Goal: Task Accomplishment & Management: Complete application form

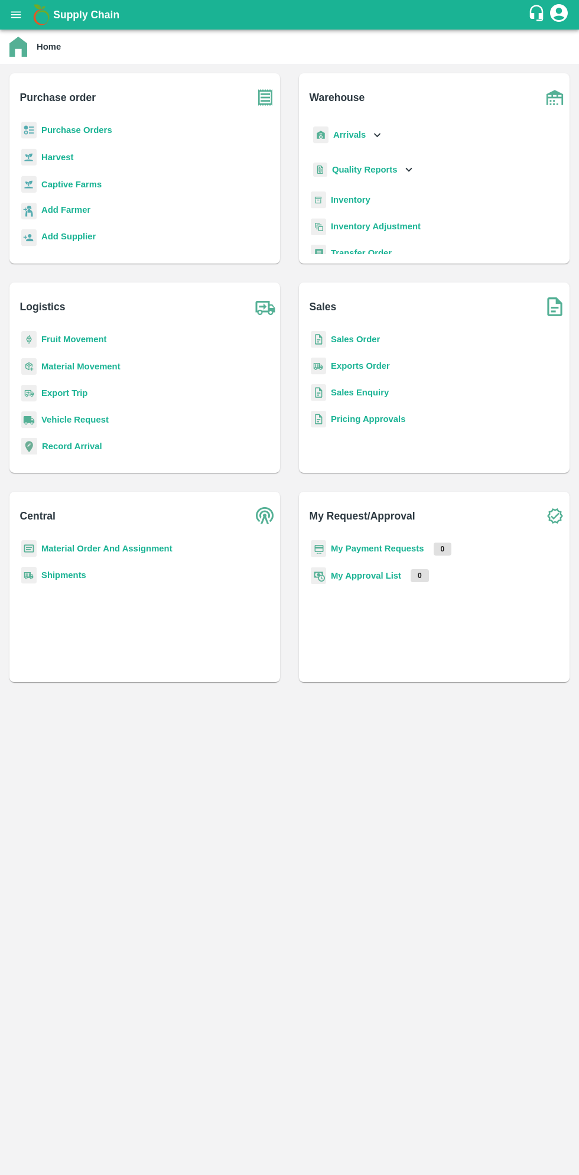
click at [96, 132] on b "Purchase Orders" at bounding box center [76, 129] width 71 height 9
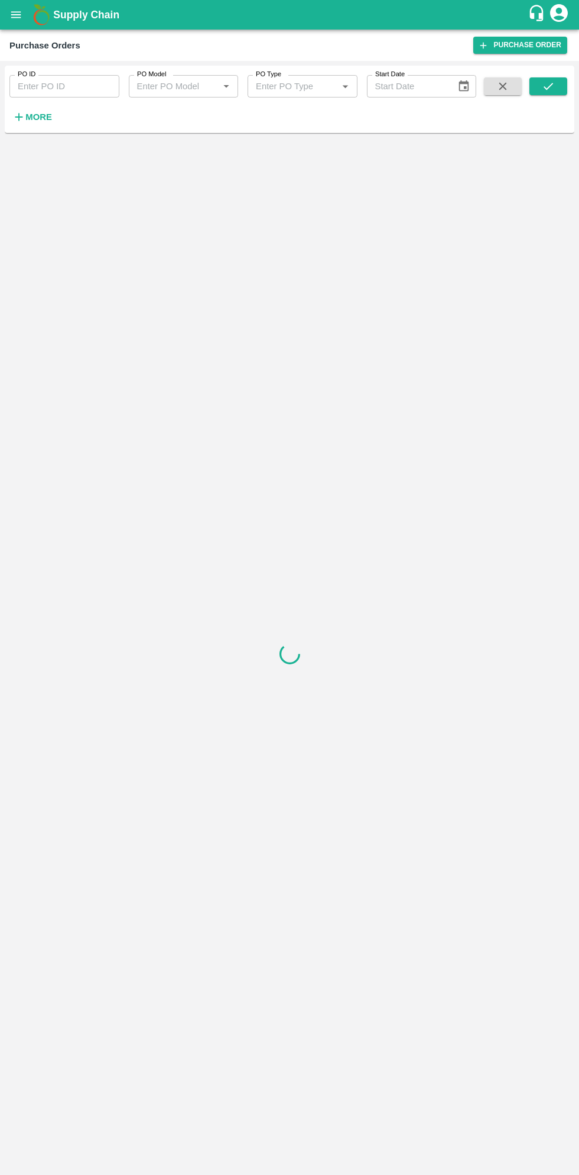
click at [47, 122] on strong "More" at bounding box center [38, 116] width 27 height 9
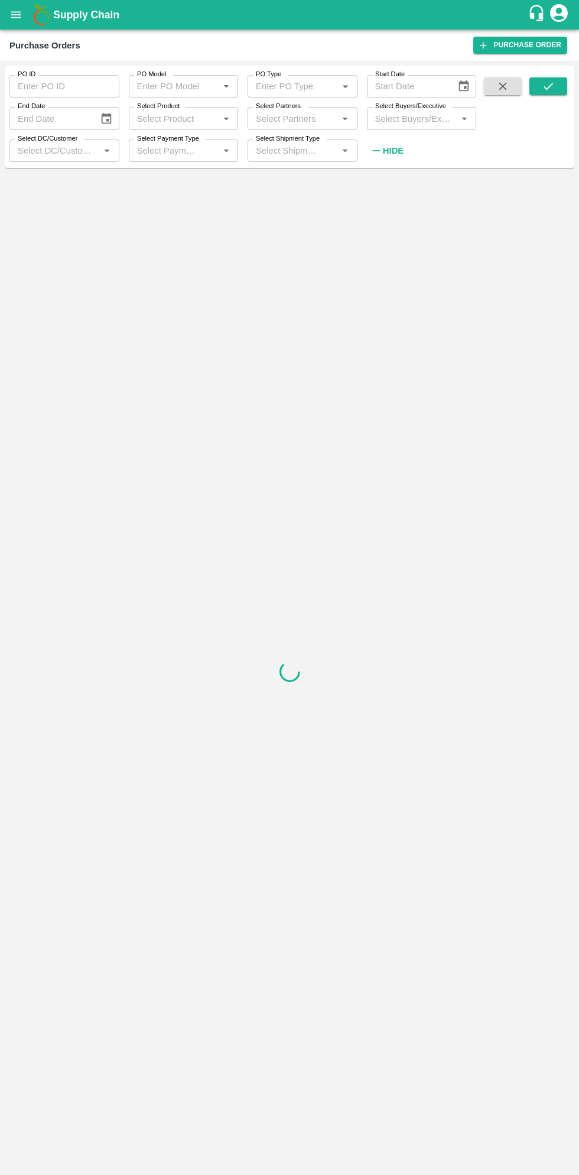
click at [427, 118] on input "Select Buyers/Executive" at bounding box center [412, 118] width 83 height 15
type input "sagar"
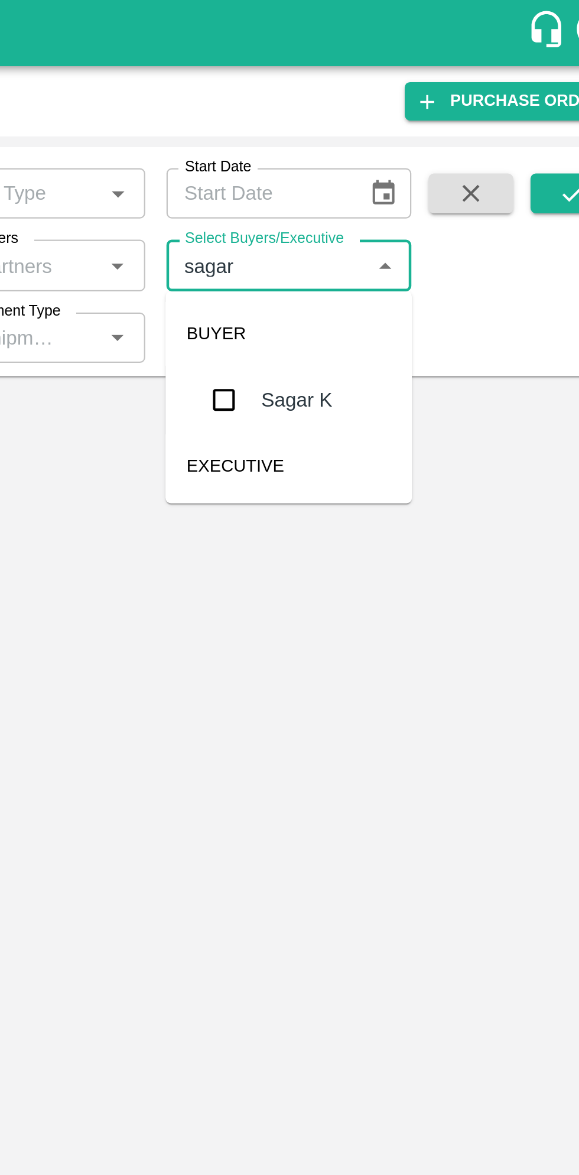
click at [395, 184] on input "checkbox" at bounding box center [393, 179] width 24 height 24
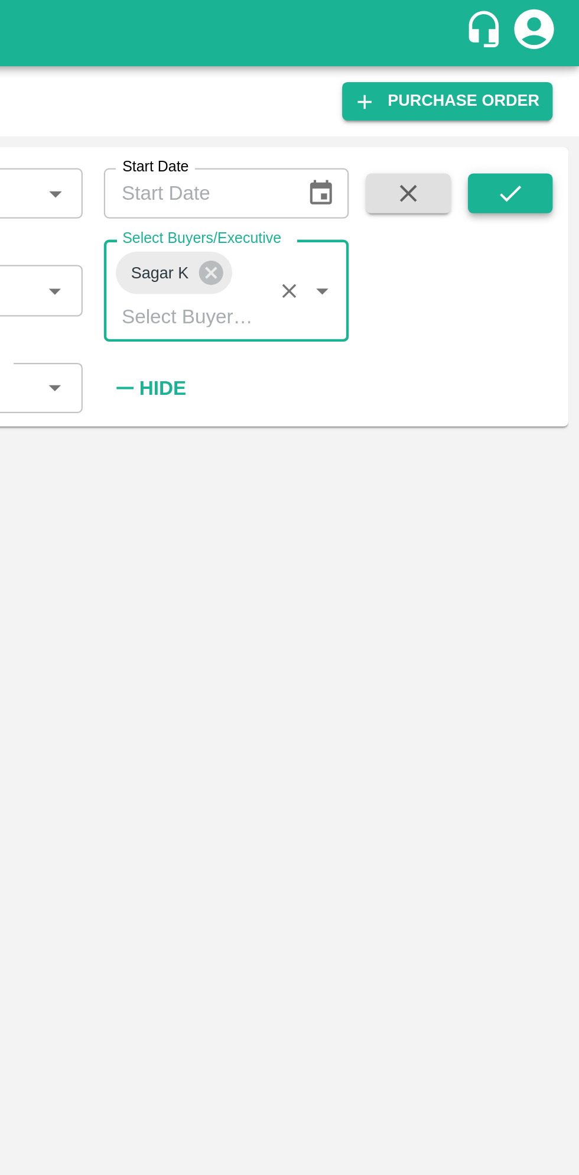
click at [553, 85] on icon "submit" at bounding box center [548, 86] width 13 height 13
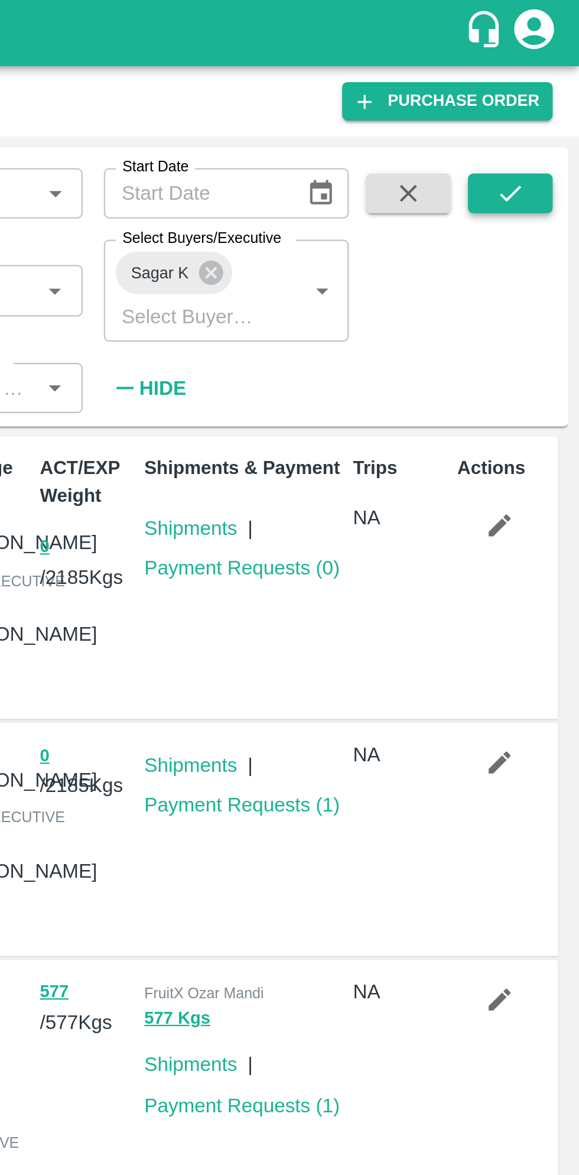
click at [547, 86] on icon "submit" at bounding box center [548, 86] width 13 height 13
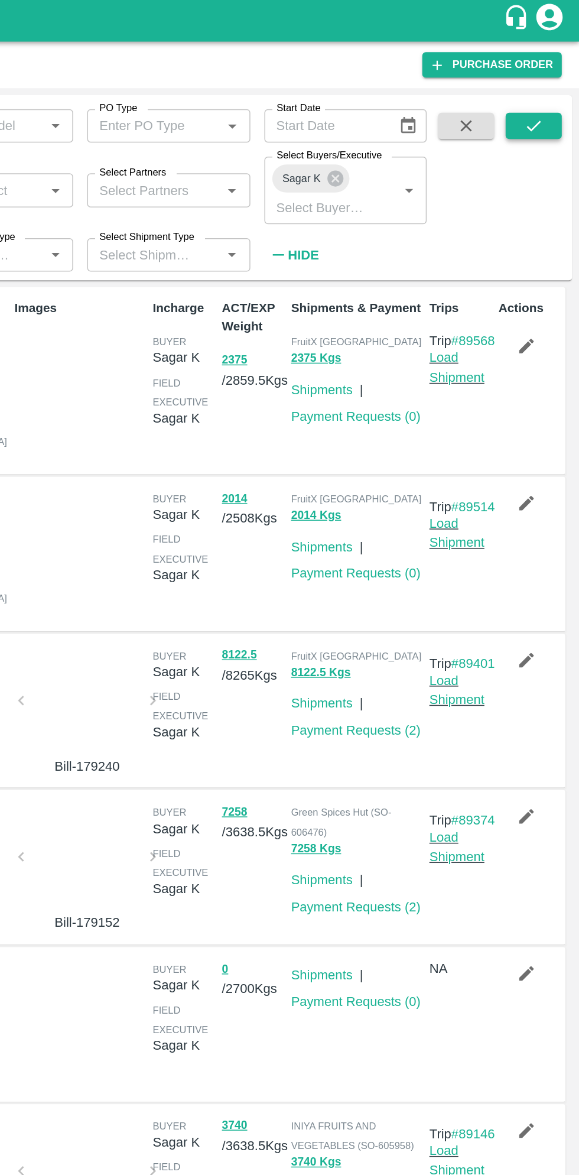
click at [540, 88] on button "submit" at bounding box center [549, 86] width 38 height 18
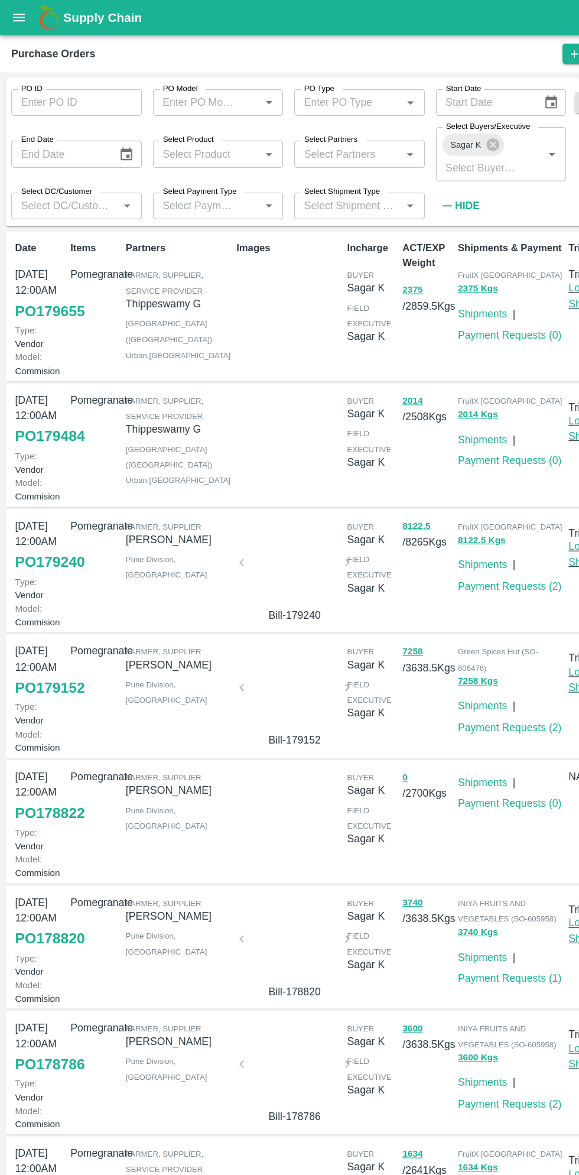
click at [41, 272] on link "PO 179655" at bounding box center [41, 261] width 59 height 21
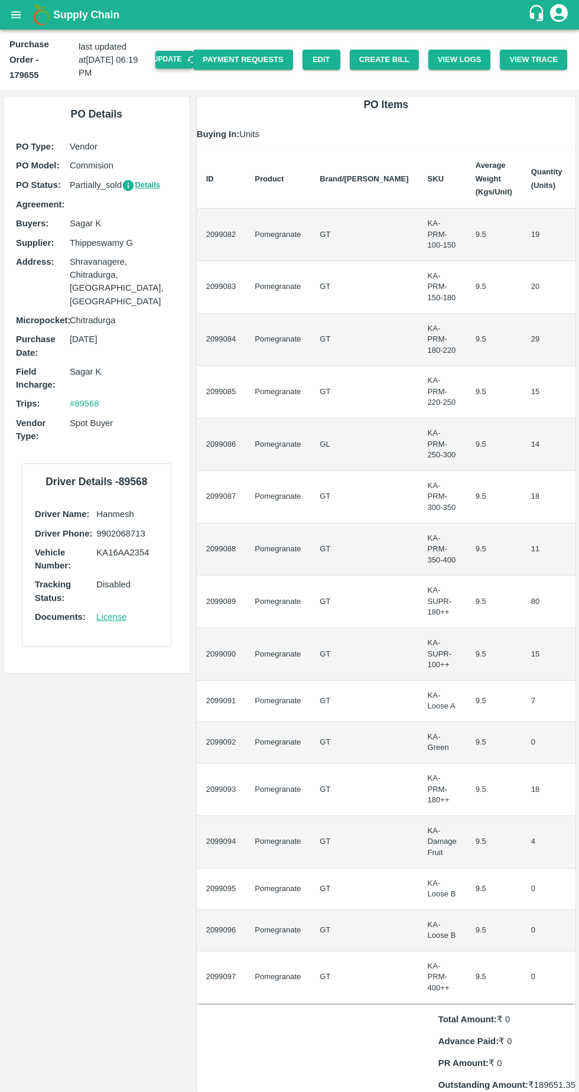
click at [187, 54] on button "Update" at bounding box center [174, 59] width 38 height 17
click at [398, 55] on button "Create Bill" at bounding box center [384, 60] width 69 height 21
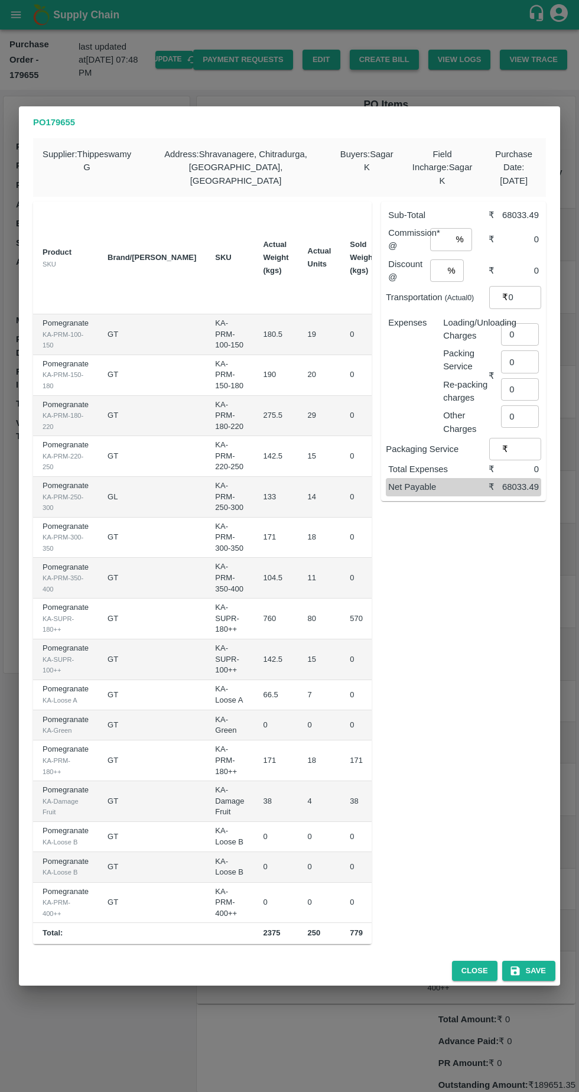
scroll to position [0, 162]
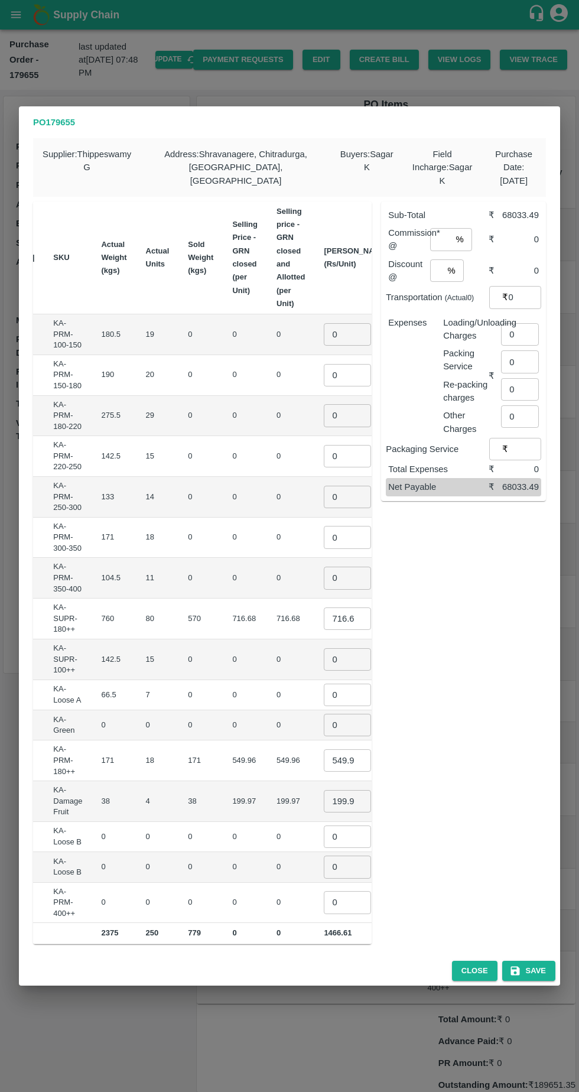
click at [324, 329] on input "0" at bounding box center [347, 334] width 47 height 22
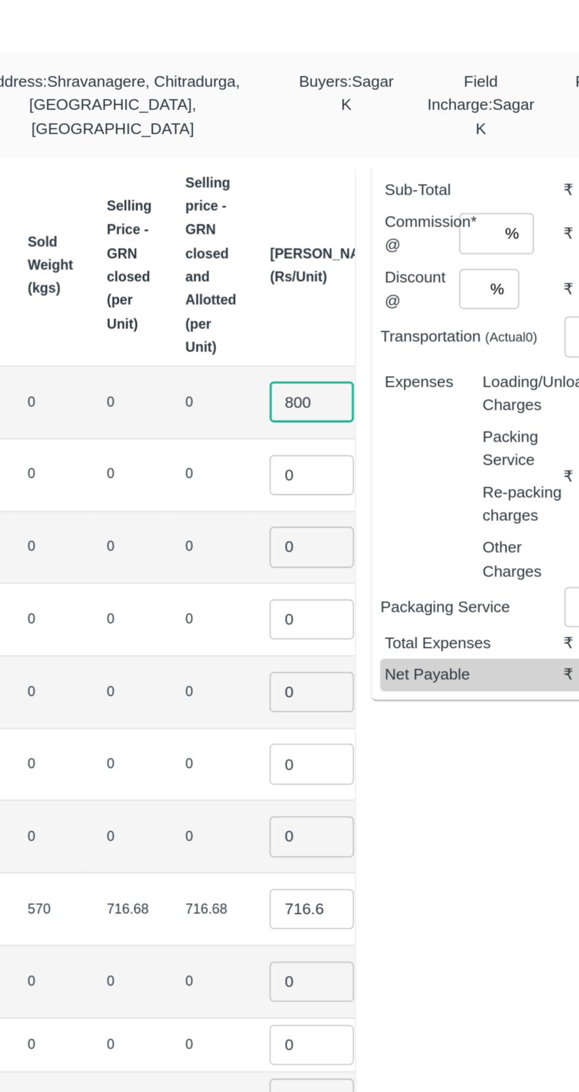
type input "800"
type input "900"
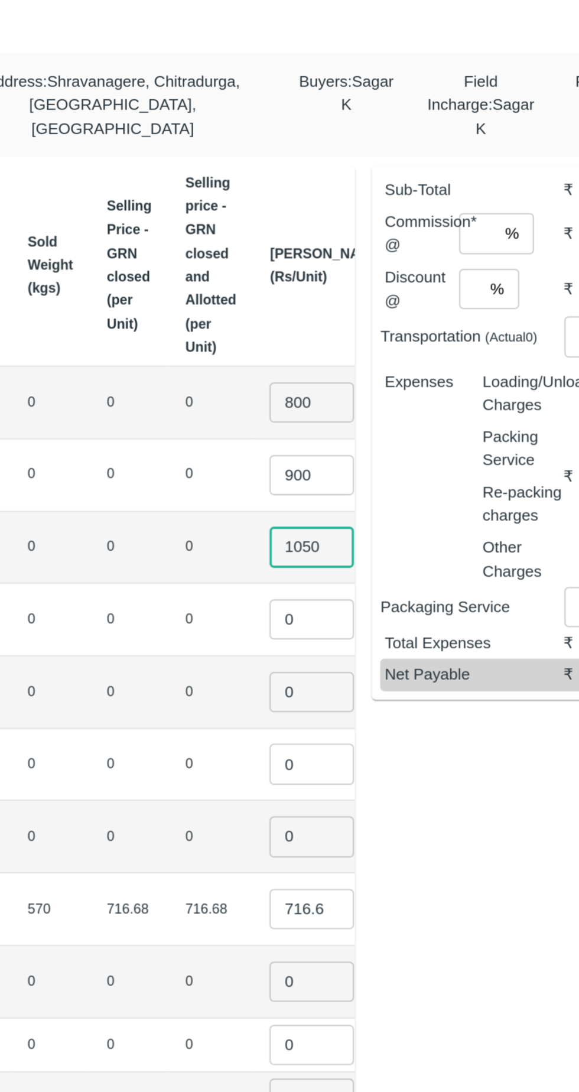
type input "1050"
type input "01150"
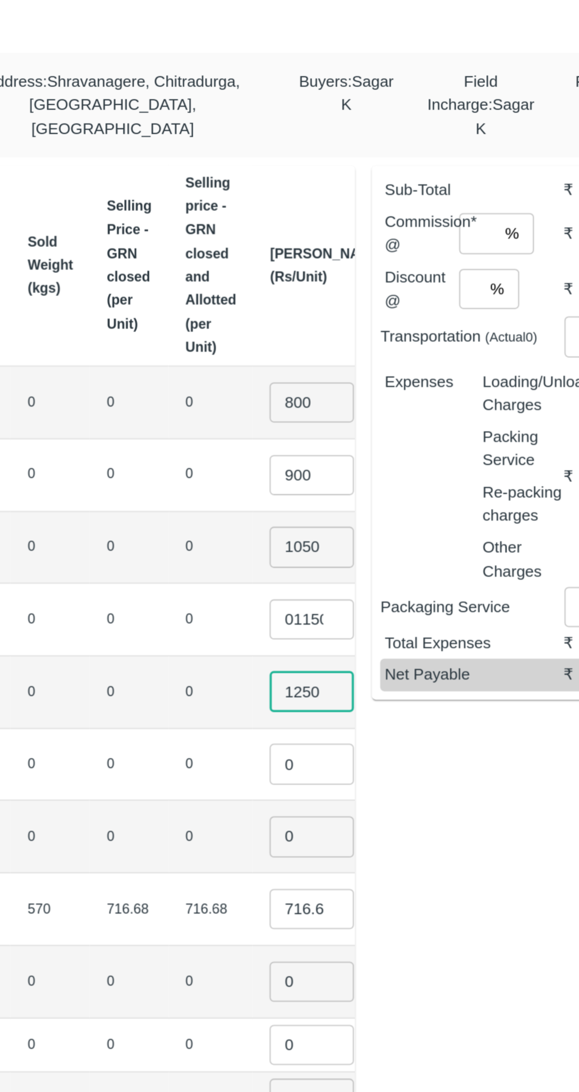
type input "1250"
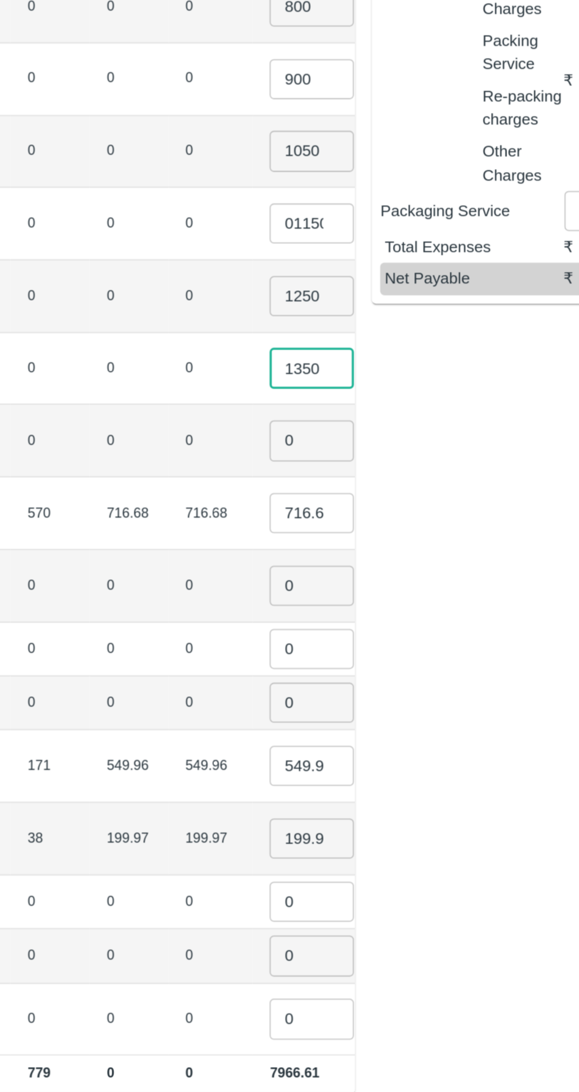
type input "1350"
type input "1450"
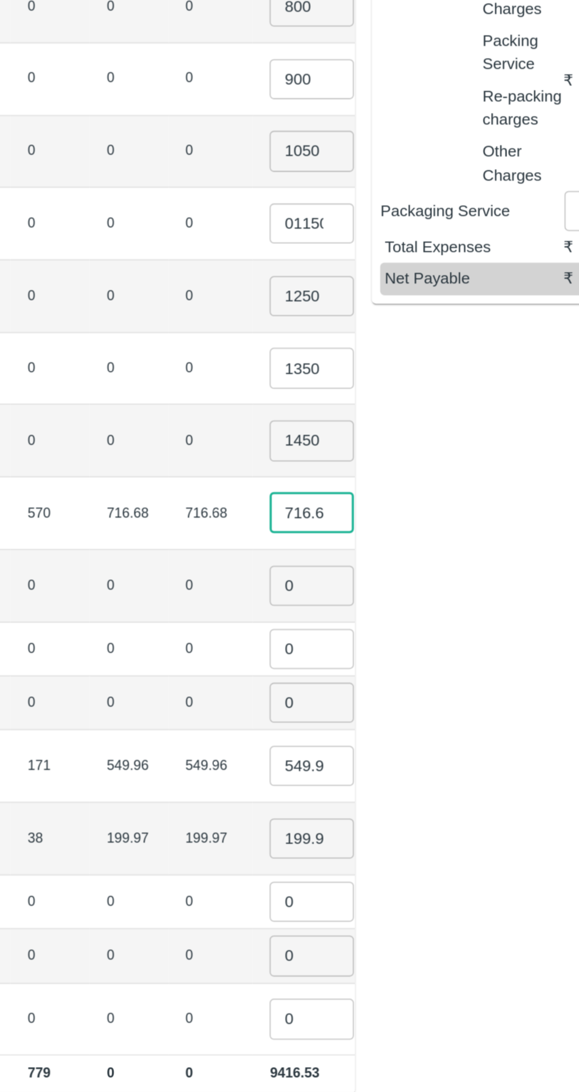
scroll to position [0, 0]
type input "7"
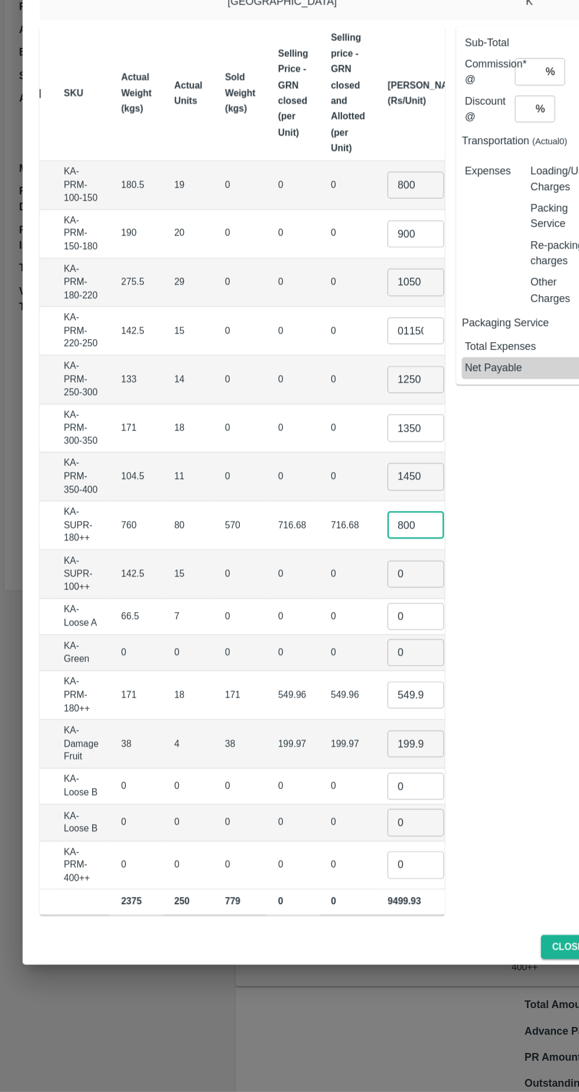
type input "800"
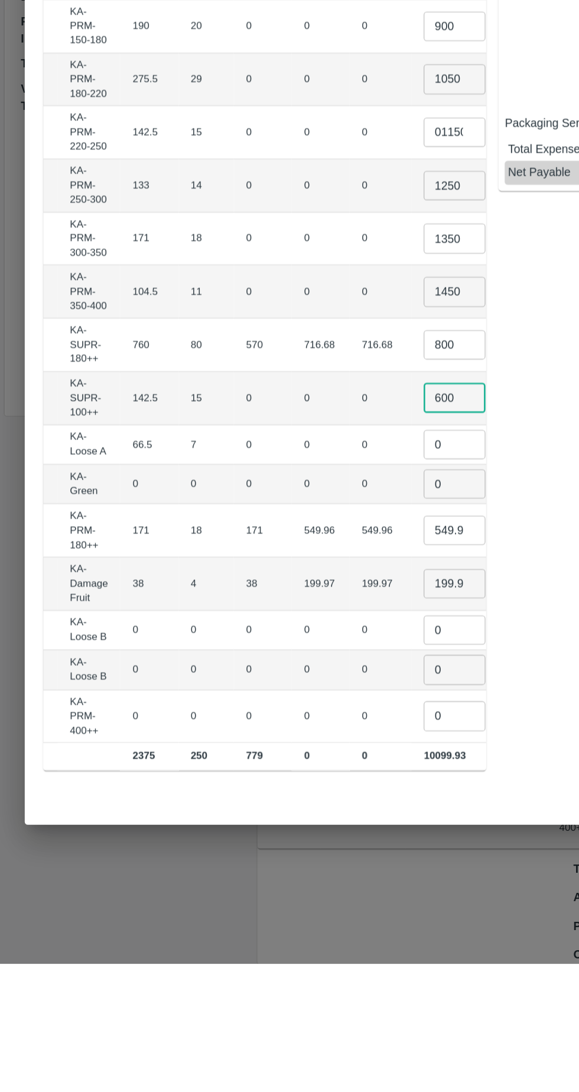
type input "600"
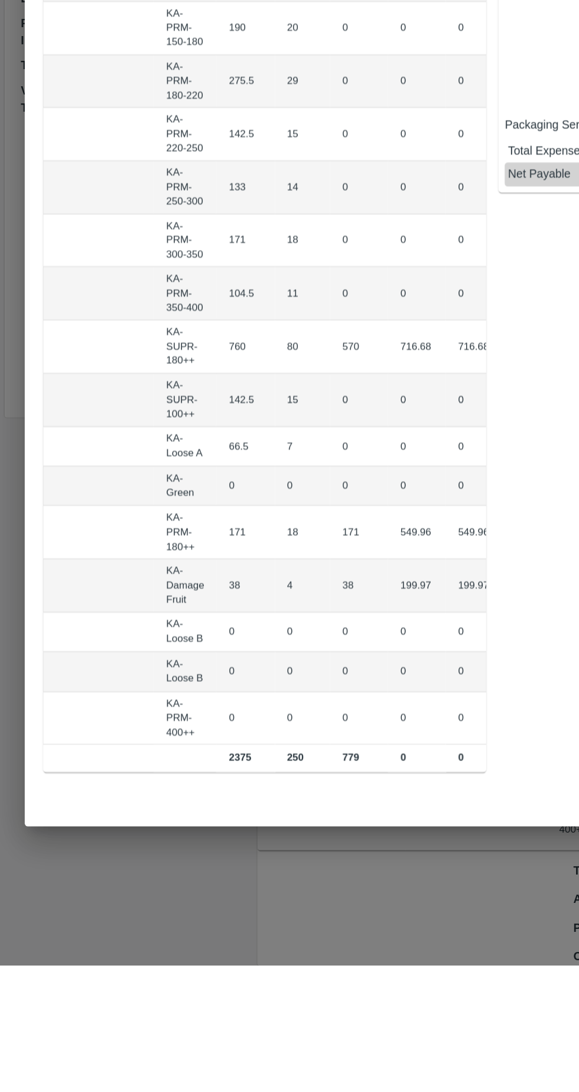
scroll to position [0, 130]
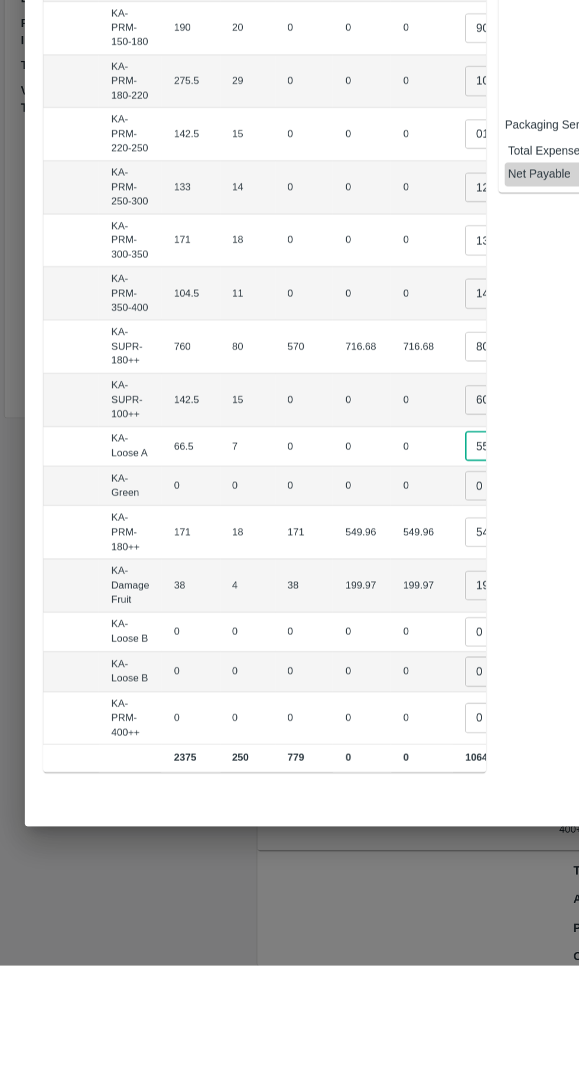
type input "550"
click at [356, 716] on input "0" at bounding box center [379, 725] width 47 height 22
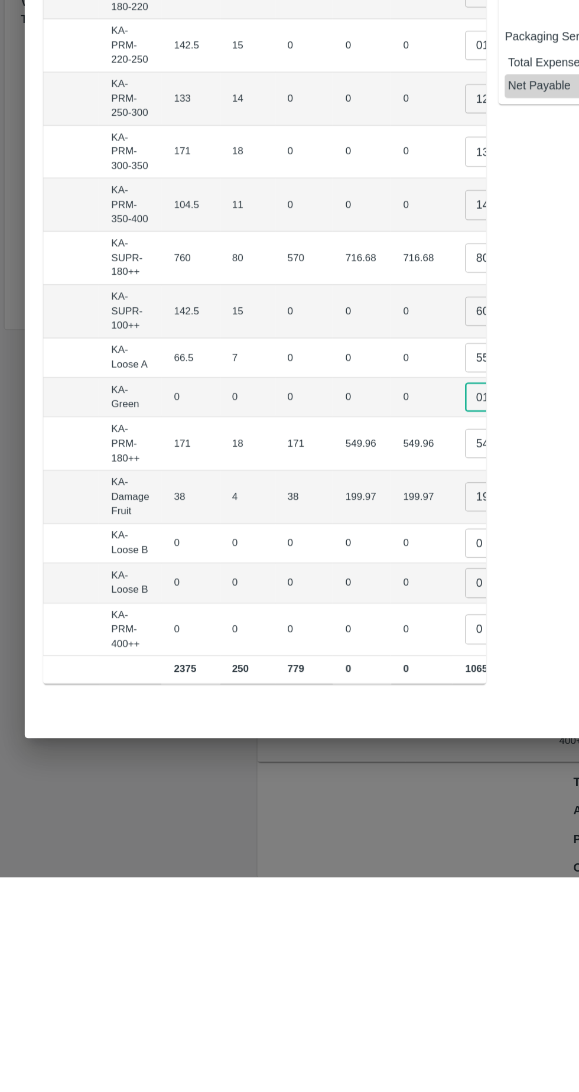
type input "01"
click at [356, 752] on input "549.955" at bounding box center [379, 760] width 47 height 22
type input "5"
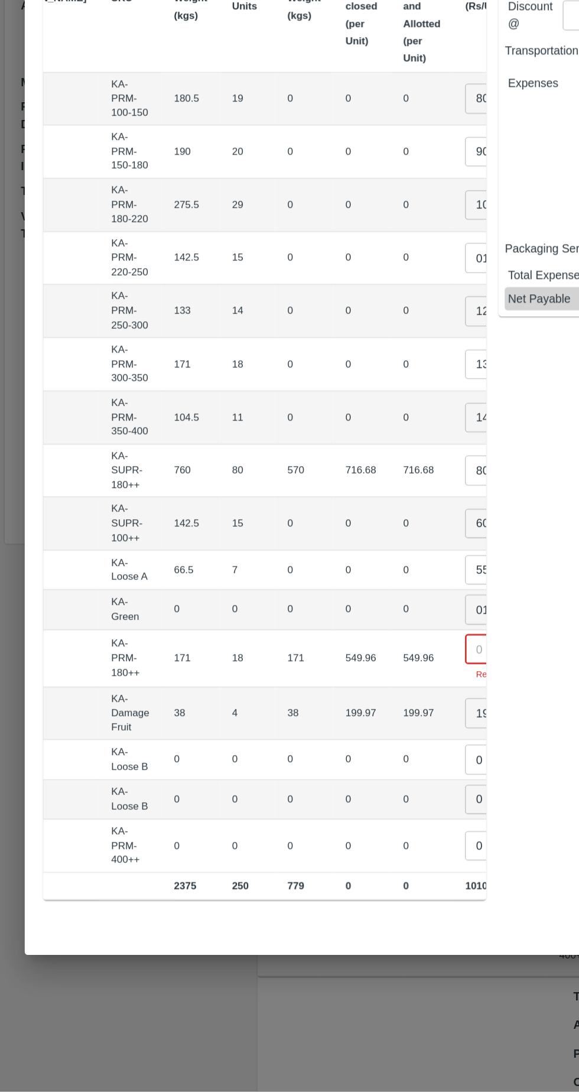
scroll to position [0, 0]
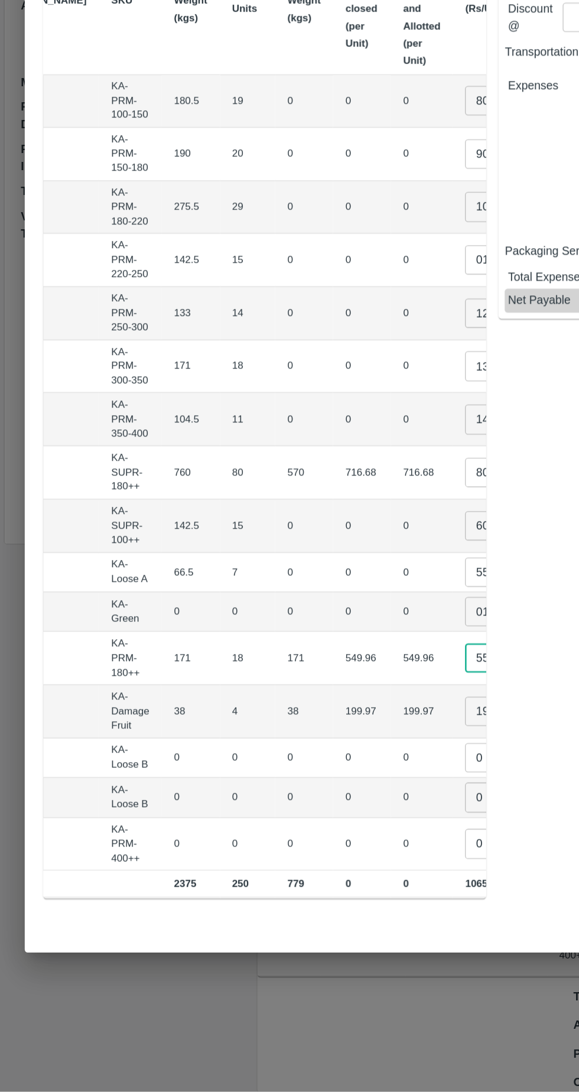
type input "550"
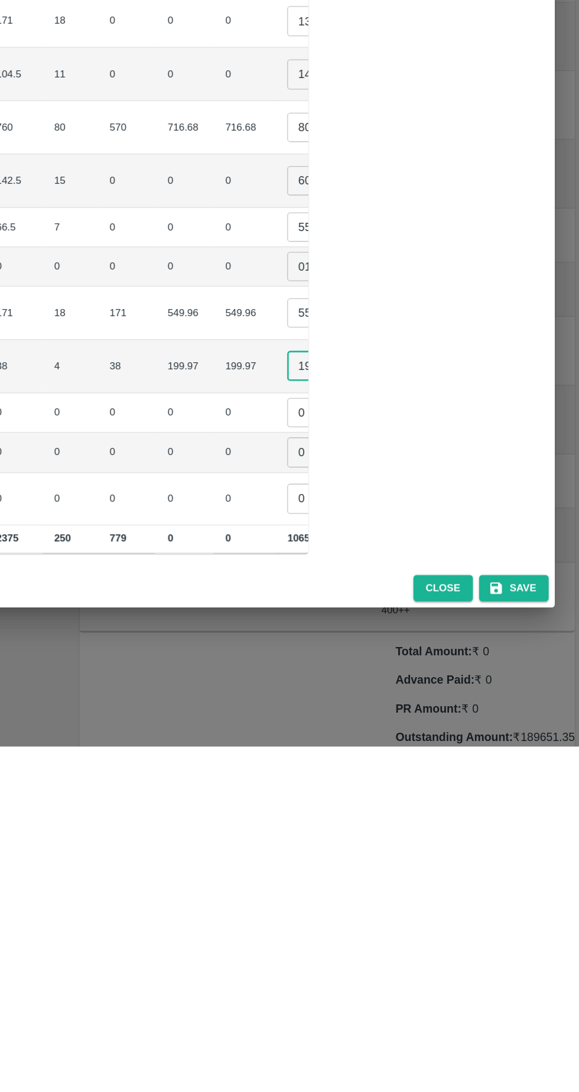
type input "1"
type input "200"
type input "1"
type input "01"
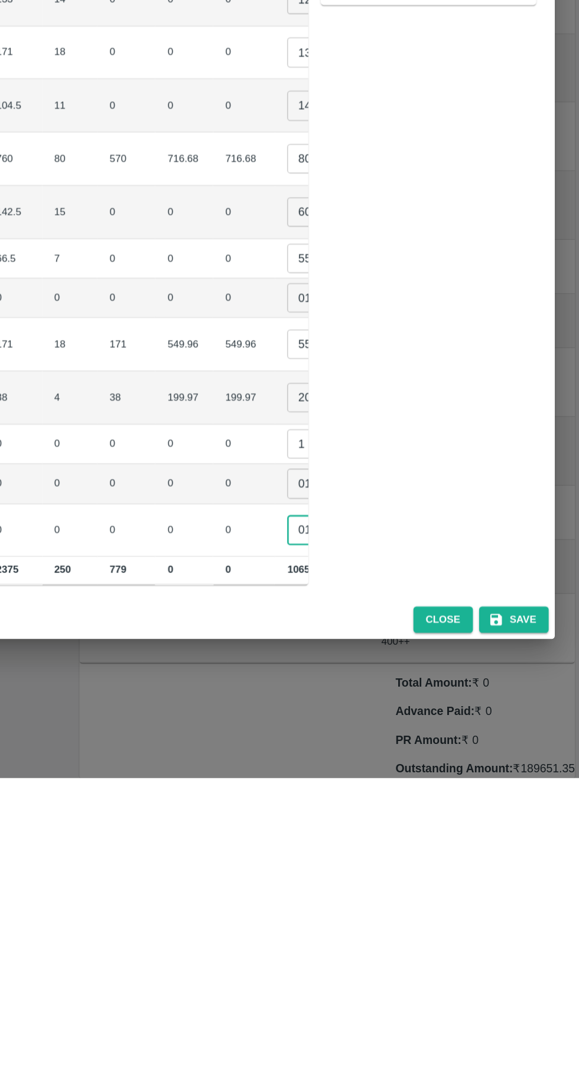
scroll to position [0, 156]
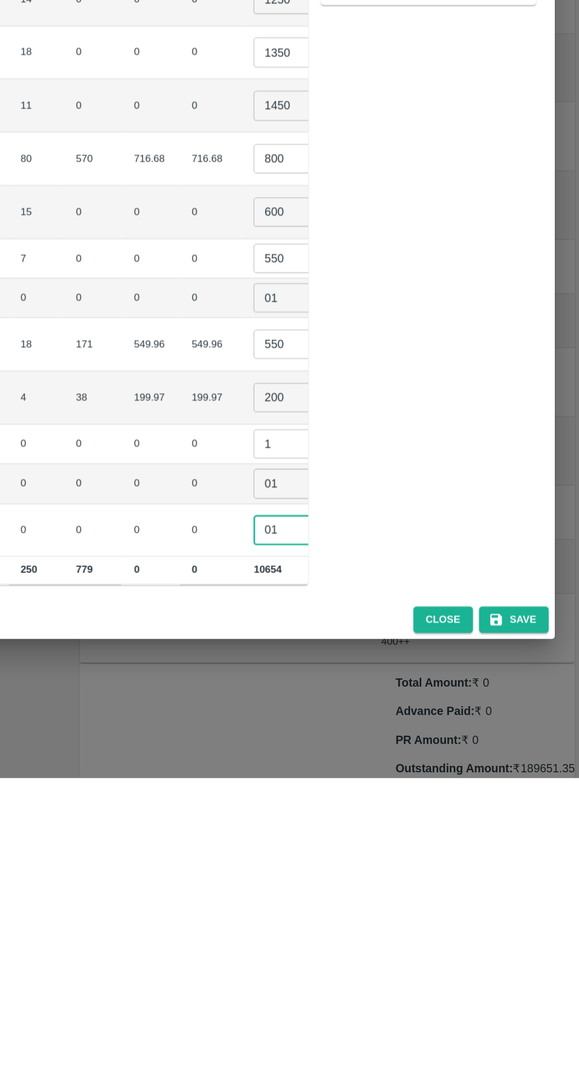
type input "01"
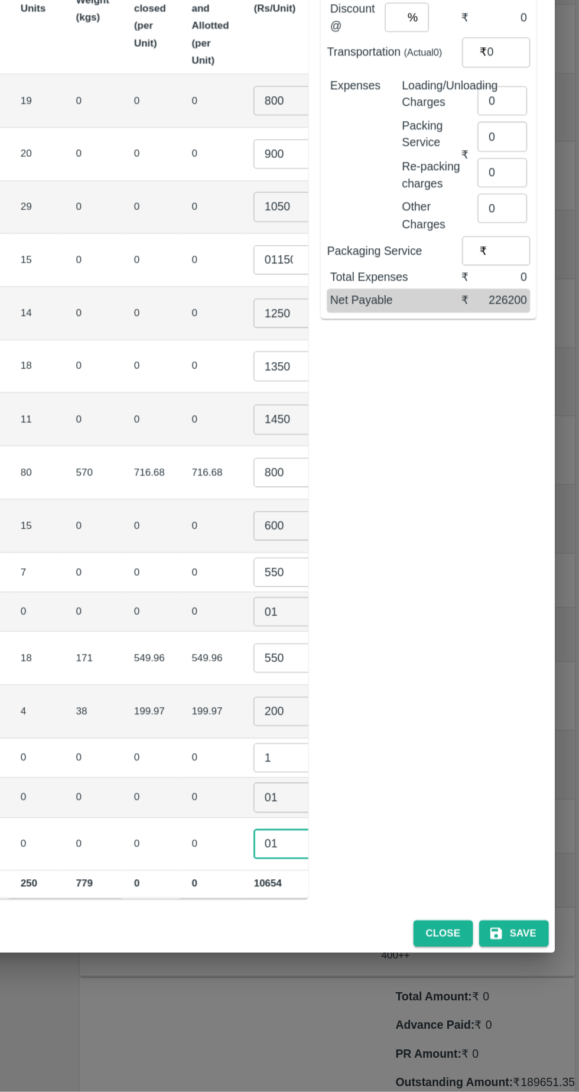
scroll to position [0, 0]
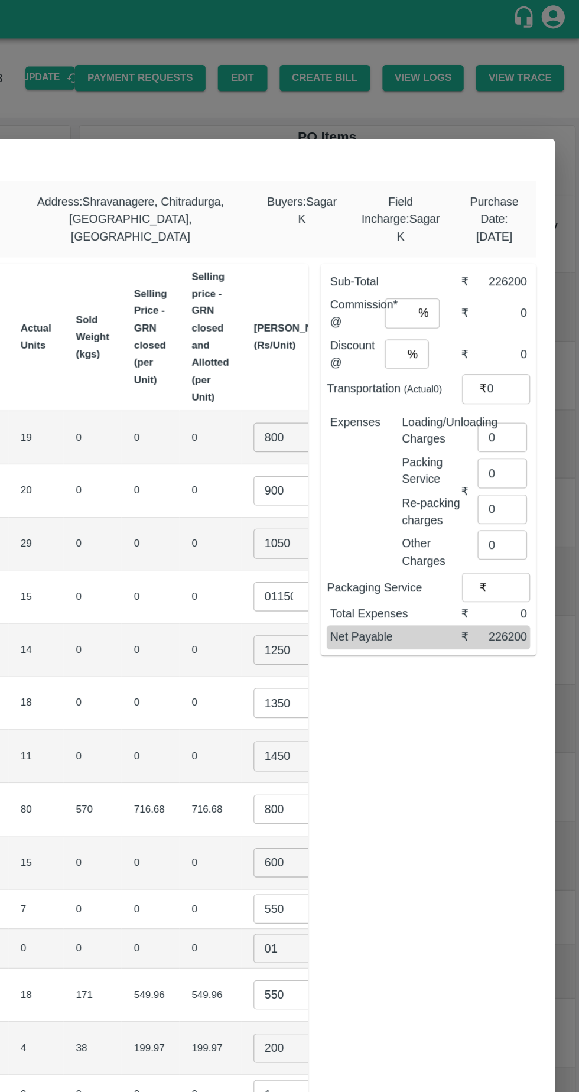
click at [444, 232] on input "number" at bounding box center [440, 239] width 21 height 22
type input "6"
type input "0"
click at [523, 326] on input "0" at bounding box center [520, 334] width 38 height 22
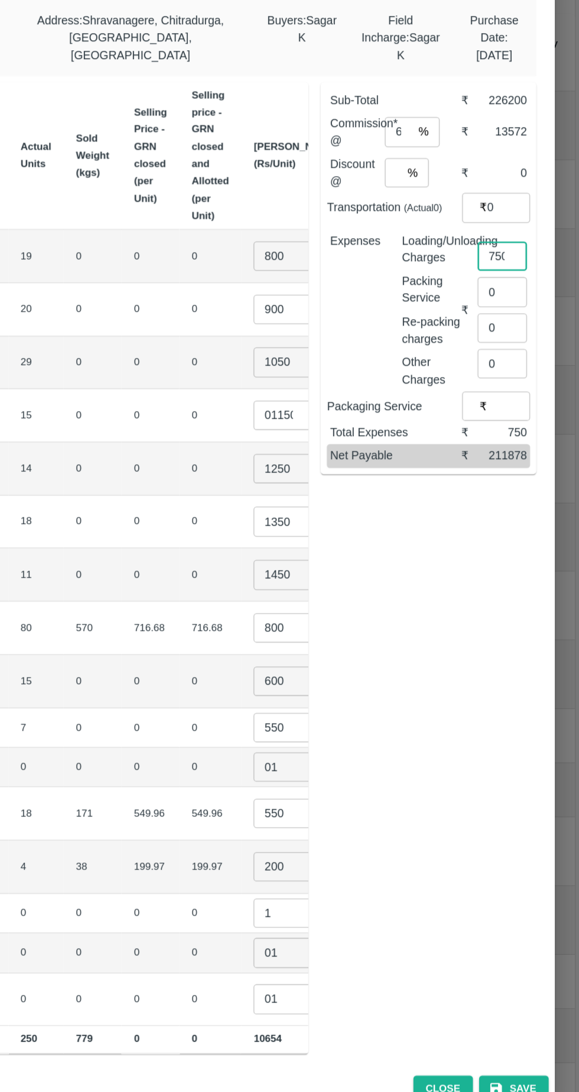
type input "750"
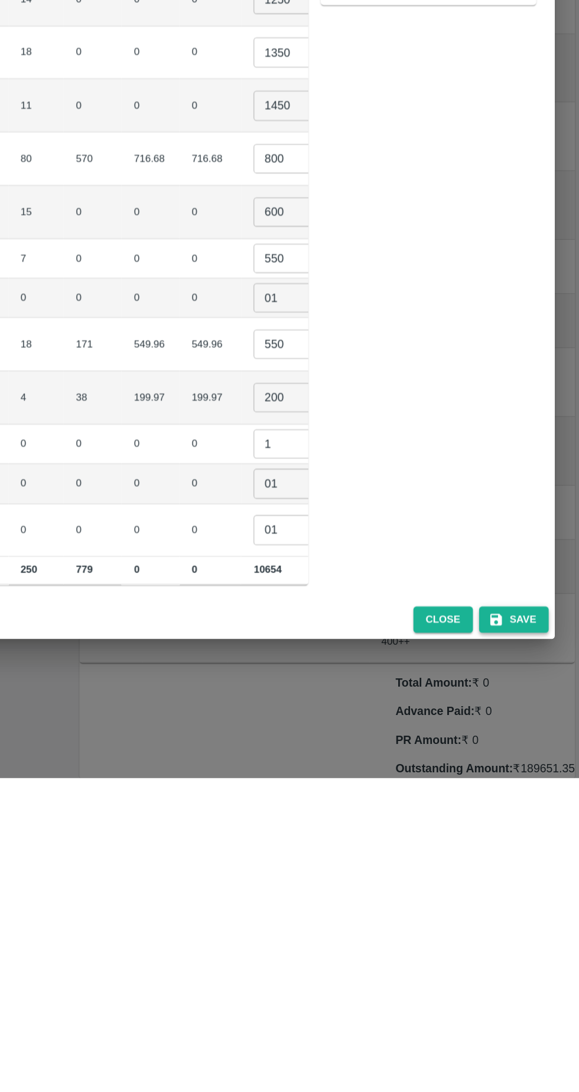
click at [534, 968] on button "Save" at bounding box center [528, 971] width 53 height 21
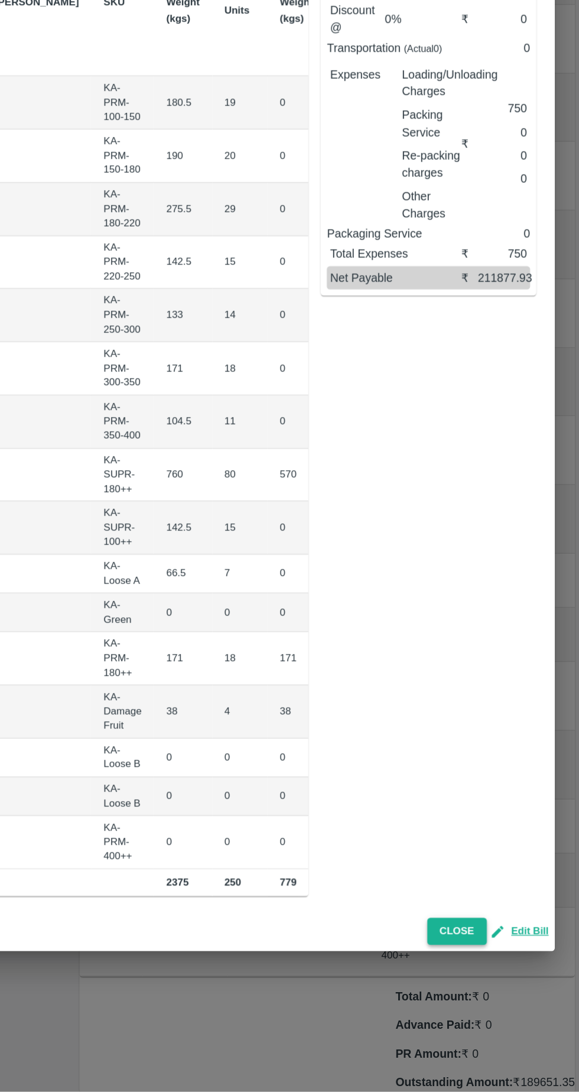
click at [492, 962] on button "Close" at bounding box center [486, 969] width 46 height 21
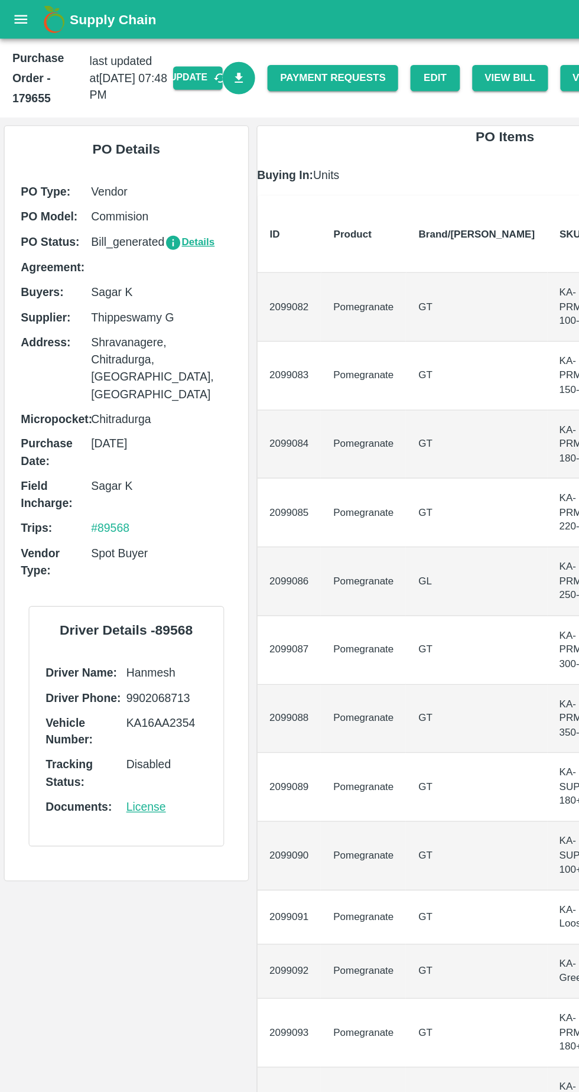
click at [186, 59] on icon "Download Bill" at bounding box center [183, 60] width 7 height 8
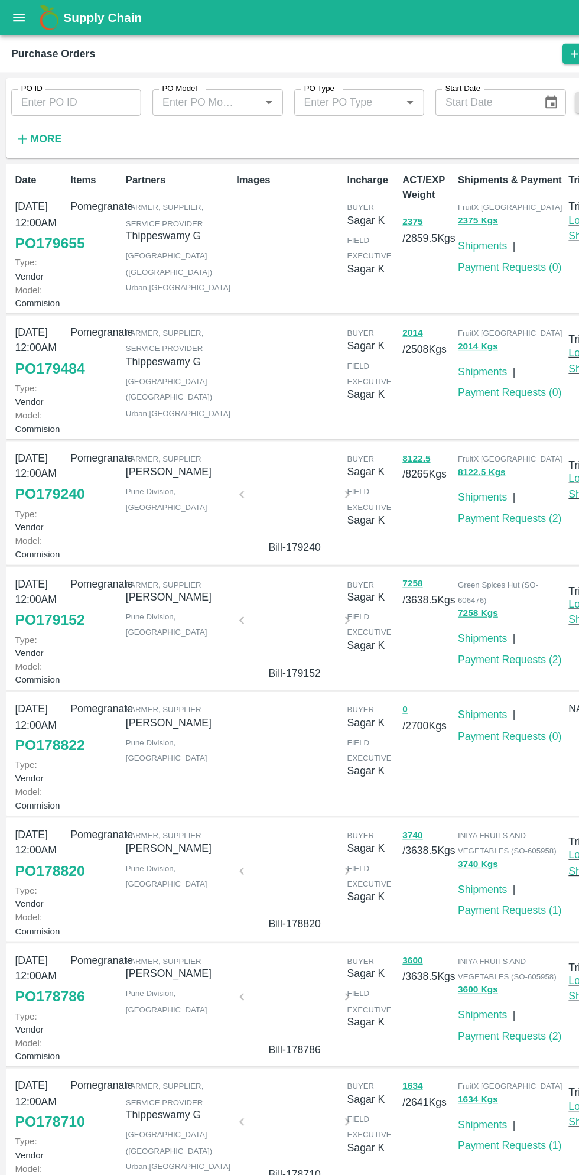
click at [52, 321] on link "PO 179484" at bounding box center [41, 310] width 59 height 21
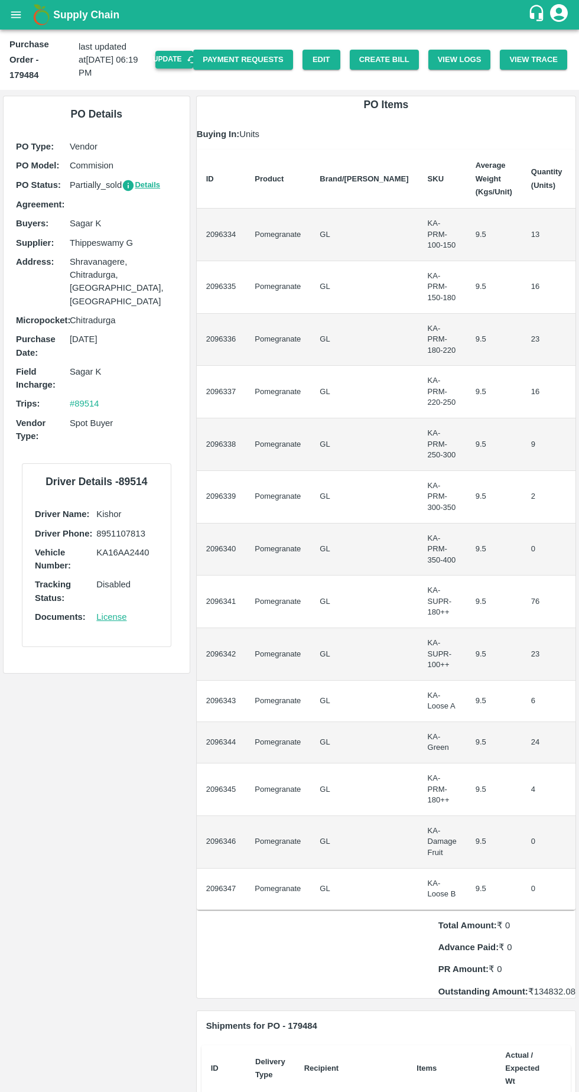
click at [193, 52] on button "Update" at bounding box center [174, 59] width 38 height 17
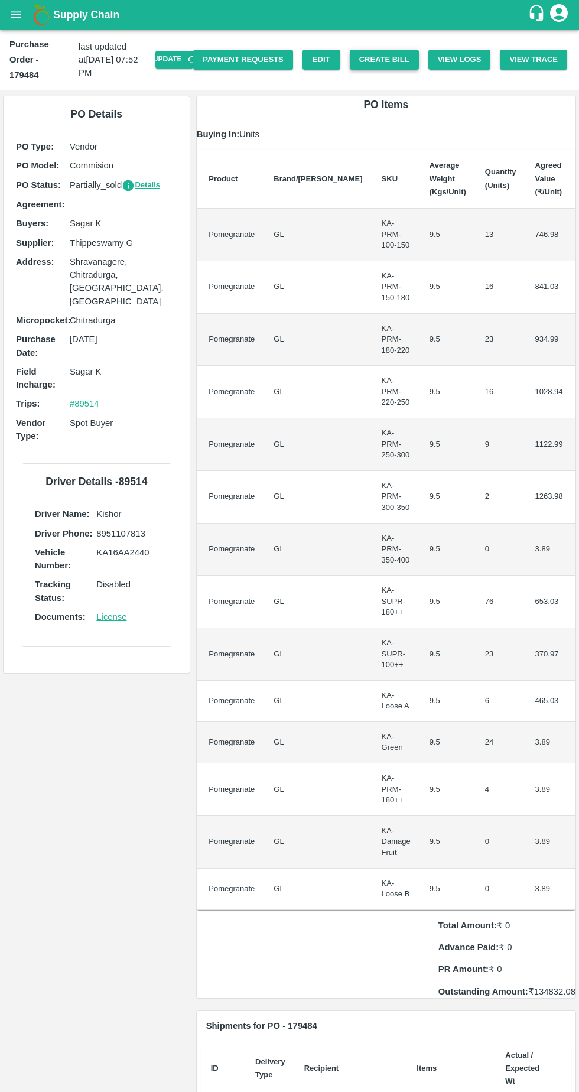
click at [397, 51] on button "Create Bill" at bounding box center [384, 60] width 69 height 21
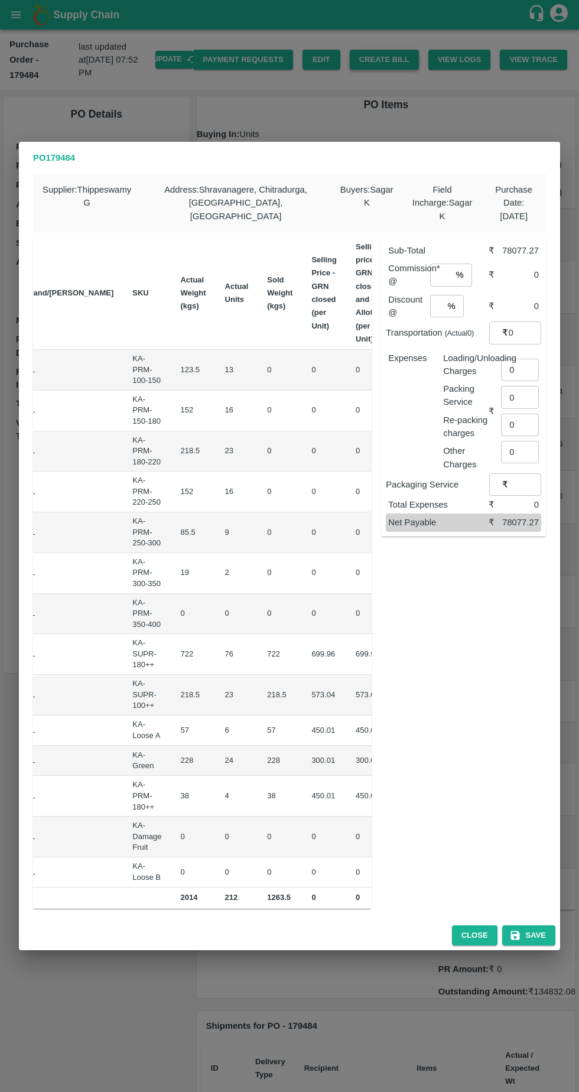
scroll to position [0, 166]
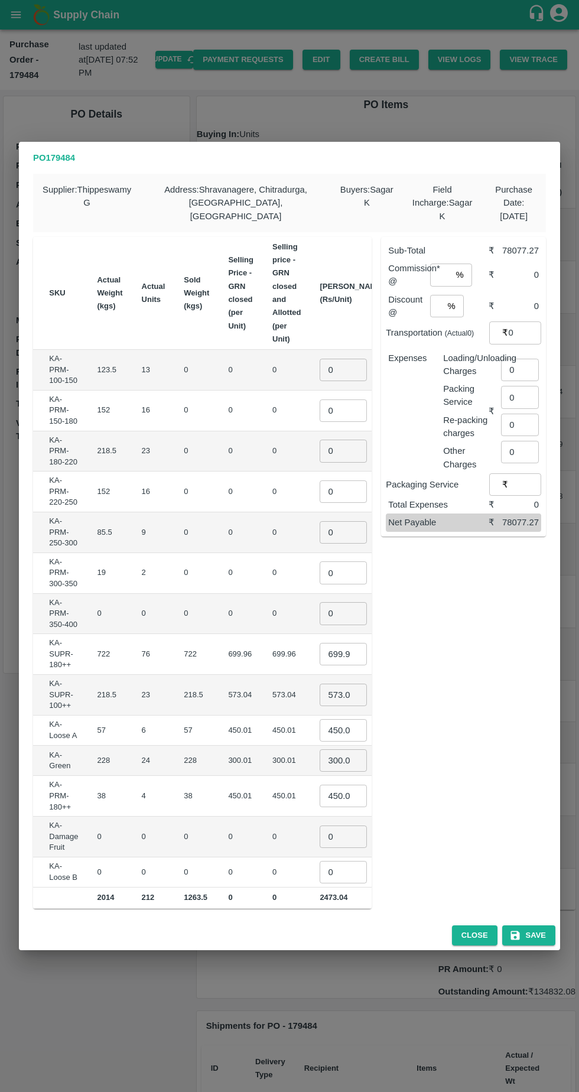
click at [320, 645] on input "699.96" at bounding box center [343, 654] width 47 height 22
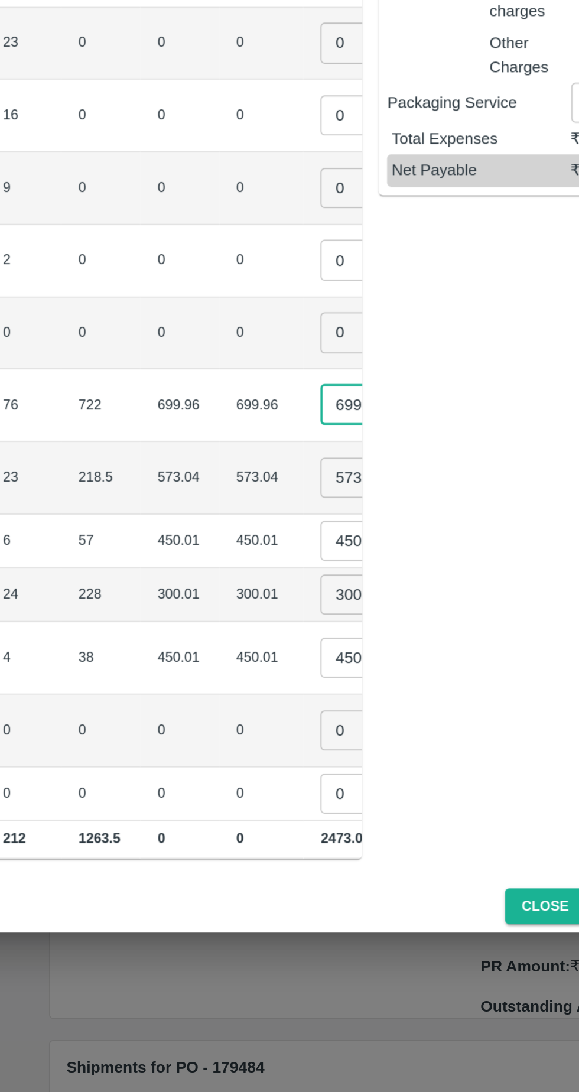
scroll to position [0, 2]
type input "6"
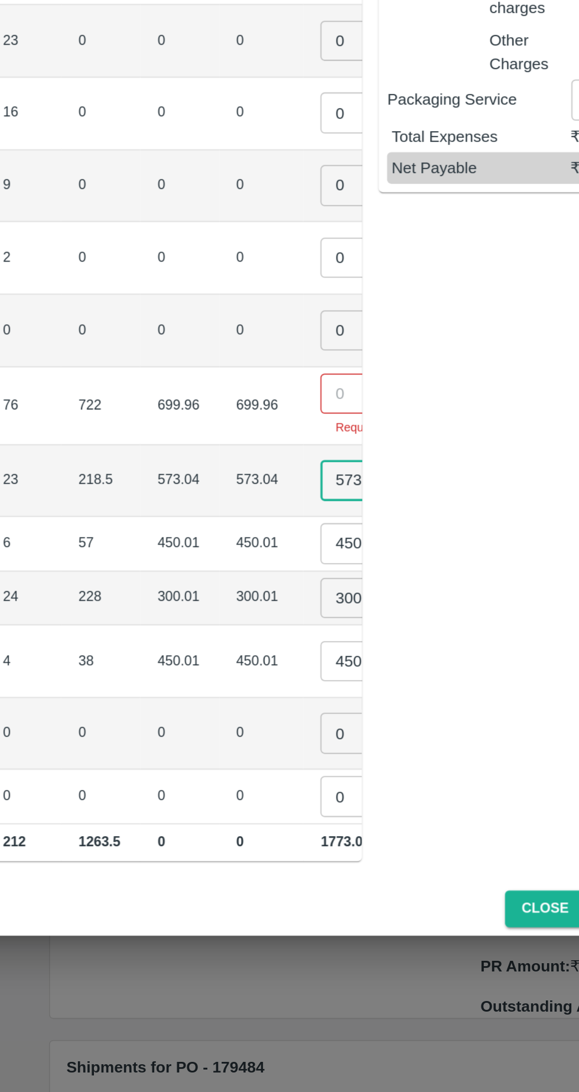
scroll to position [0, 1]
type input "5"
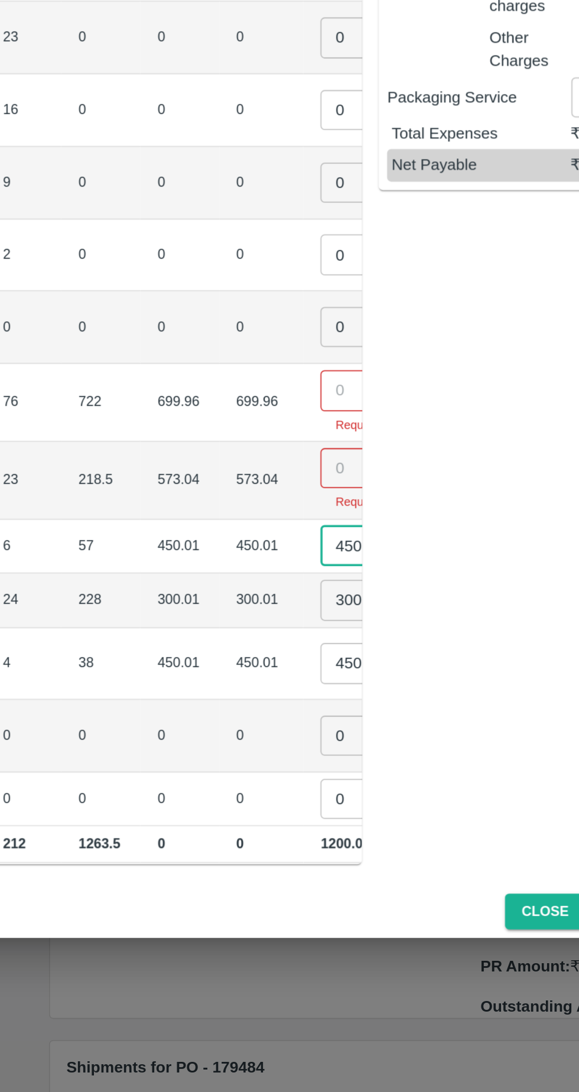
scroll to position [0, 6]
type input "4"
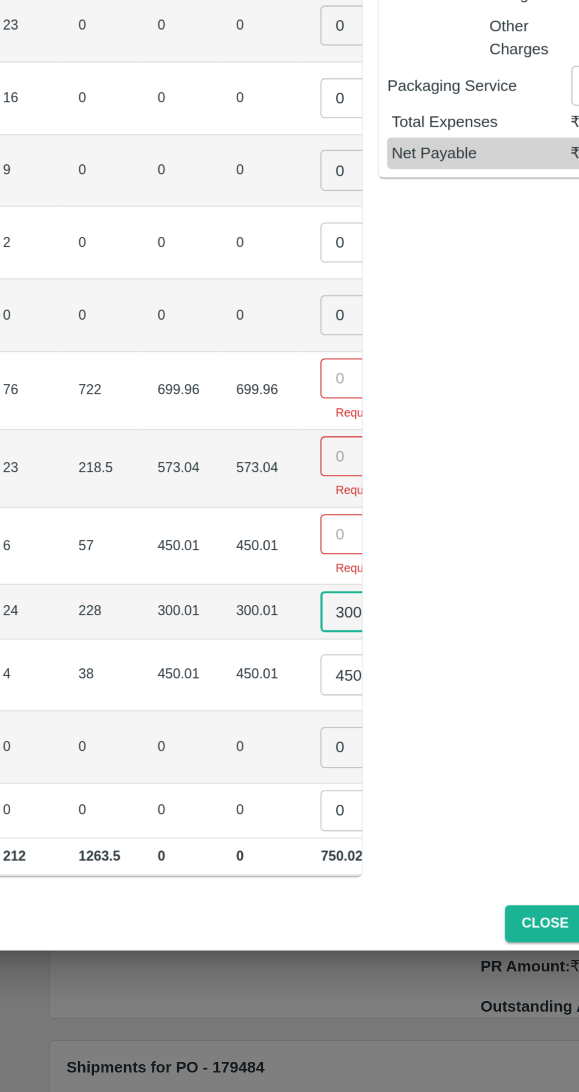
scroll to position [0, 1]
type input "3"
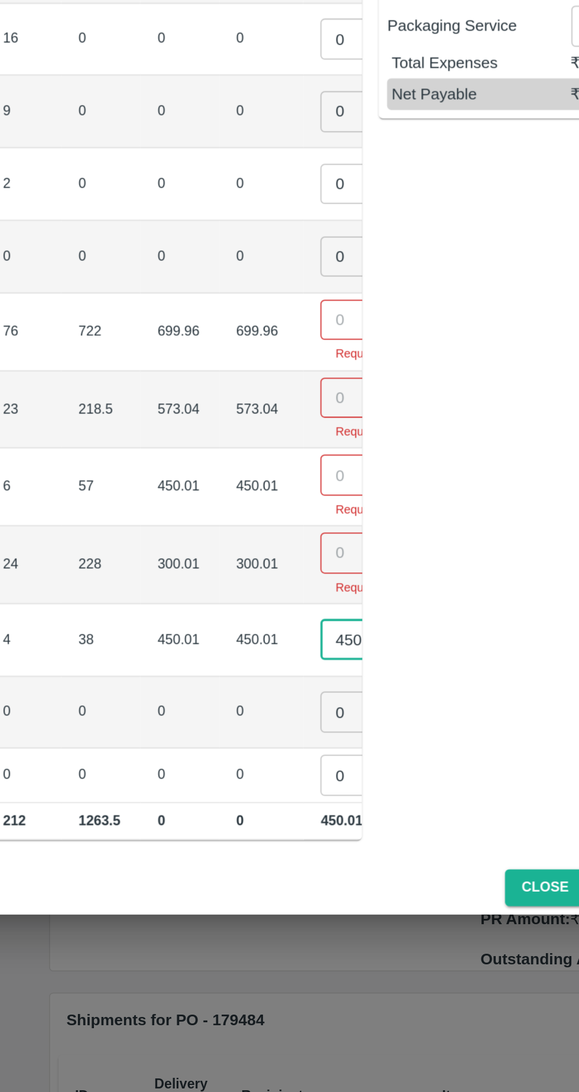
scroll to position [0, 6]
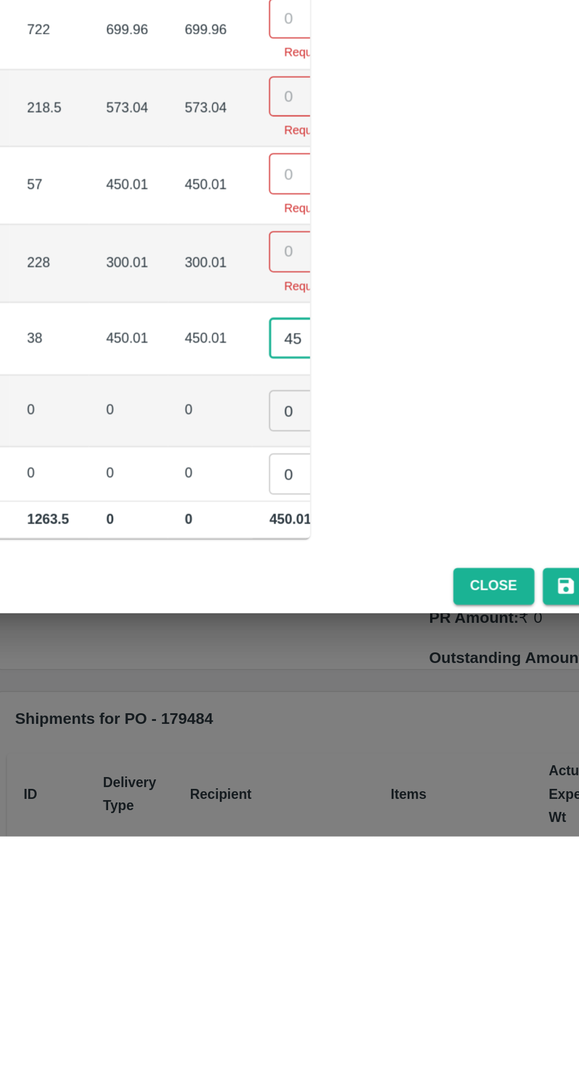
type input "4"
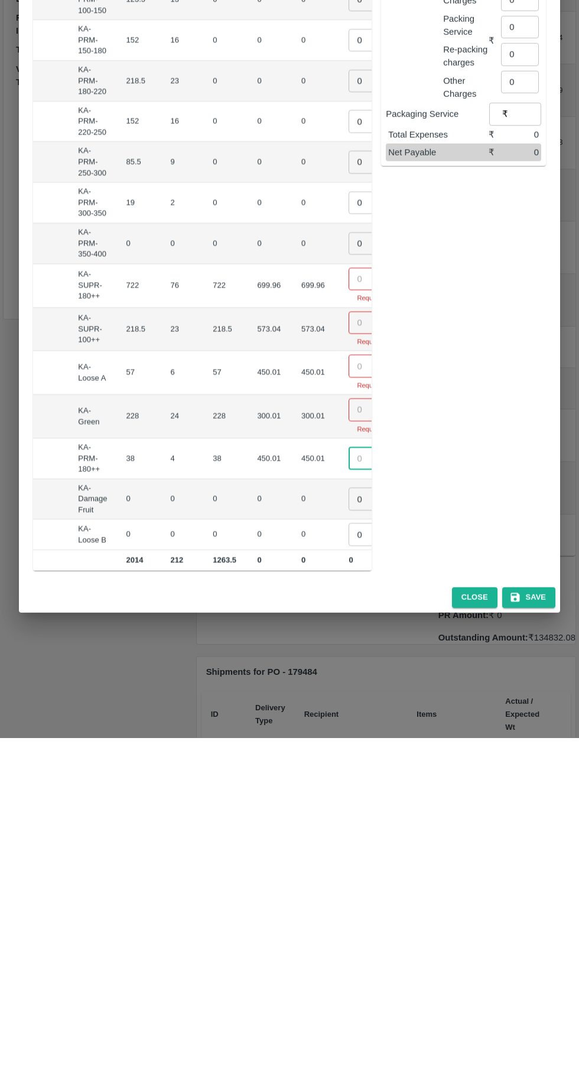
scroll to position [0, 138]
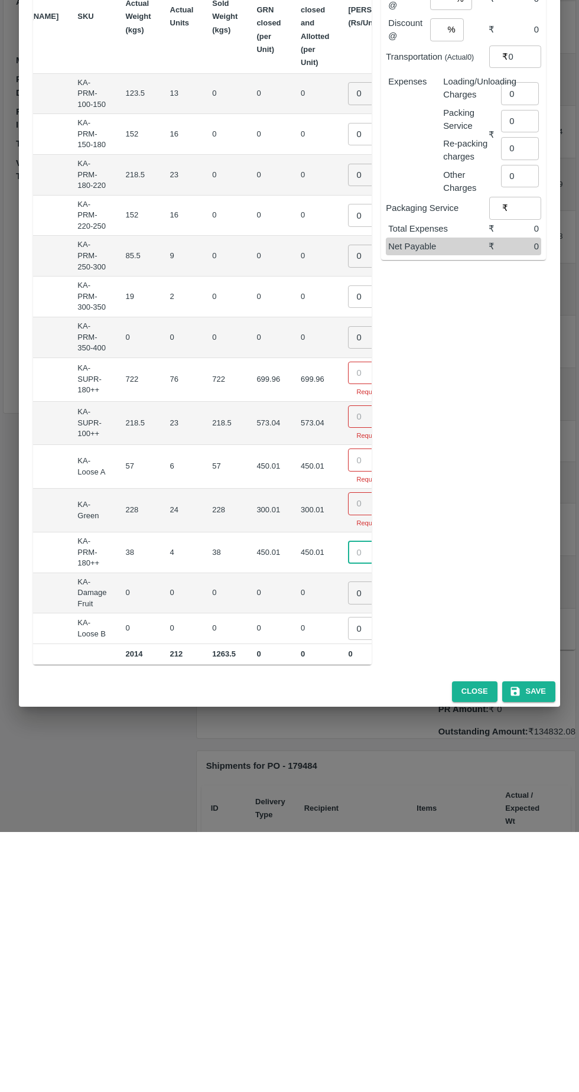
click at [348, 346] on input "0" at bounding box center [371, 353] width 47 height 22
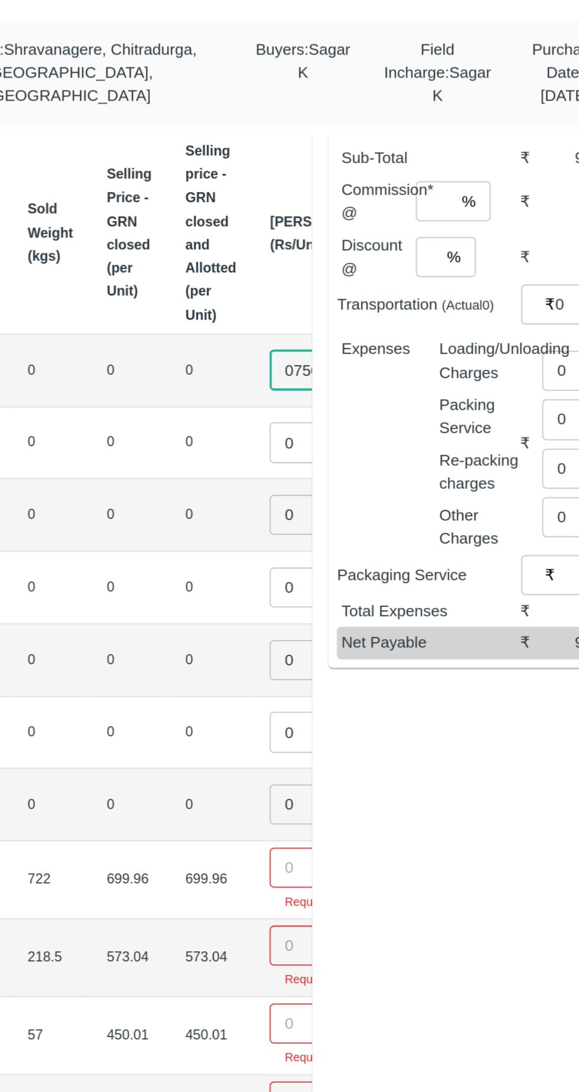
type input "0750"
type input "850"
type input "950"
type input "01050"
type input "01150"
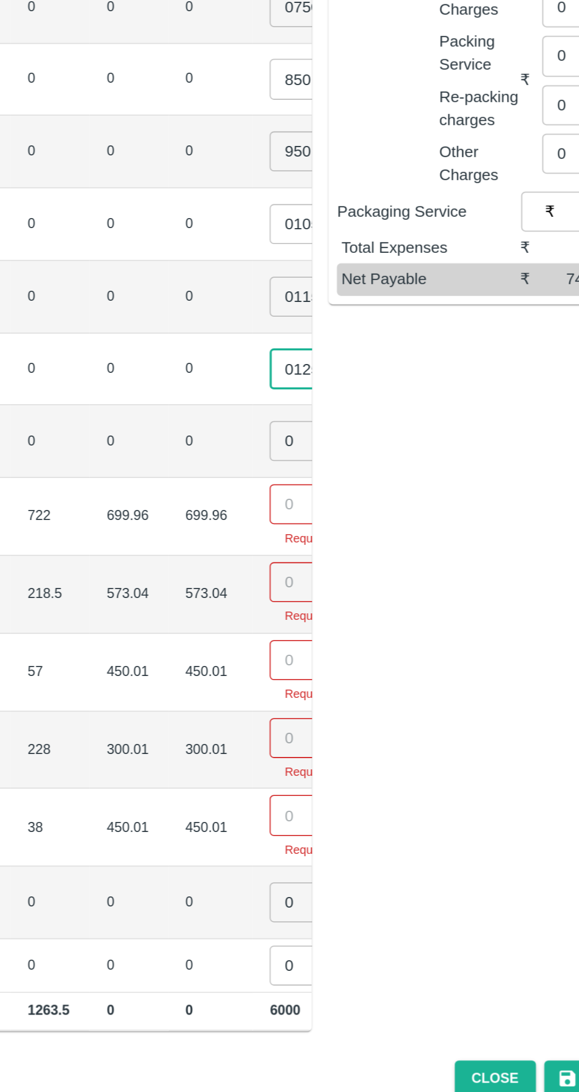
type input "01250"
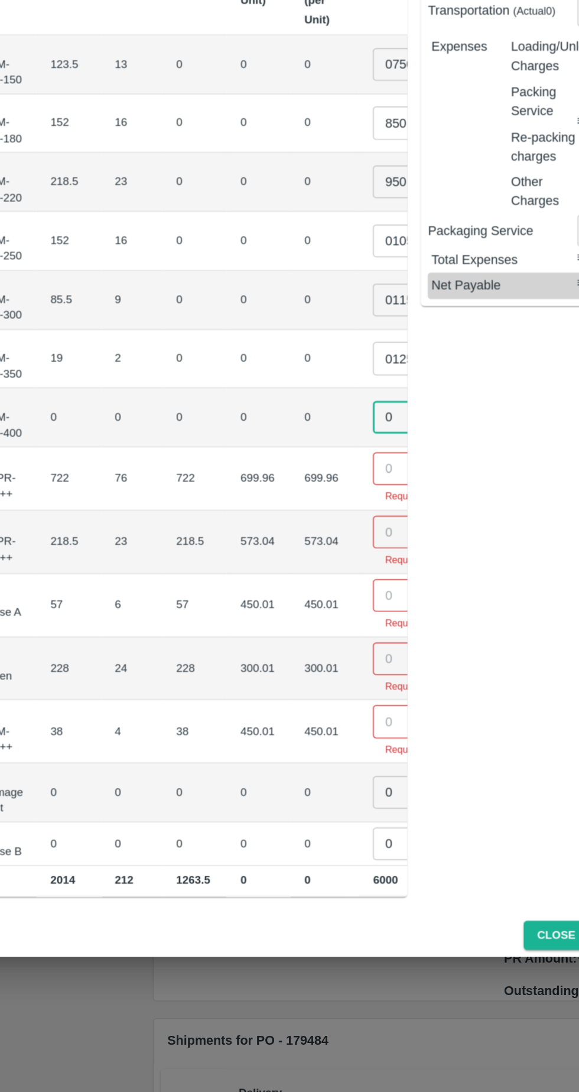
scroll to position [0, 126]
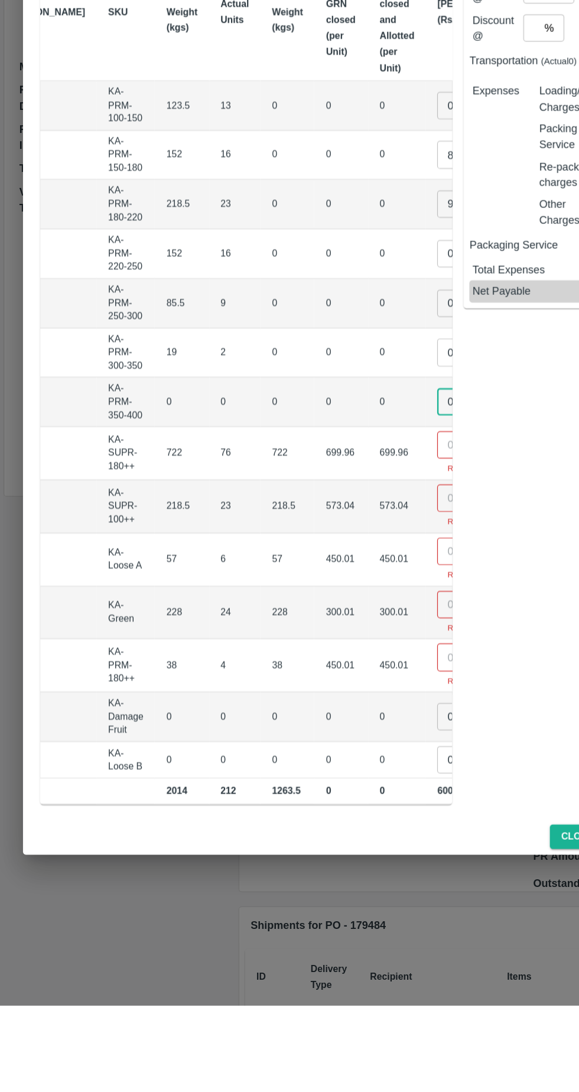
type input "01"
click at [359, 625] on input "number" at bounding box center [382, 631] width 47 height 22
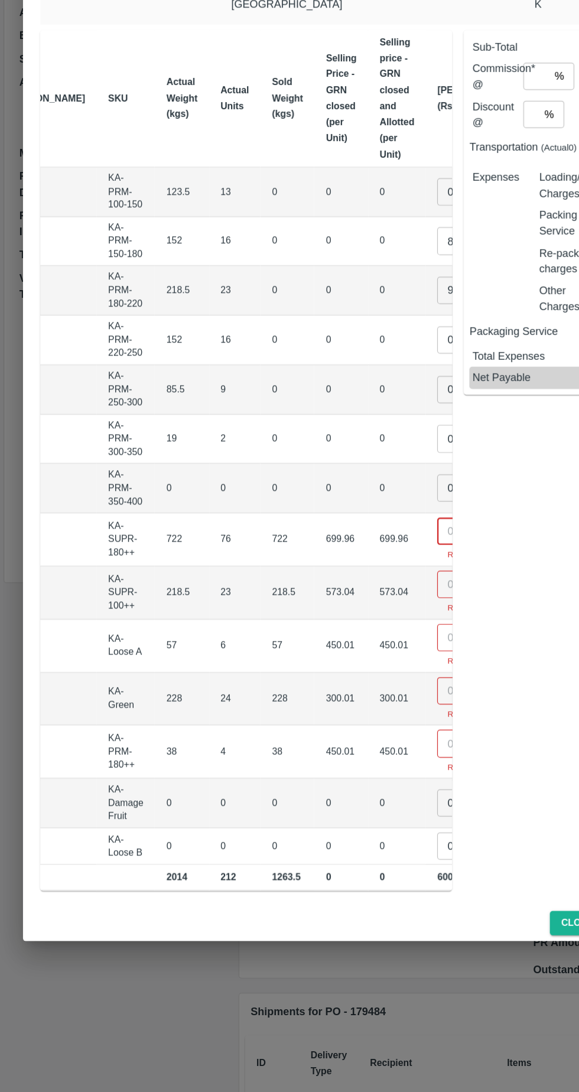
scroll to position [0, 0]
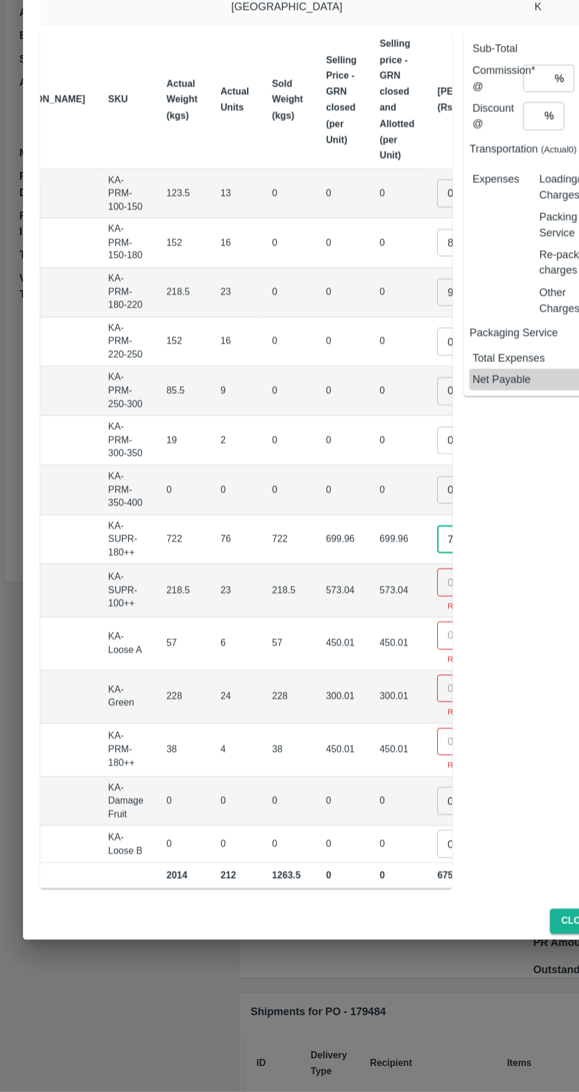
type input "750"
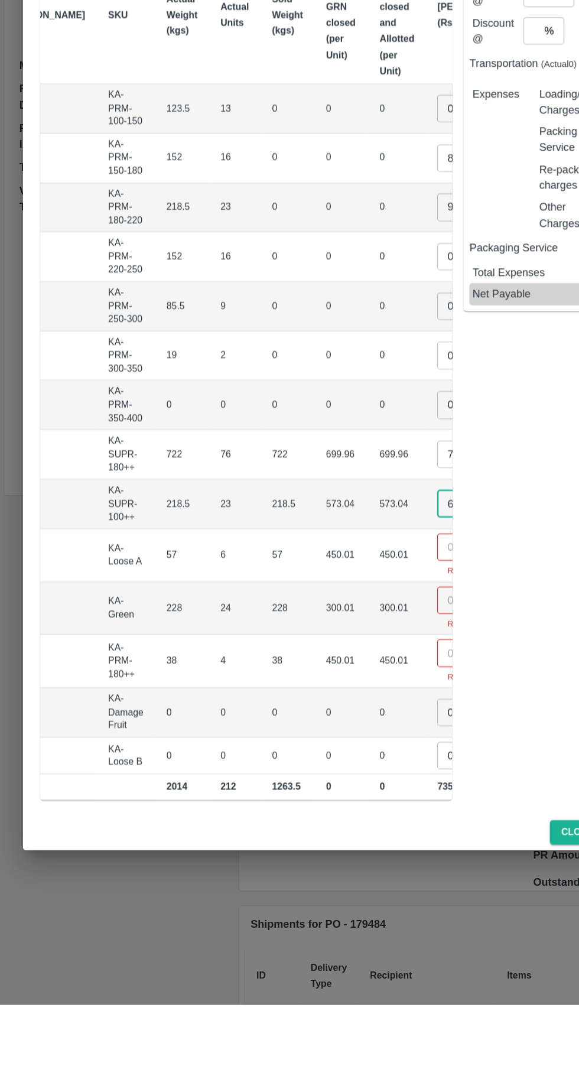
type input "600"
click at [359, 709] on input "number" at bounding box center [382, 716] width 47 height 22
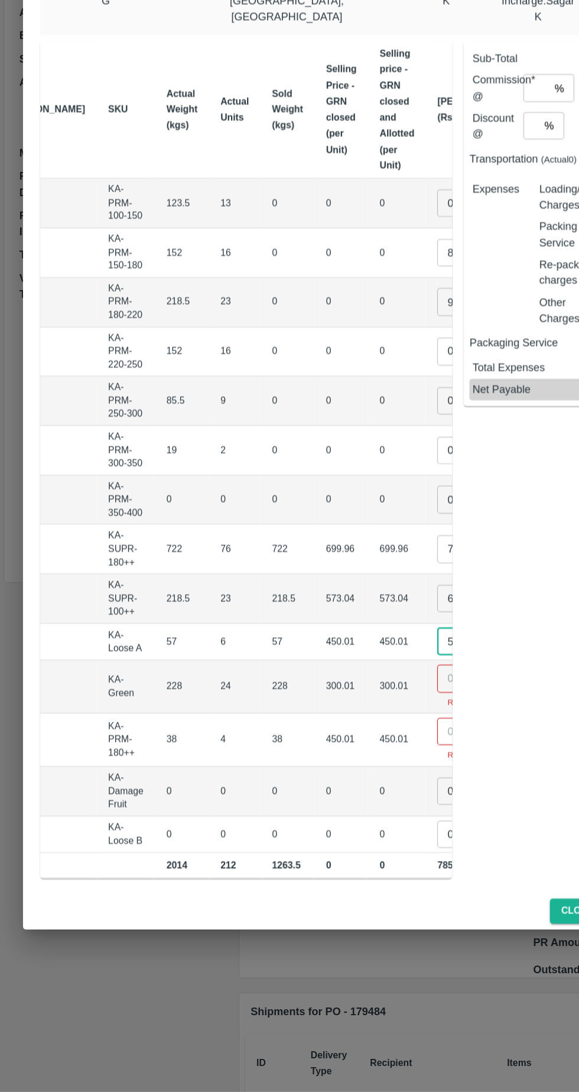
type input "500"
click at [359, 745] on input "number" at bounding box center [382, 752] width 47 height 22
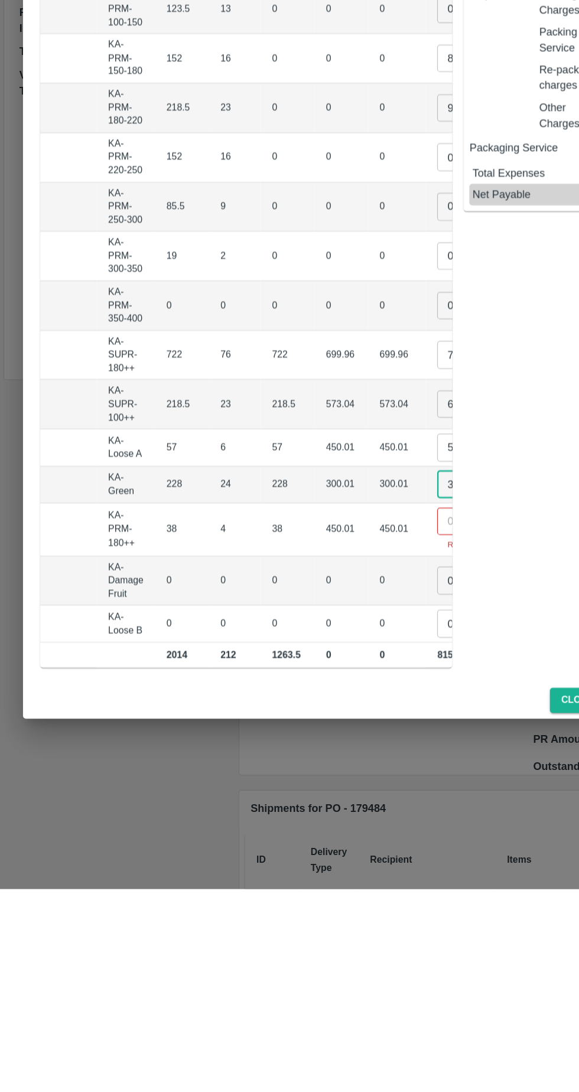
type input "300"
click at [359, 783] on input "number" at bounding box center [382, 789] width 47 height 22
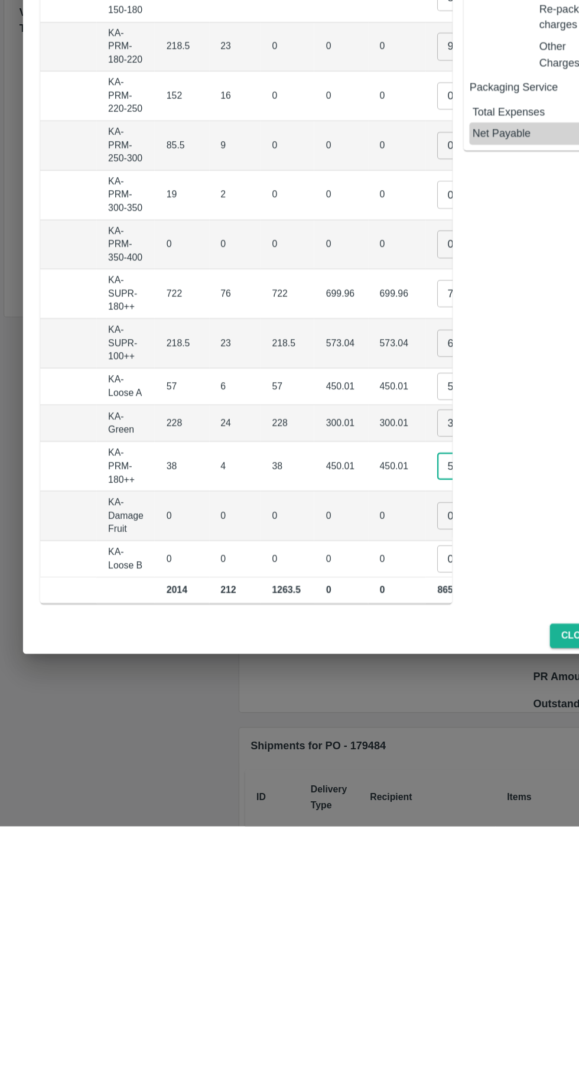
type input "500"
click at [359, 826] on input "0" at bounding box center [382, 837] width 47 height 22
type input "01"
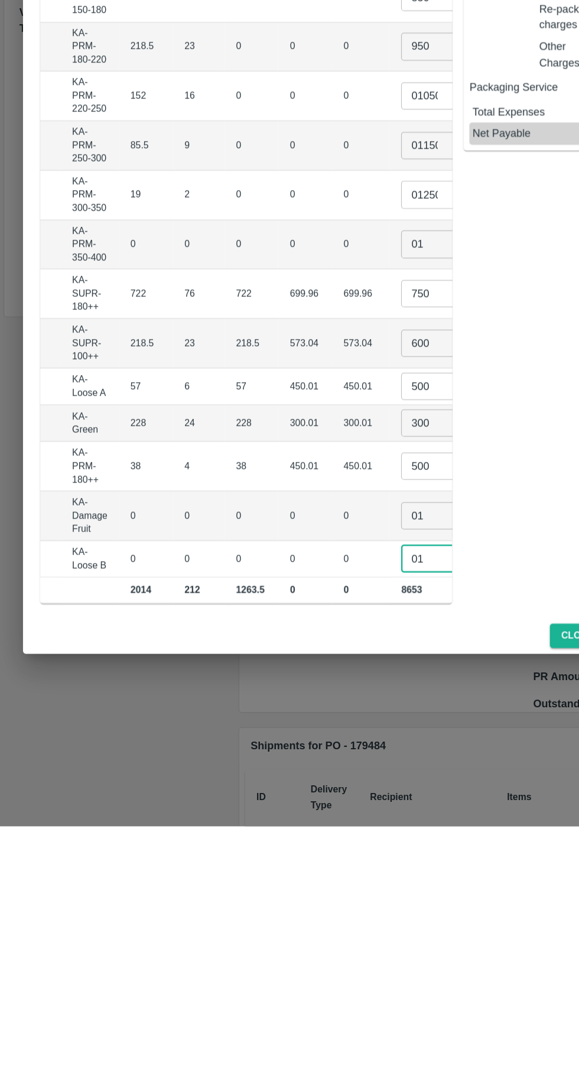
type input "01"
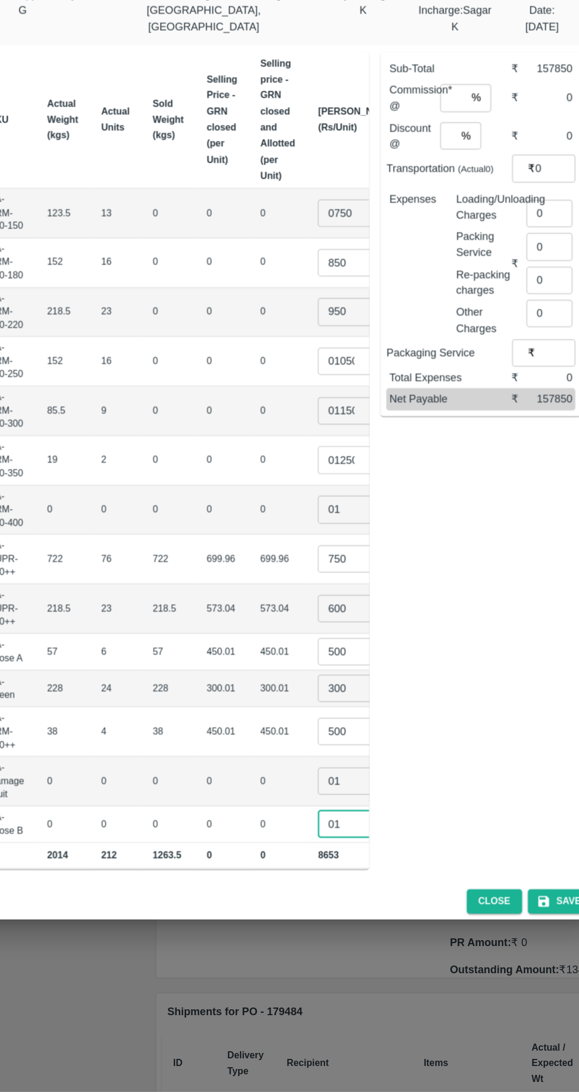
scroll to position [0, 0]
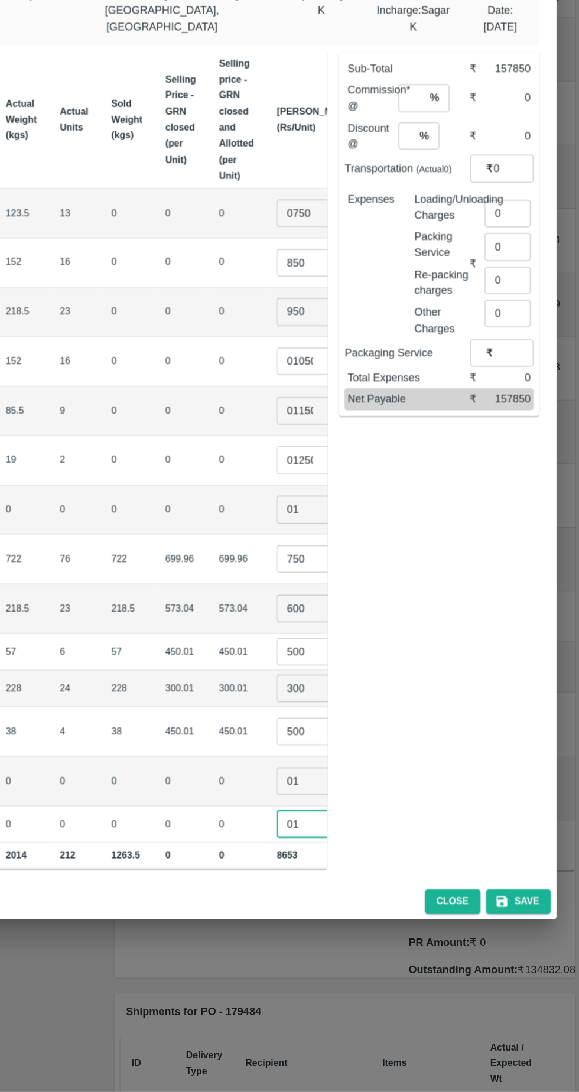
click at [518, 360] on input "0" at bounding box center [520, 370] width 38 height 22
type input "636"
click at [444, 269] on input "number" at bounding box center [440, 275] width 21 height 22
type input "6"
click at [442, 298] on input "number" at bounding box center [436, 306] width 12 height 22
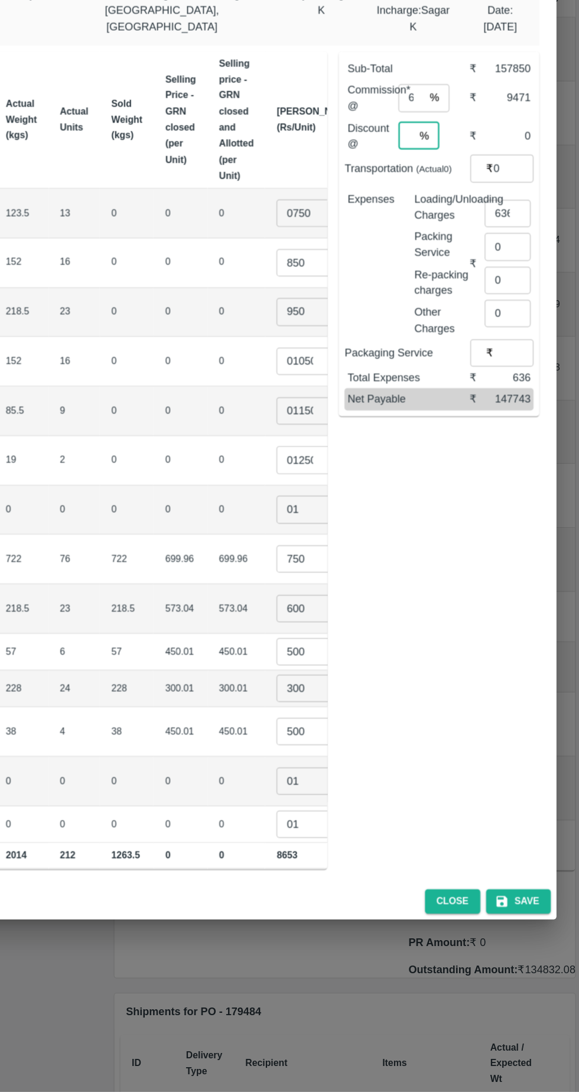
type input "0"
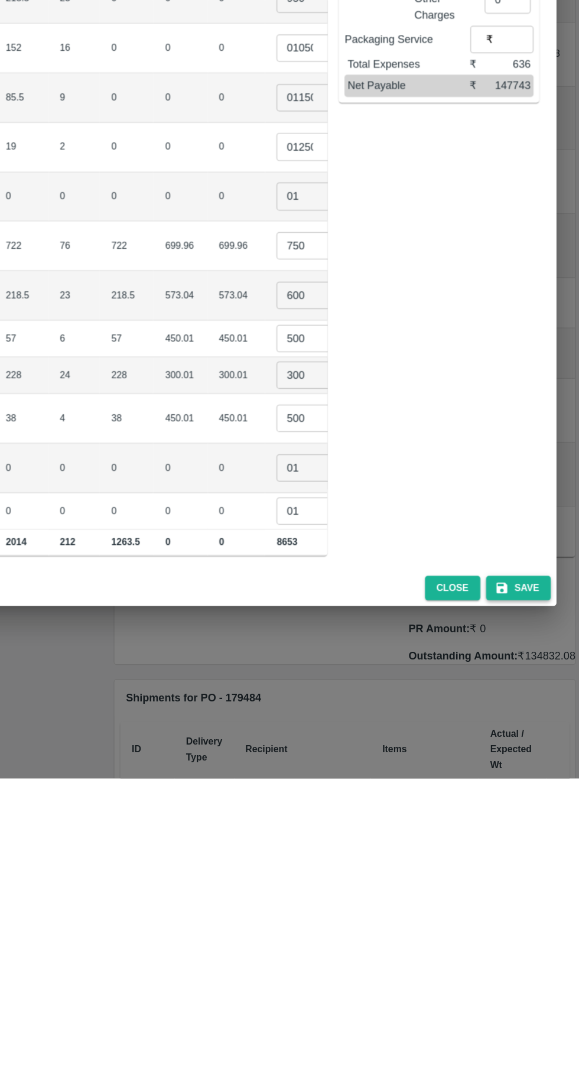
click at [541, 928] on button "Save" at bounding box center [528, 936] width 53 height 21
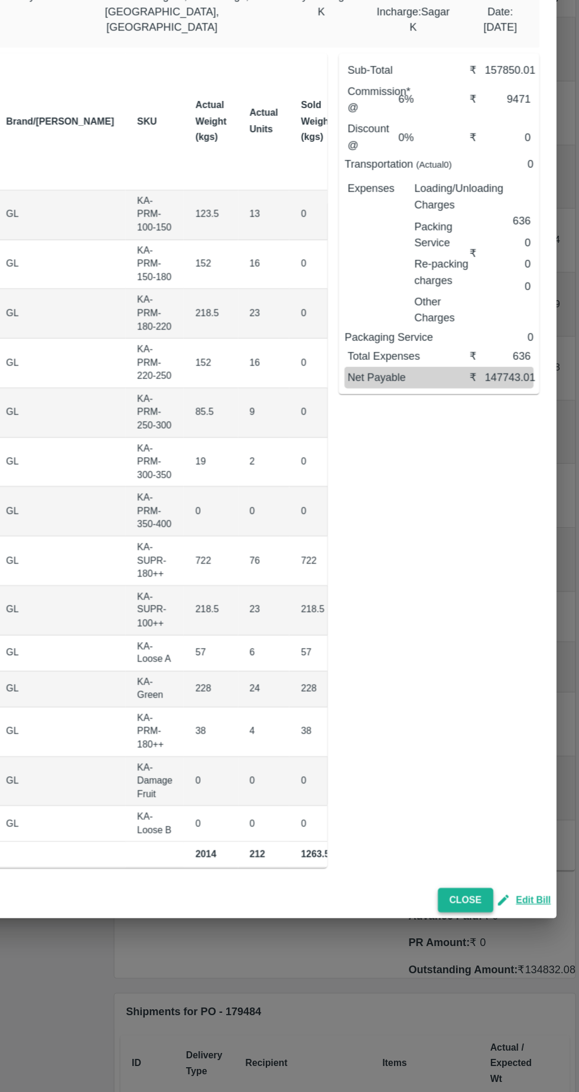
click at [490, 929] on button "Close" at bounding box center [486, 934] width 46 height 21
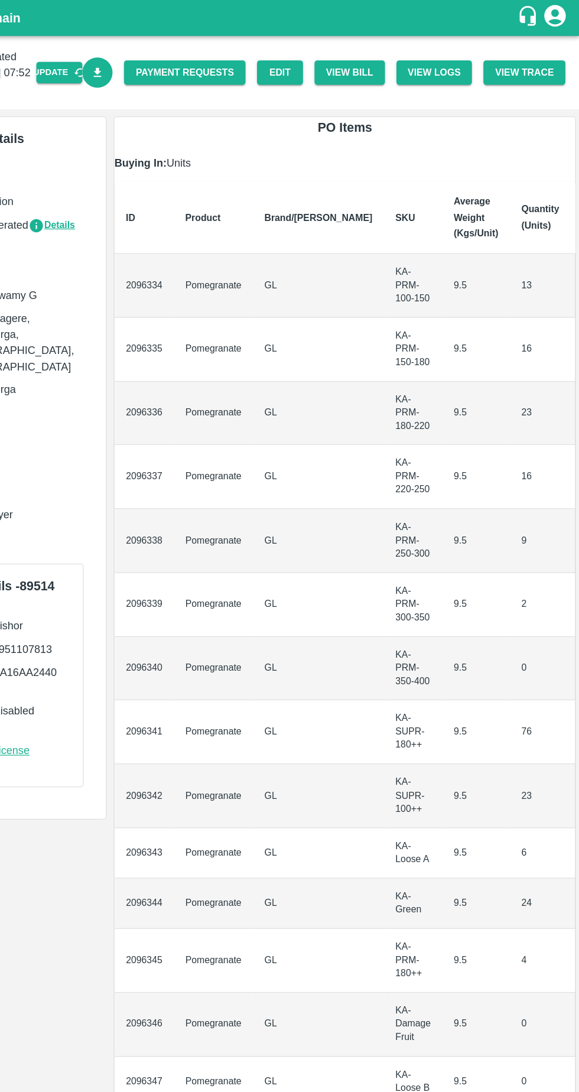
click at [186, 60] on icon "Download Bill" at bounding box center [183, 60] width 7 height 8
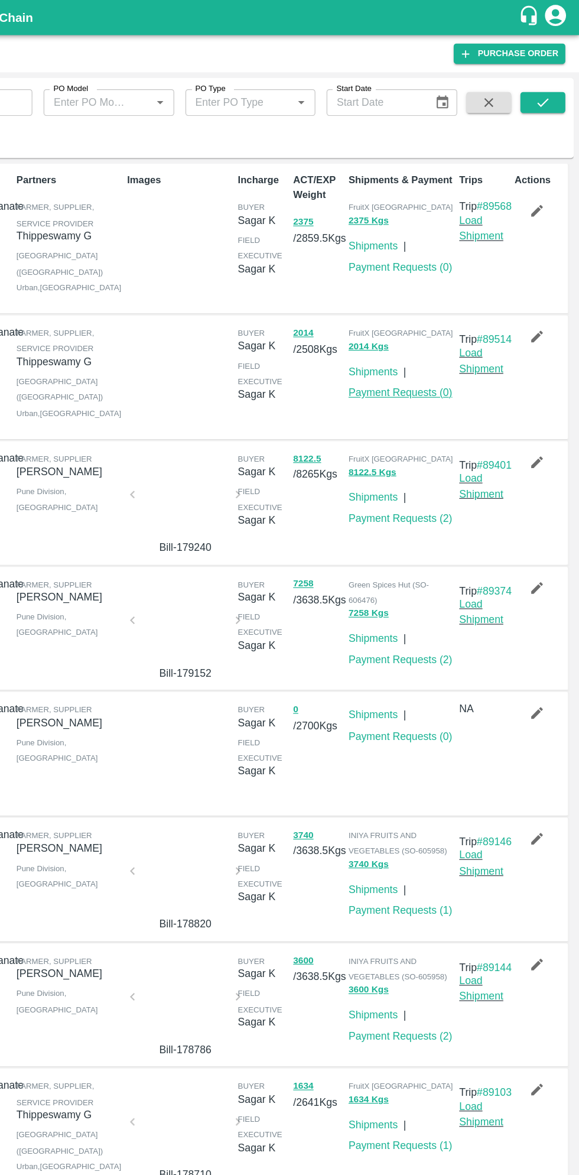
click at [446, 335] on link "Payment Requests ( 0 )" at bounding box center [428, 330] width 87 height 9
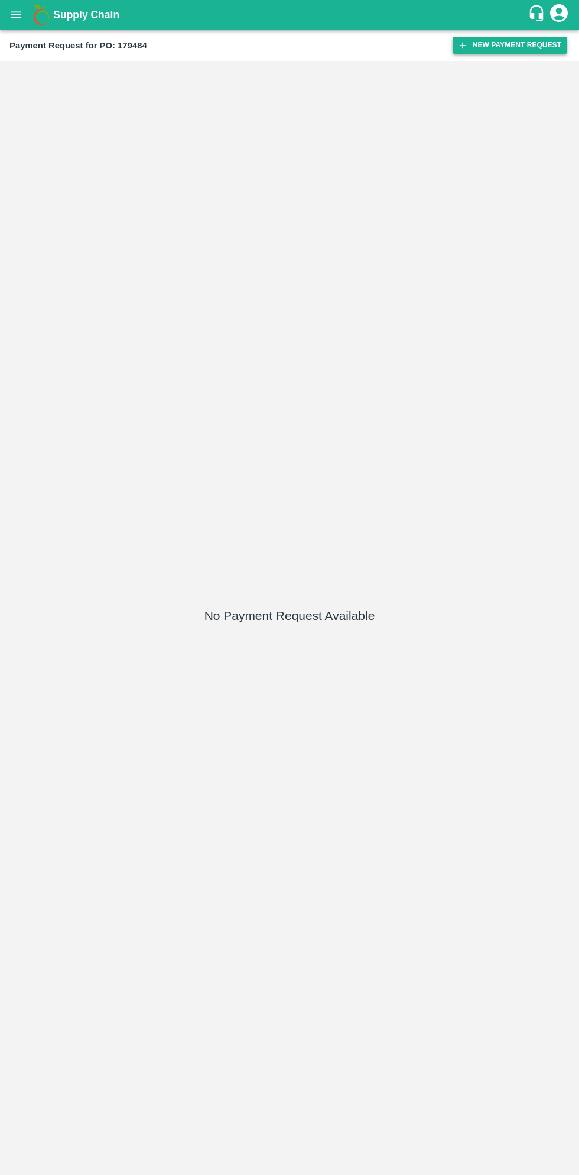
click at [516, 45] on button "New Payment Request" at bounding box center [510, 45] width 115 height 17
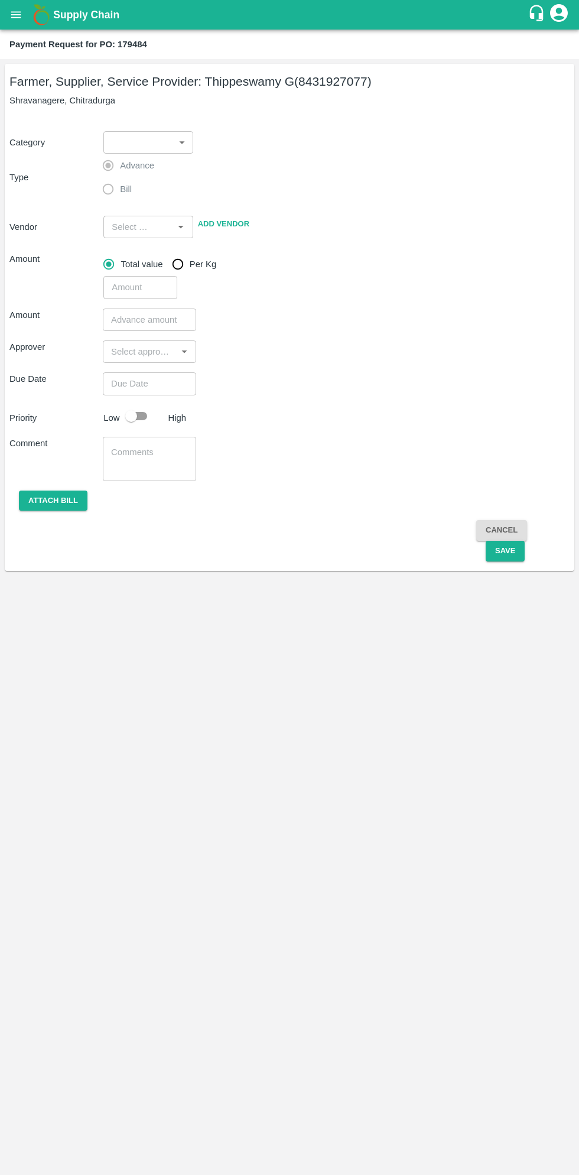
click at [147, 147] on body "Supply Chain Payment Request for PO: 179484 Farmer, Supplier, Service Provider:…" at bounding box center [289, 587] width 579 height 1175
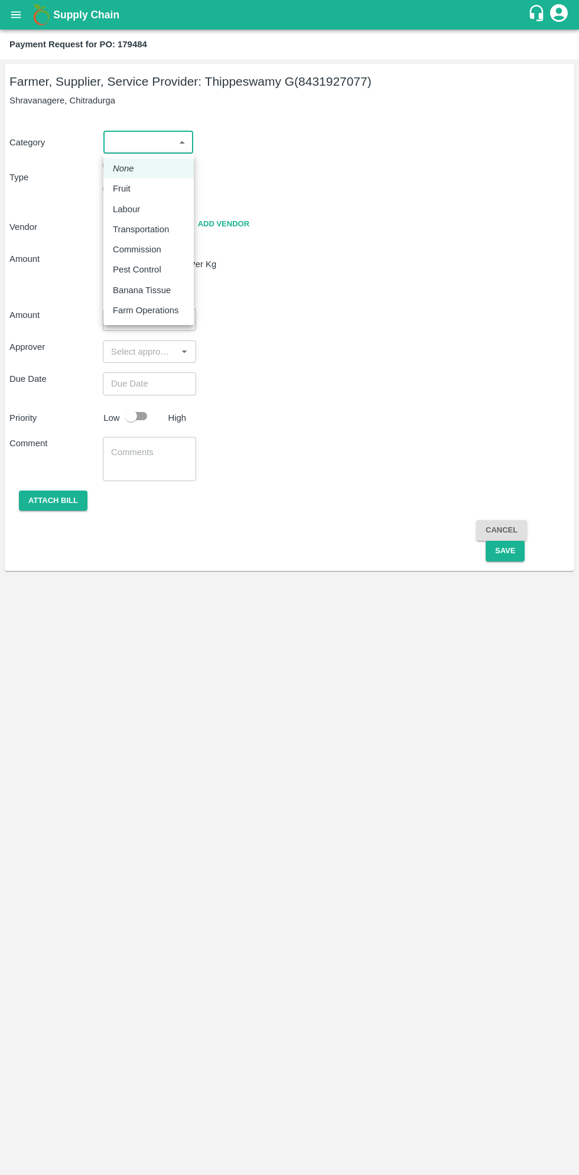
click at [126, 187] on p "Fruit" at bounding box center [122, 188] width 18 height 13
type input "1"
type input "[PERSON_NAME] G - 8431927077(Farmer, Supplier, Service Provider)"
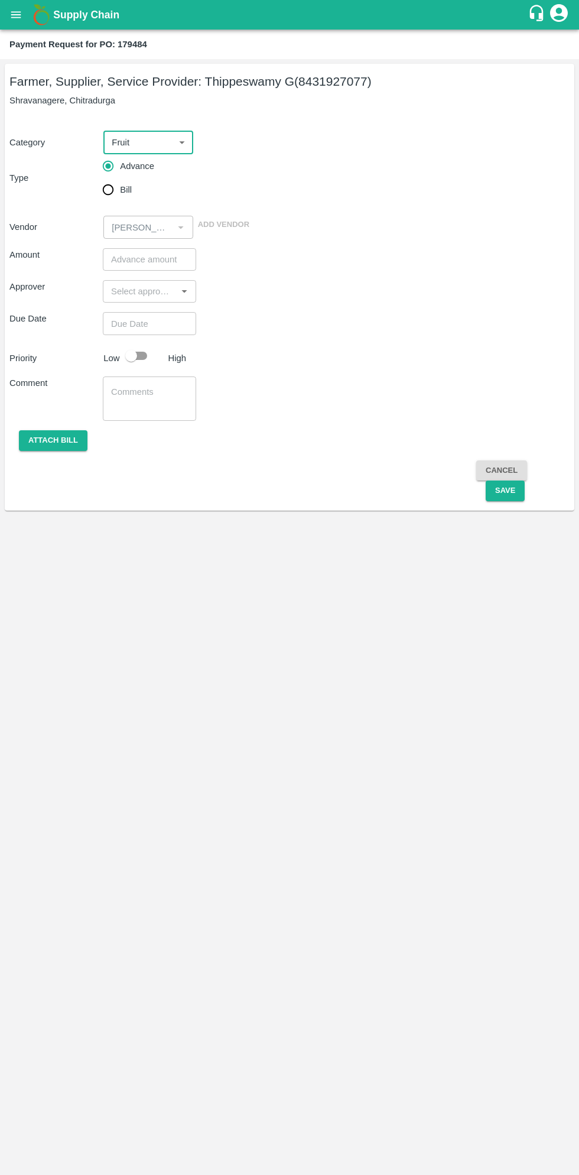
click at [109, 196] on input "Bill" at bounding box center [108, 190] width 24 height 24
radio input "true"
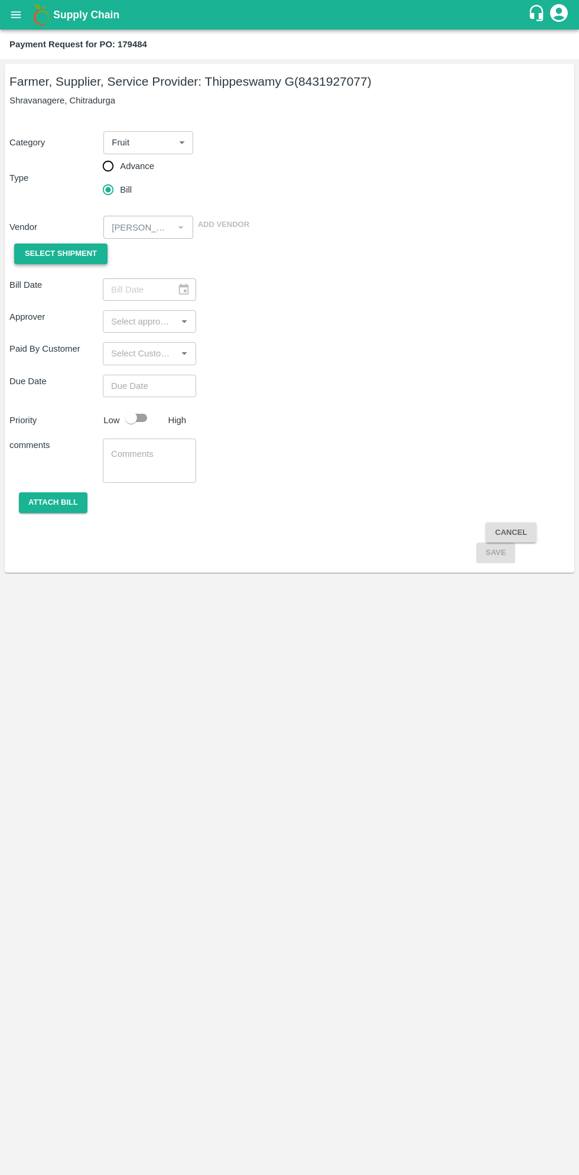
click at [66, 254] on span "Select Shipment" at bounding box center [61, 254] width 72 height 14
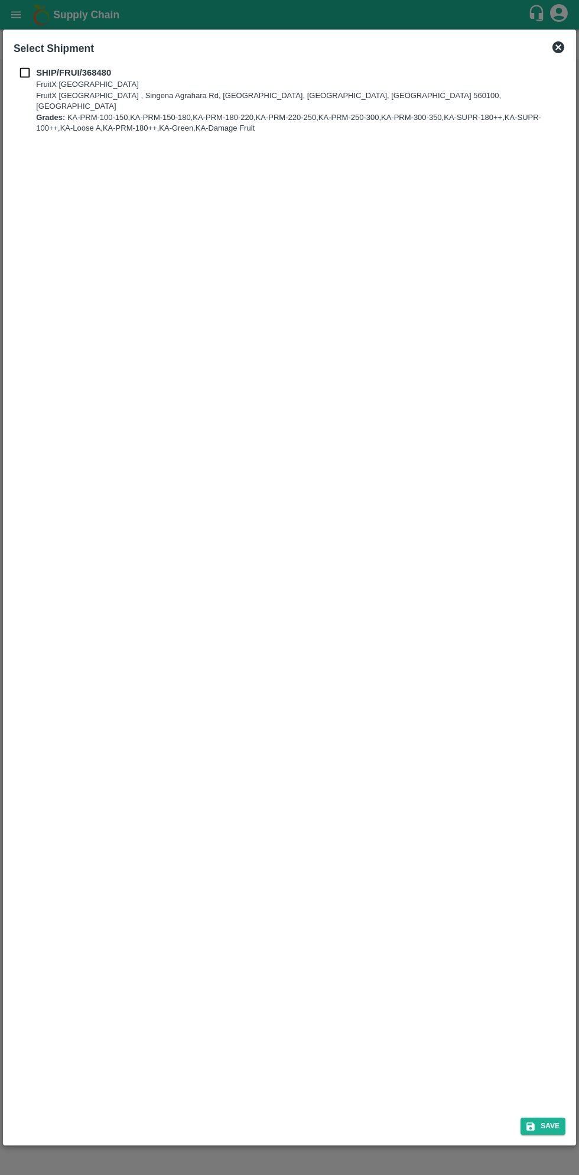
click at [39, 79] on p "SHIP/FRUI/368480" at bounding box center [299, 72] width 527 height 13
checkbox input "true"
click at [551, 1126] on button "Save" at bounding box center [543, 1126] width 45 height 17
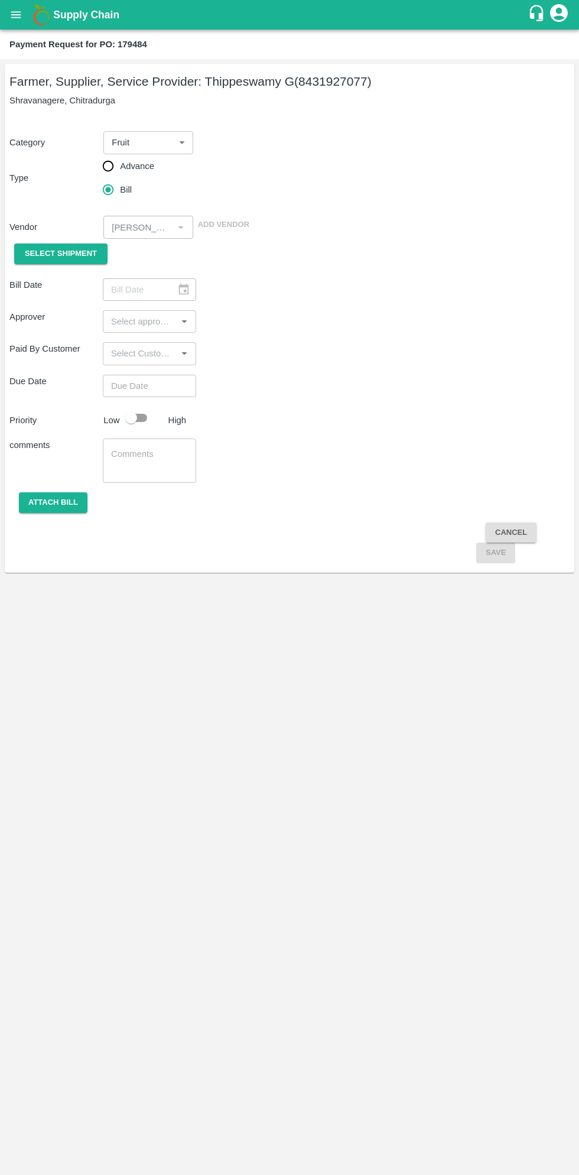
type input "[DATE]"
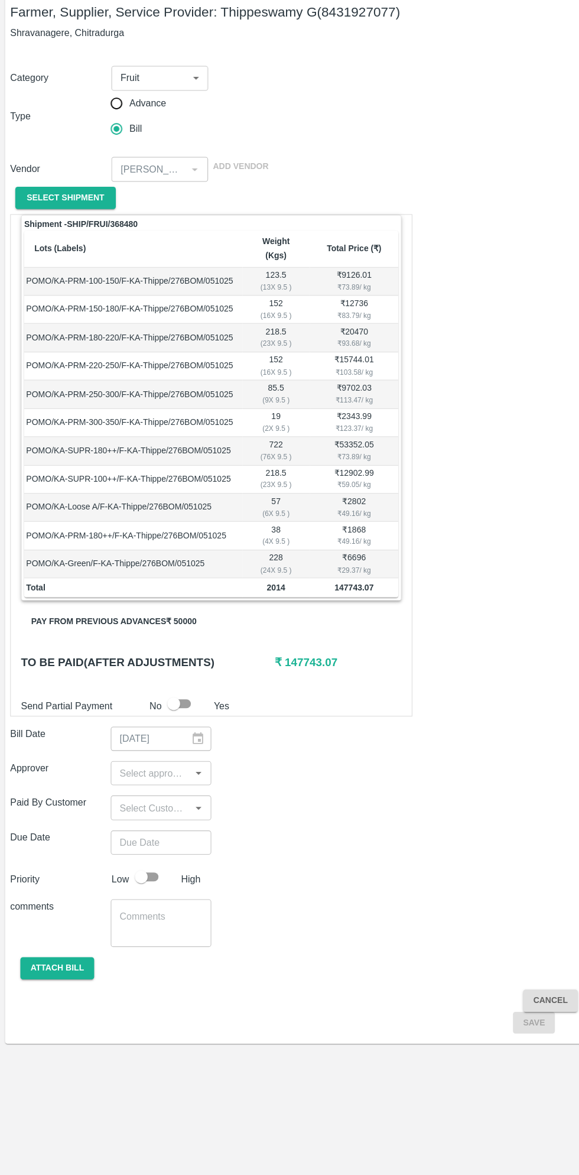
click at [156, 637] on button "Pay from previous advances ₹ 50000" at bounding box center [106, 647] width 173 height 21
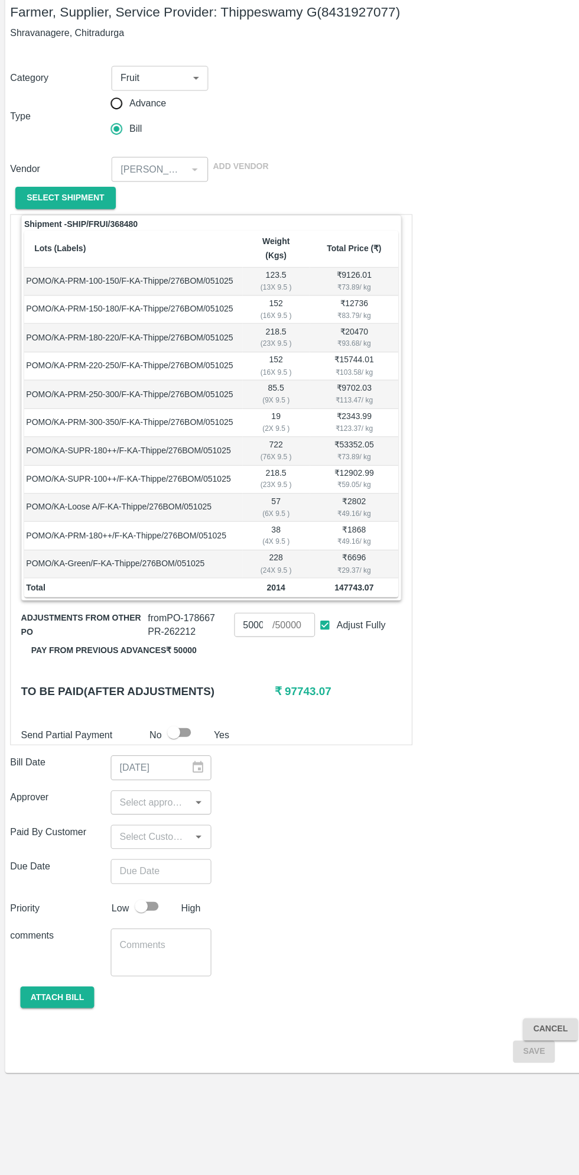
click at [245, 639] on input "50000" at bounding box center [235, 650] width 35 height 22
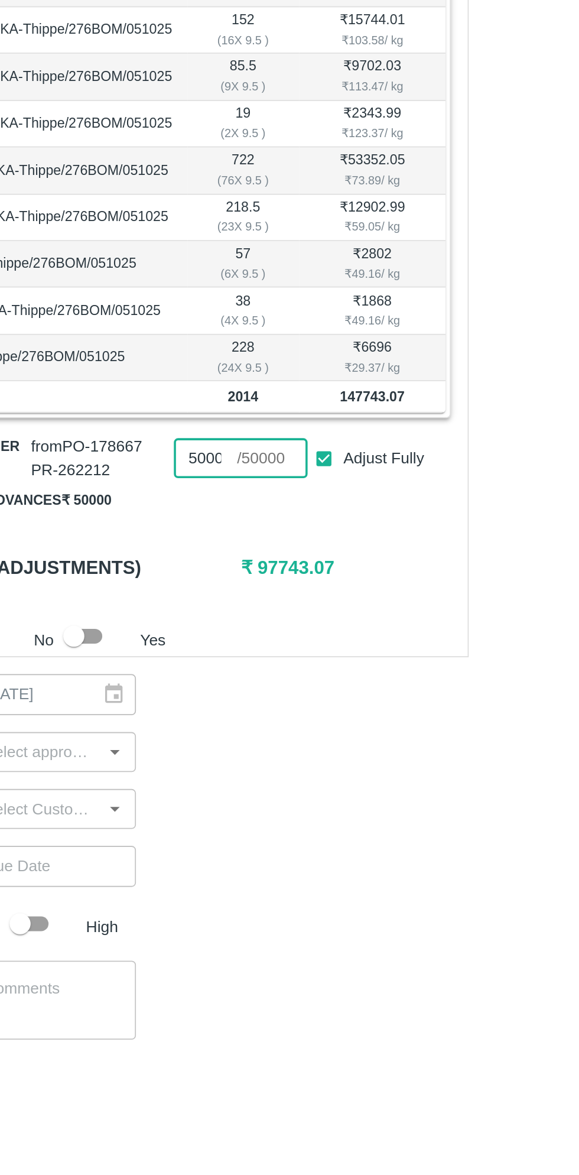
click at [303, 640] on input "Adjust Fully" at bounding box center [302, 651] width 22 height 22
checkbox input "false"
type input "0"
click at [243, 639] on input "0" at bounding box center [235, 650] width 35 height 22
type input "7"
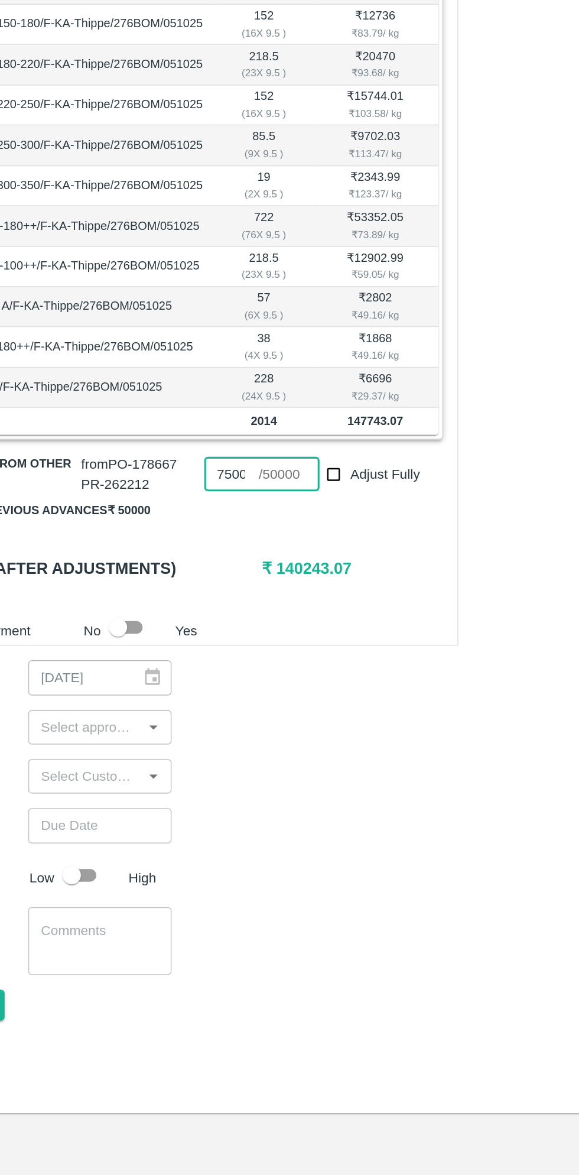
type input "7500"
click at [395, 804] on div "Approver ​" at bounding box center [289, 815] width 560 height 22
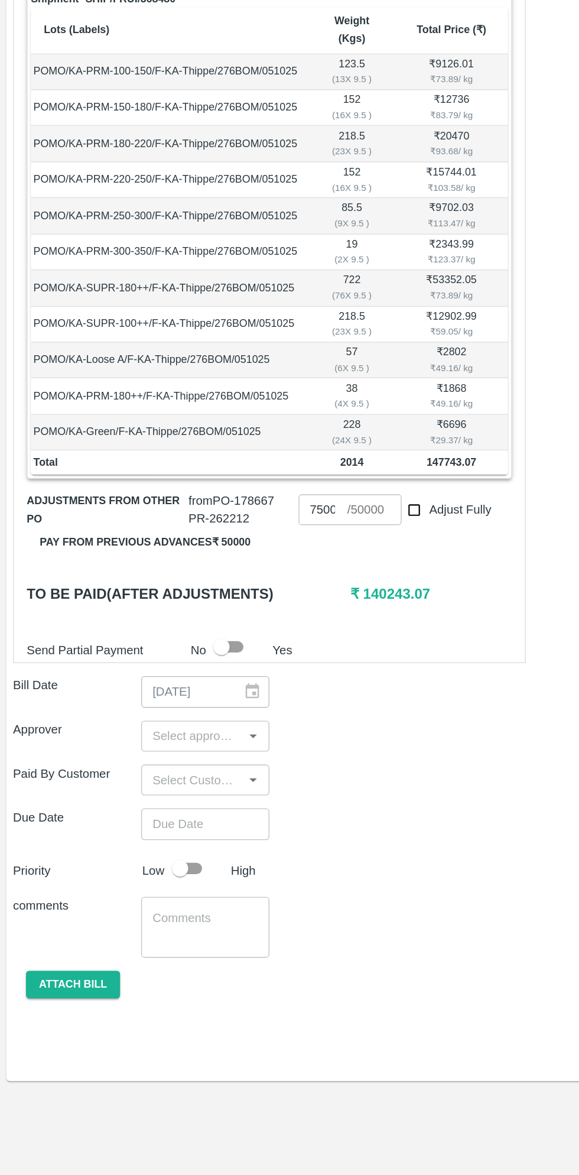
click at [151, 807] on input "input" at bounding box center [139, 814] width 67 height 15
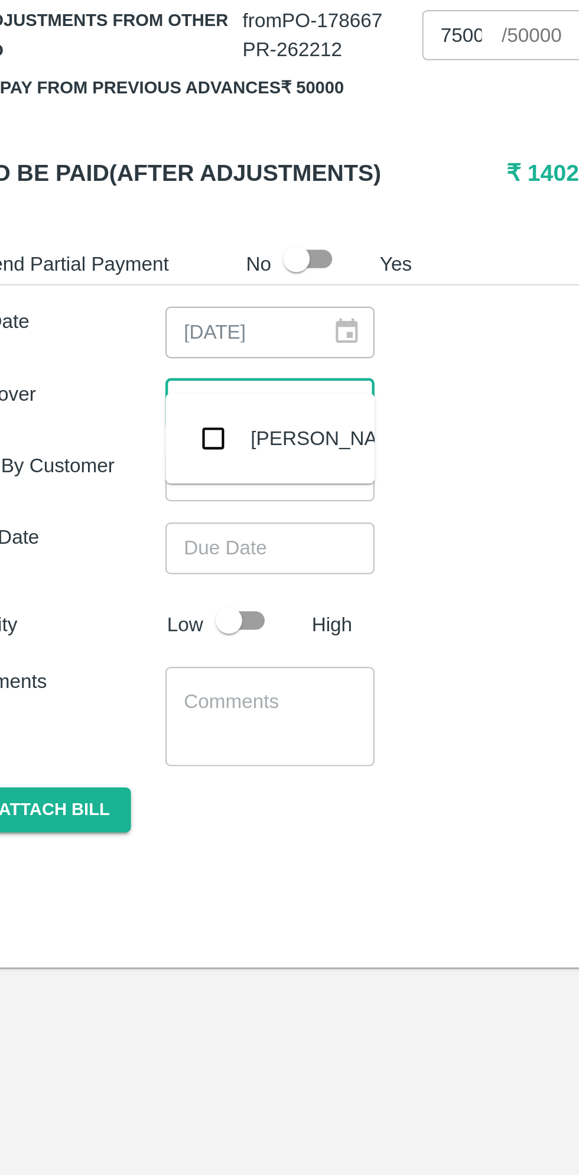
type input "muku"
click at [127, 835] on input "checkbox" at bounding box center [124, 831] width 24 height 24
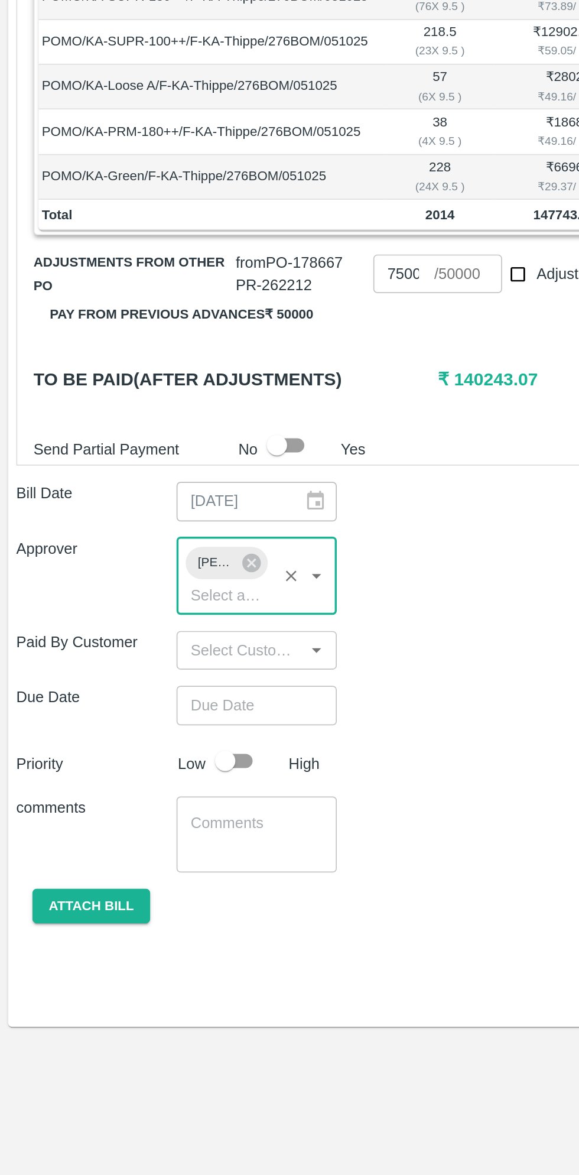
click at [158, 891] on input "Choose date" at bounding box center [145, 901] width 85 height 22
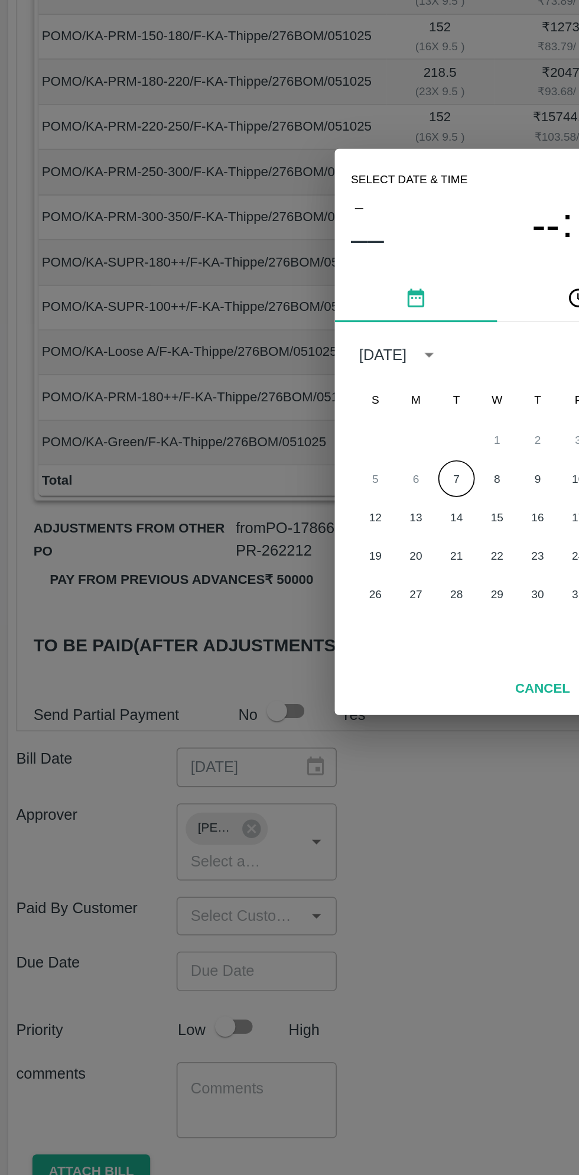
click at [265, 622] on button "7" at bounding box center [265, 614] width 21 height 21
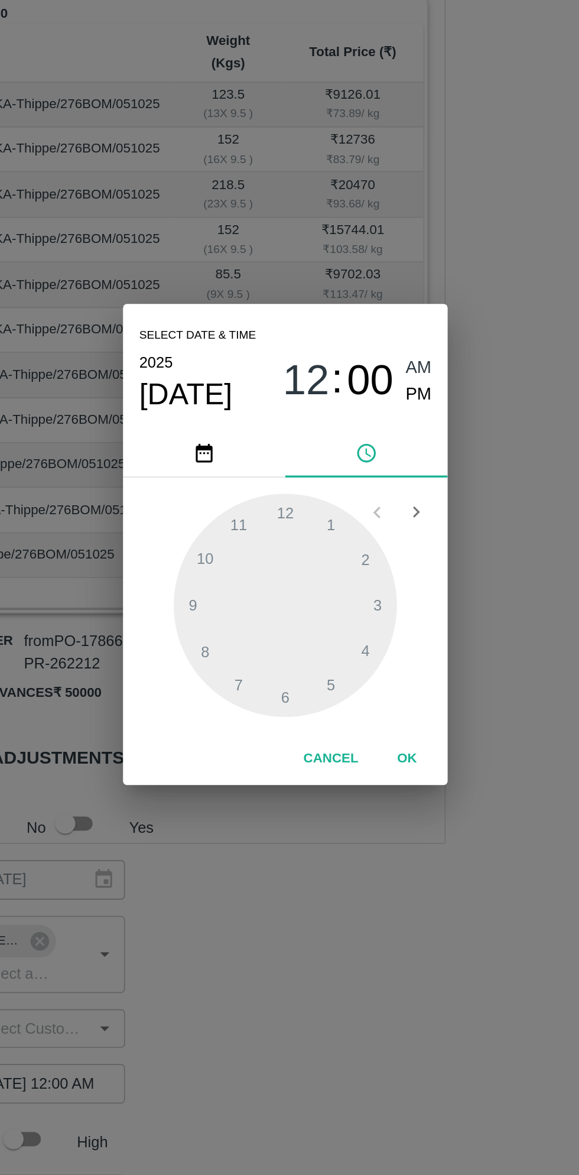
click at [368, 502] on span "PM" at bounding box center [367, 500] width 15 height 16
click at [244, 653] on div at bounding box center [290, 623] width 130 height 130
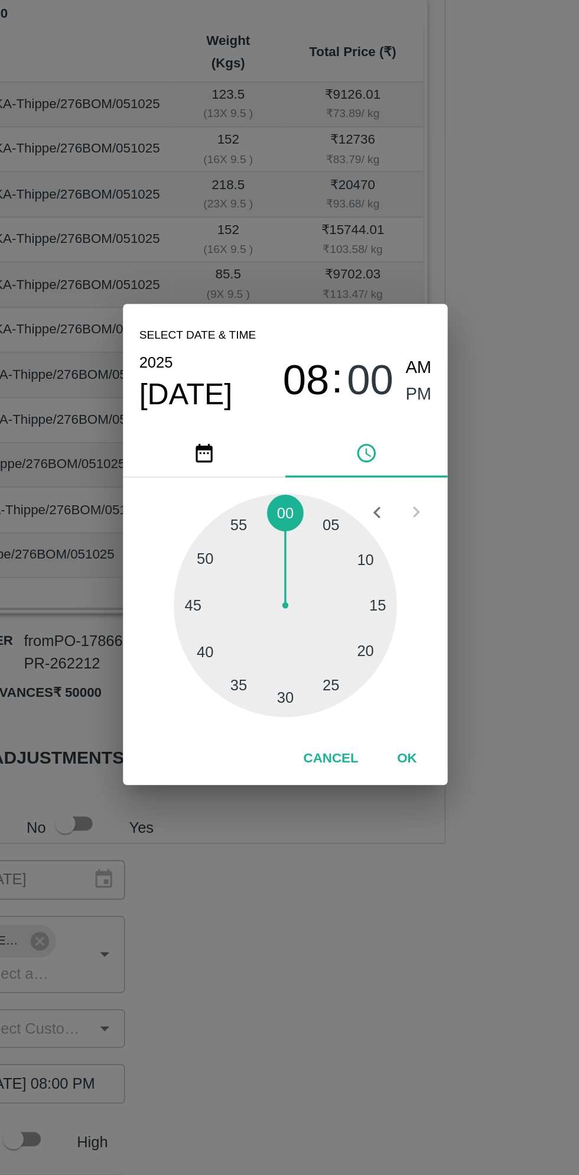
click at [346, 626] on div at bounding box center [290, 623] width 130 height 130
click at [346, 627] on div at bounding box center [290, 623] width 130 height 130
click at [345, 626] on div at bounding box center [290, 623] width 130 height 130
click at [351, 624] on div at bounding box center [290, 623] width 130 height 130
type input "[DATE] 08:15 PM"
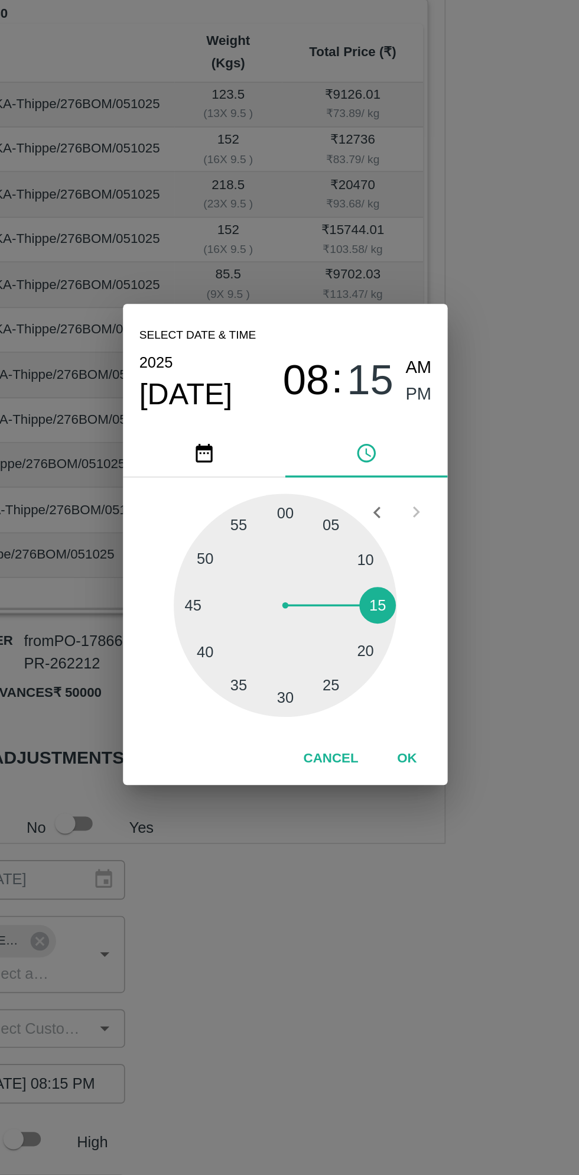
click at [366, 717] on button "OK" at bounding box center [361, 712] width 38 height 21
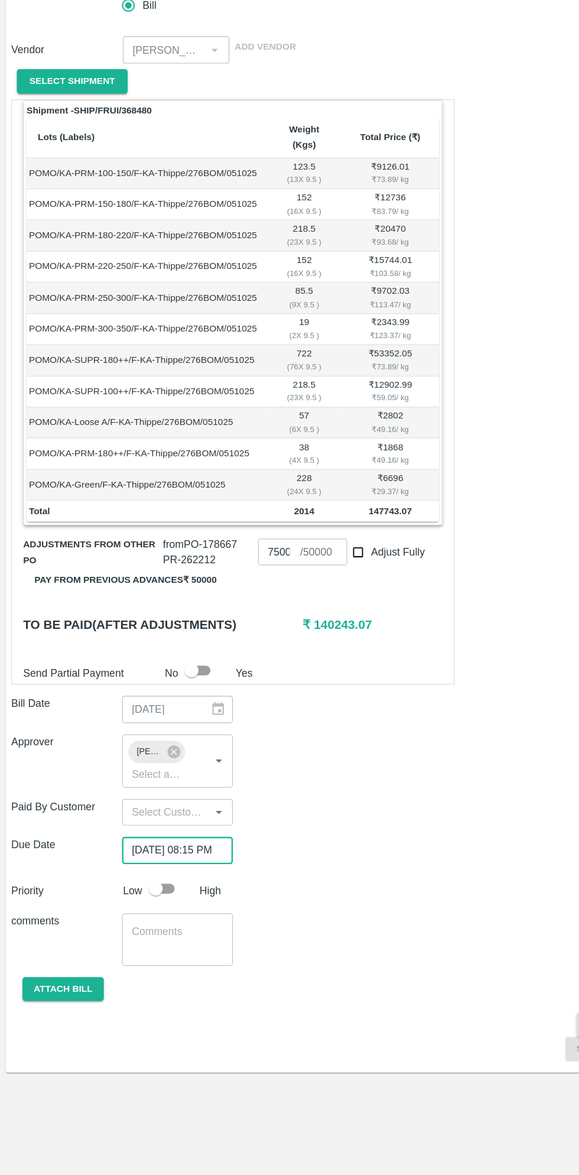
click at [138, 923] on input "checkbox" at bounding box center [131, 934] width 67 height 22
checkbox input "true"
click at [62, 1008] on button "Attach bill" at bounding box center [53, 1018] width 69 height 21
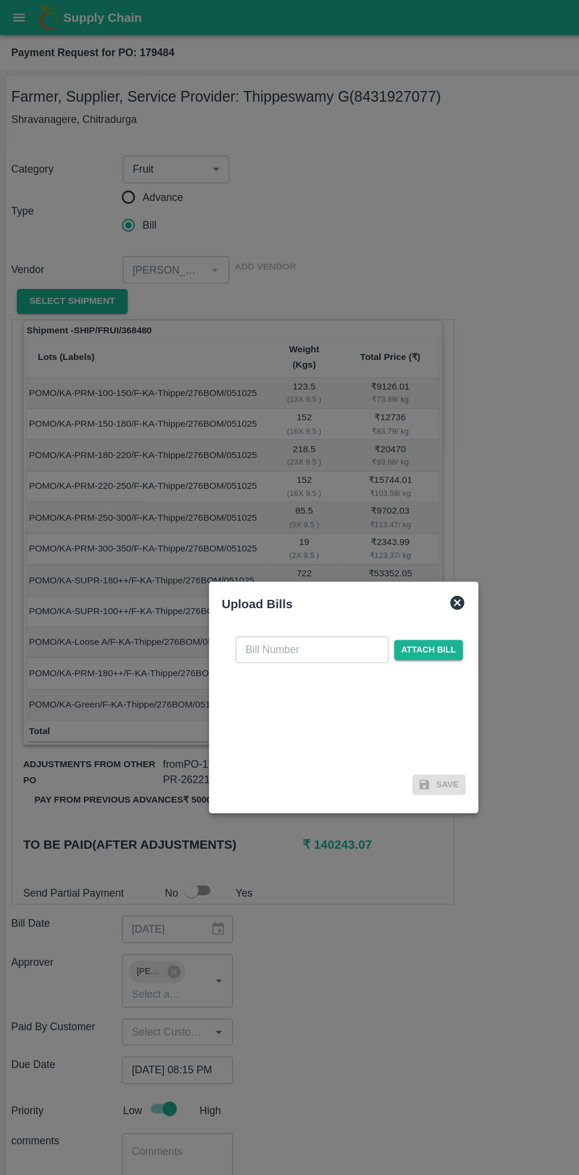
click at [275, 542] on input "text" at bounding box center [263, 547] width 129 height 22
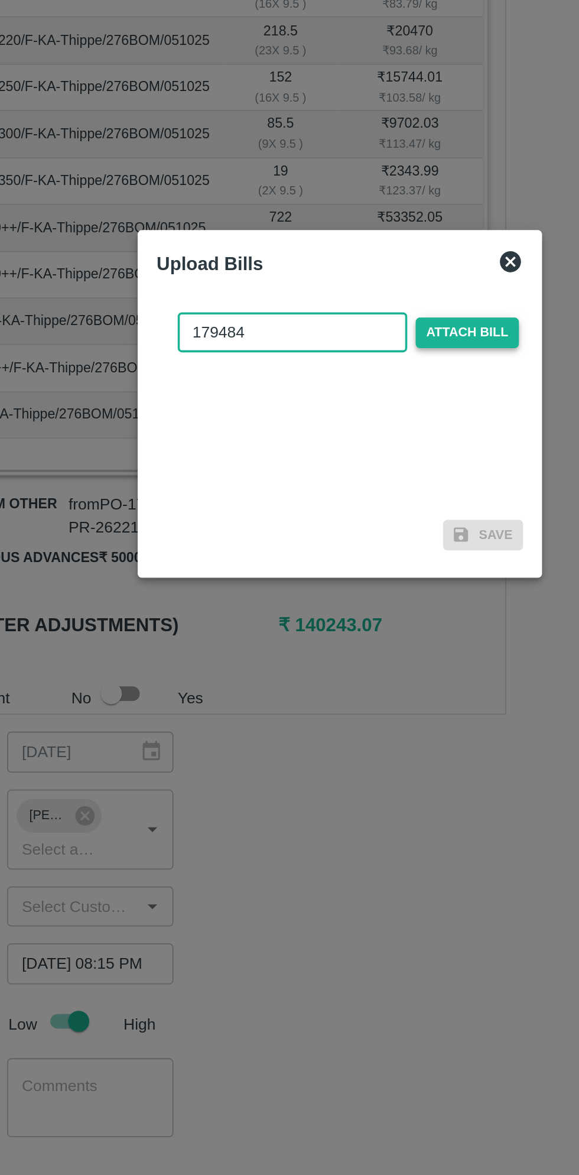
type input "179484"
click at [377, 551] on span "Attach bill" at bounding box center [361, 547] width 58 height 17
click at [0, 0] on input "Attach bill" at bounding box center [0, 0] width 0 height 0
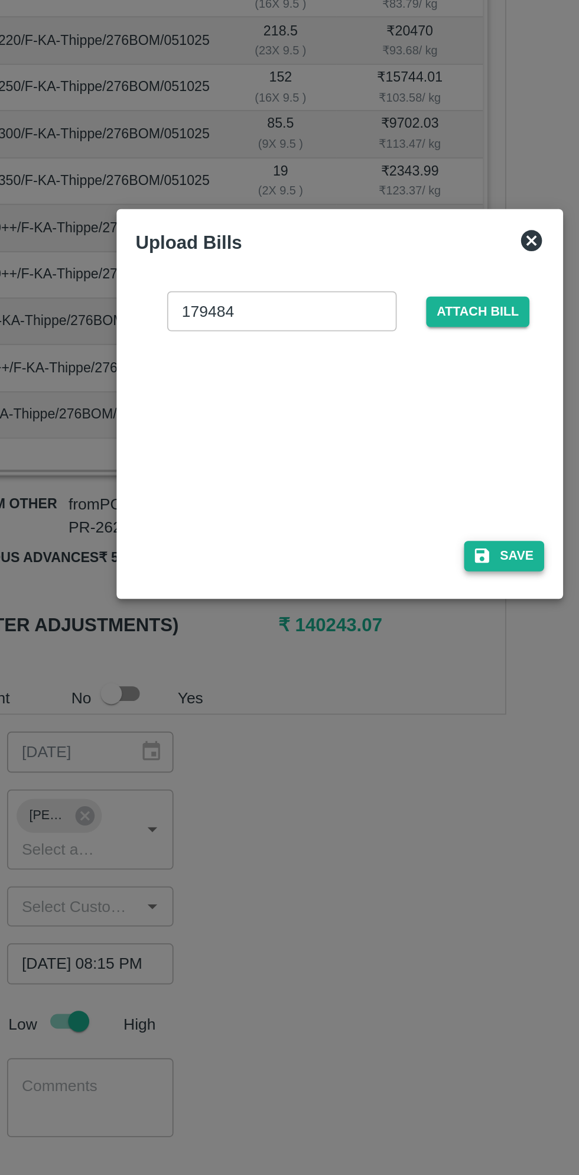
click at [384, 673] on button "Save" at bounding box center [381, 672] width 45 height 17
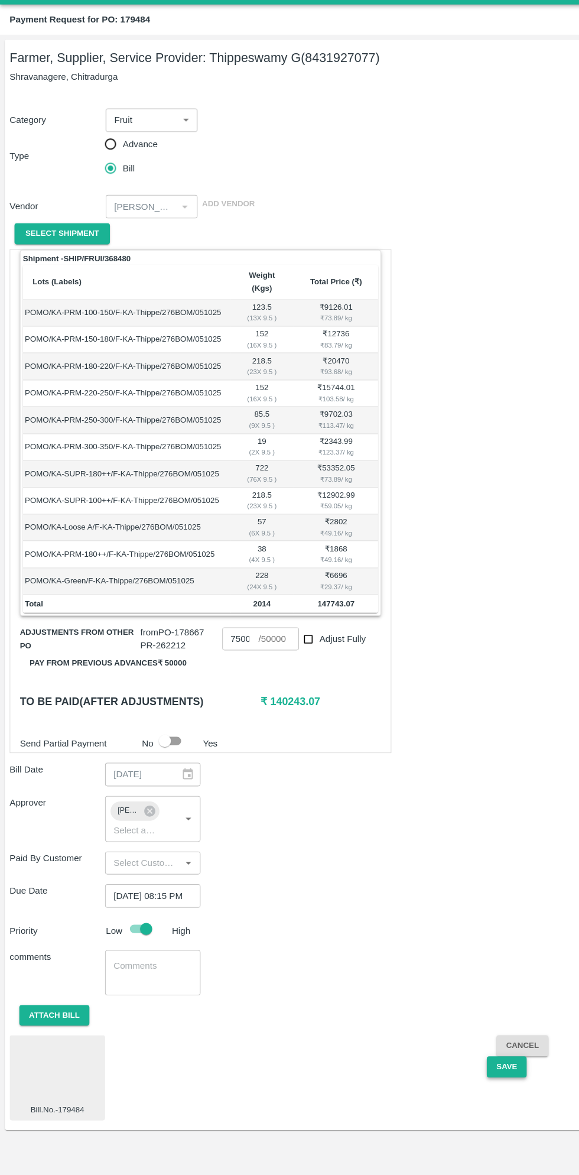
click at [495, 1059] on button "Save" at bounding box center [495, 1069] width 39 height 21
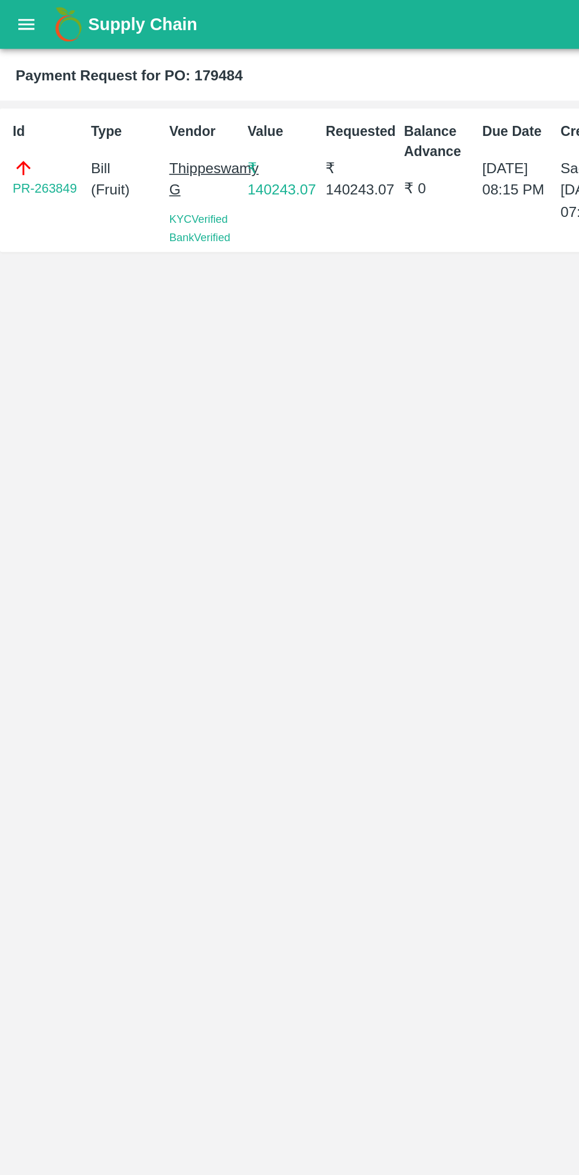
click at [26, 21] on button "open drawer" at bounding box center [15, 14] width 27 height 27
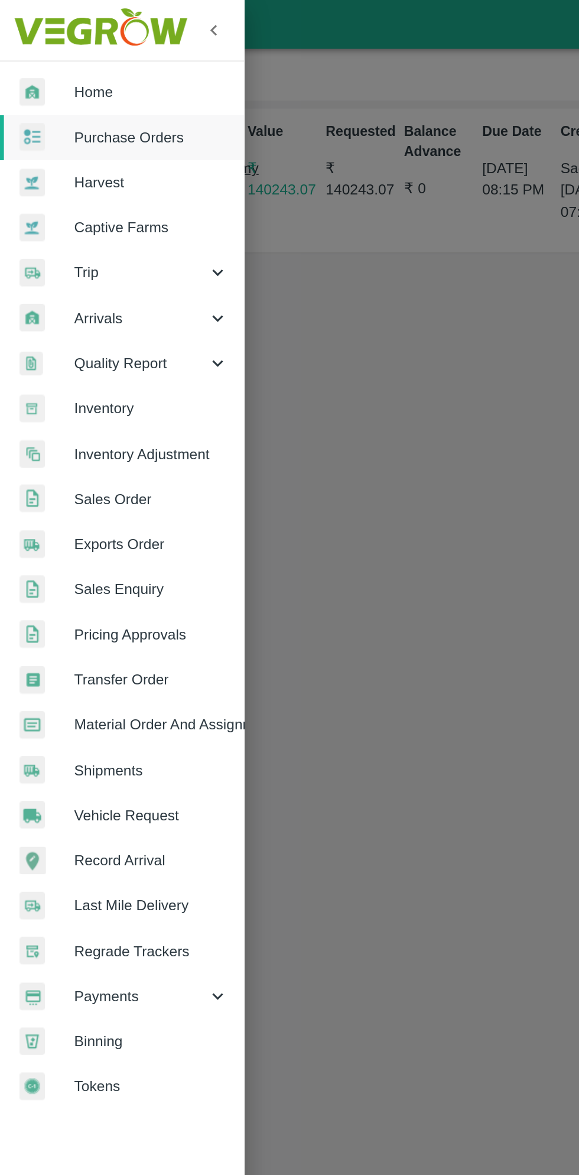
click at [93, 85] on span "Purchase Orders" at bounding box center [91, 83] width 93 height 13
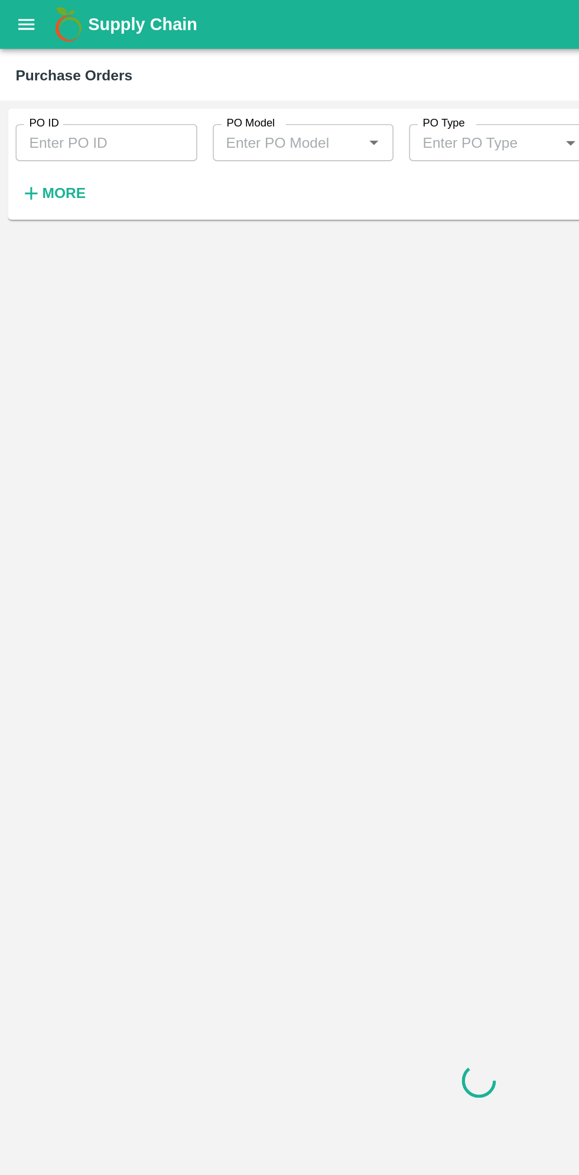
click at [42, 122] on strong "More" at bounding box center [38, 116] width 27 height 9
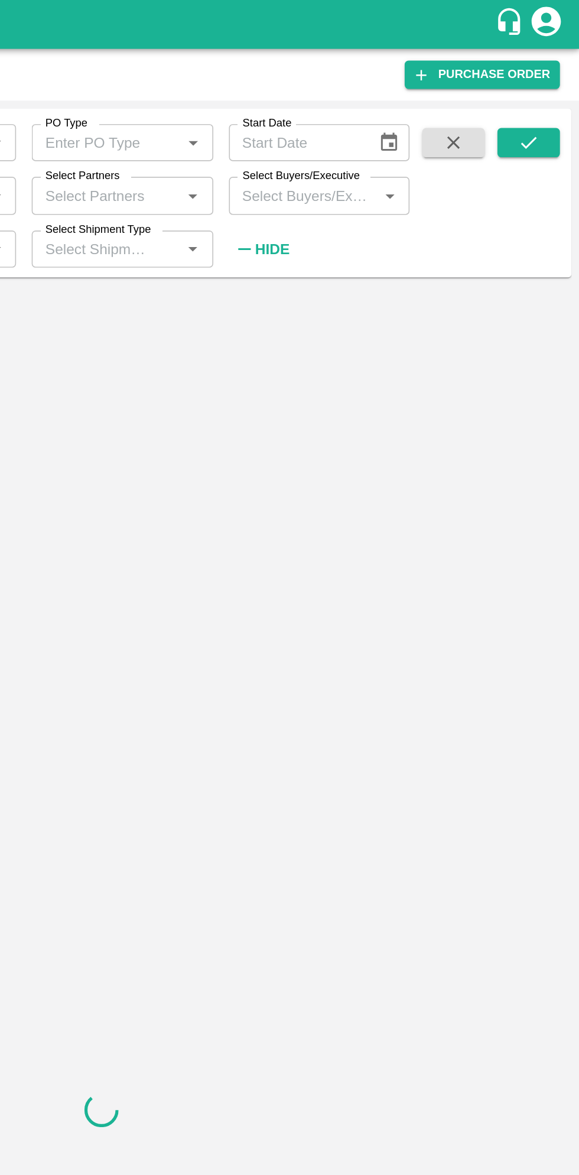
click at [430, 121] on input "Select Buyers/Executive" at bounding box center [412, 118] width 83 height 15
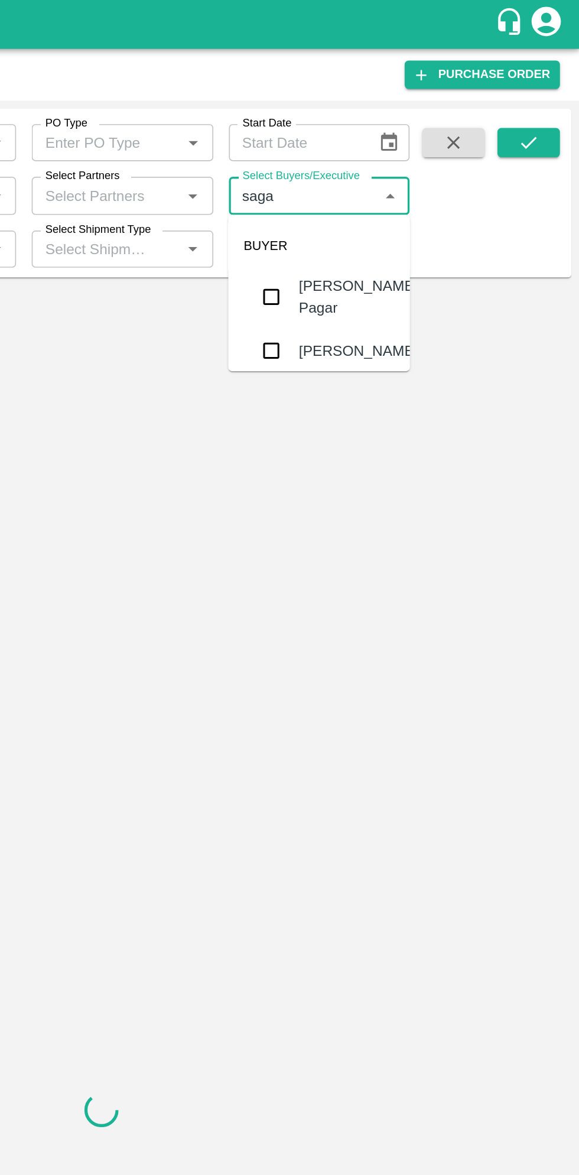
type input "sagar"
click at [400, 175] on input "checkbox" at bounding box center [393, 179] width 24 height 24
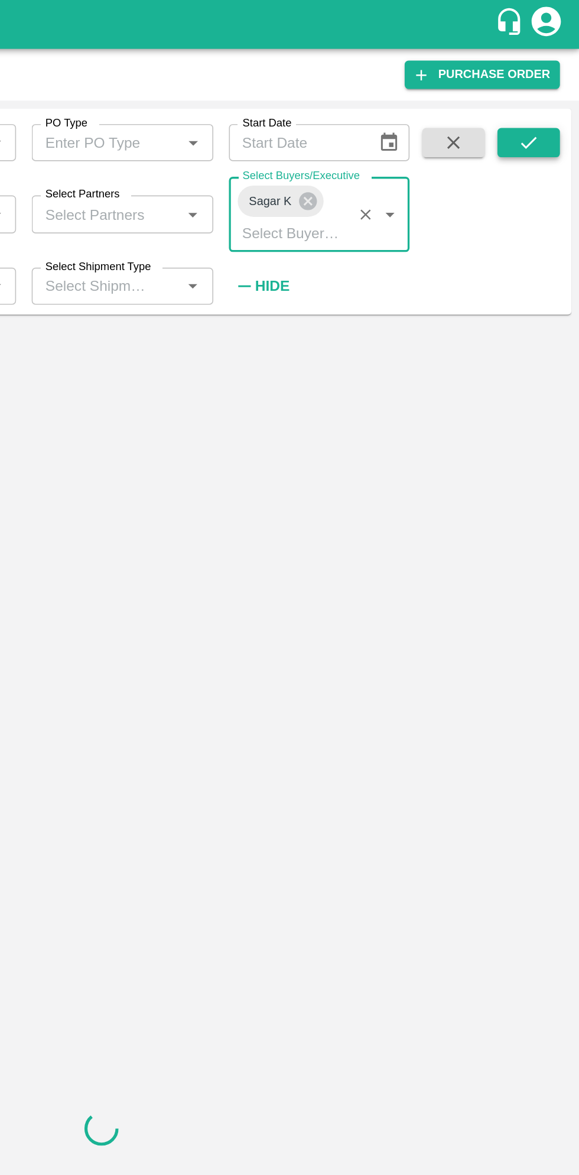
click at [548, 86] on icon "submit" at bounding box center [548, 86] width 13 height 13
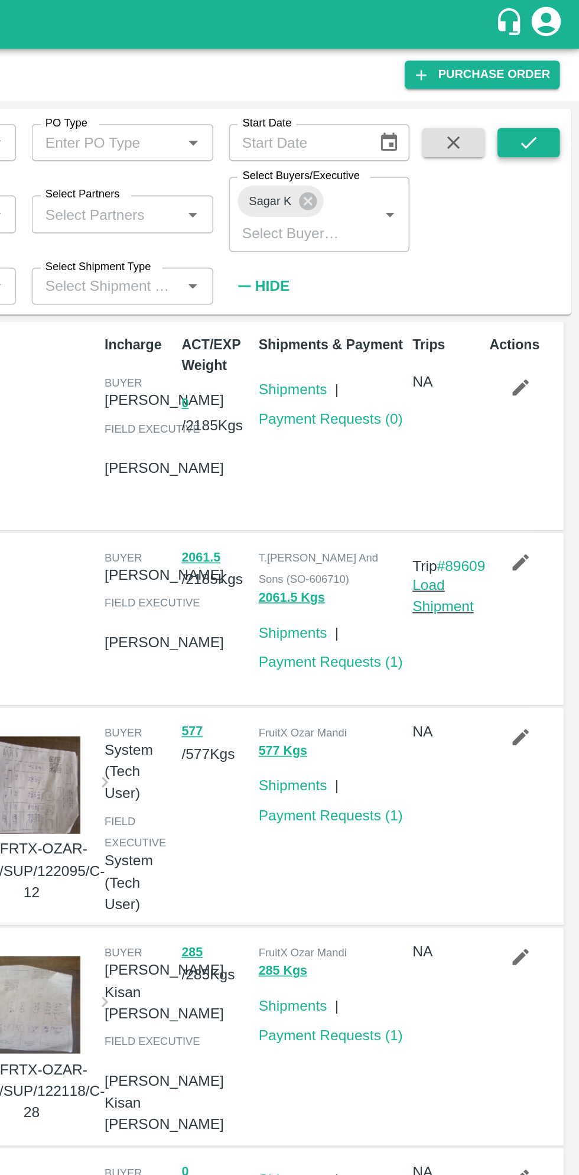
click at [545, 90] on icon "submit" at bounding box center [548, 86] width 13 height 13
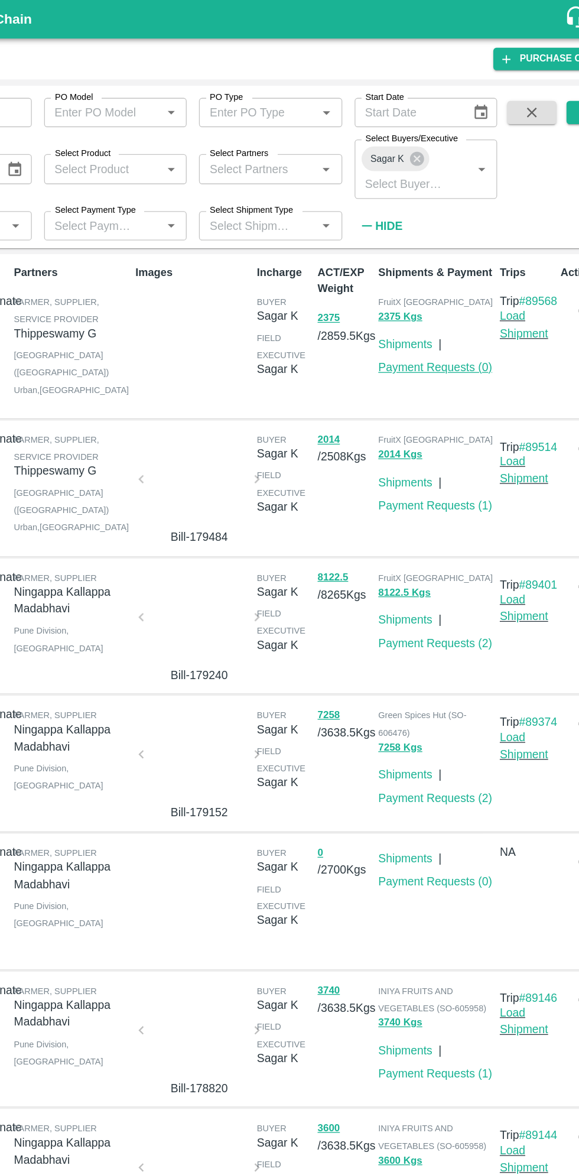
click at [442, 282] on link "Payment Requests ( 0 )" at bounding box center [428, 281] width 87 height 9
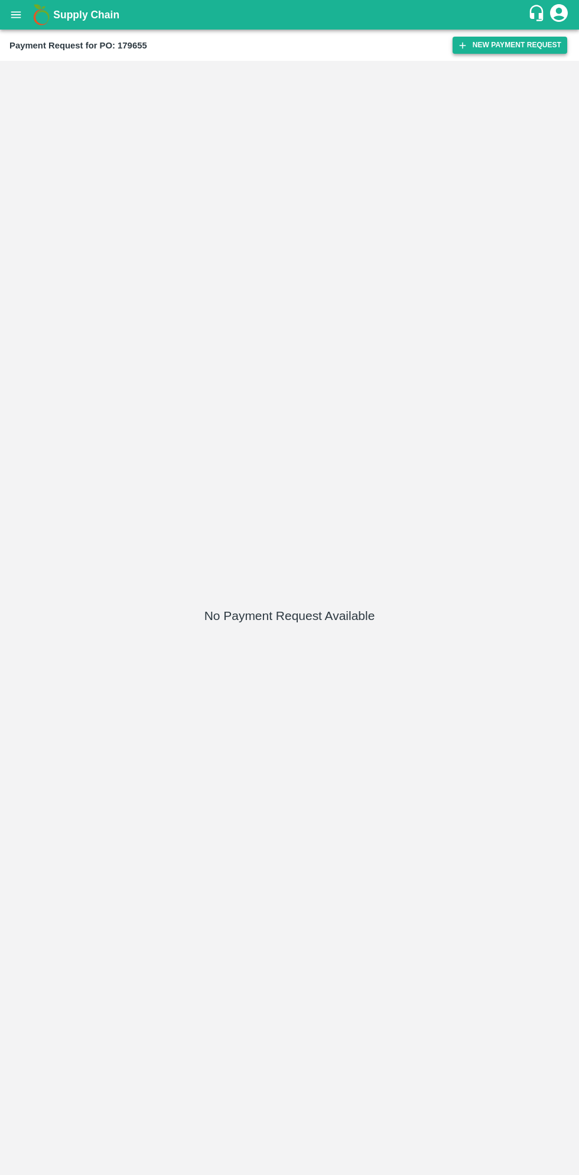
click at [510, 46] on button "New Payment Request" at bounding box center [510, 45] width 115 height 17
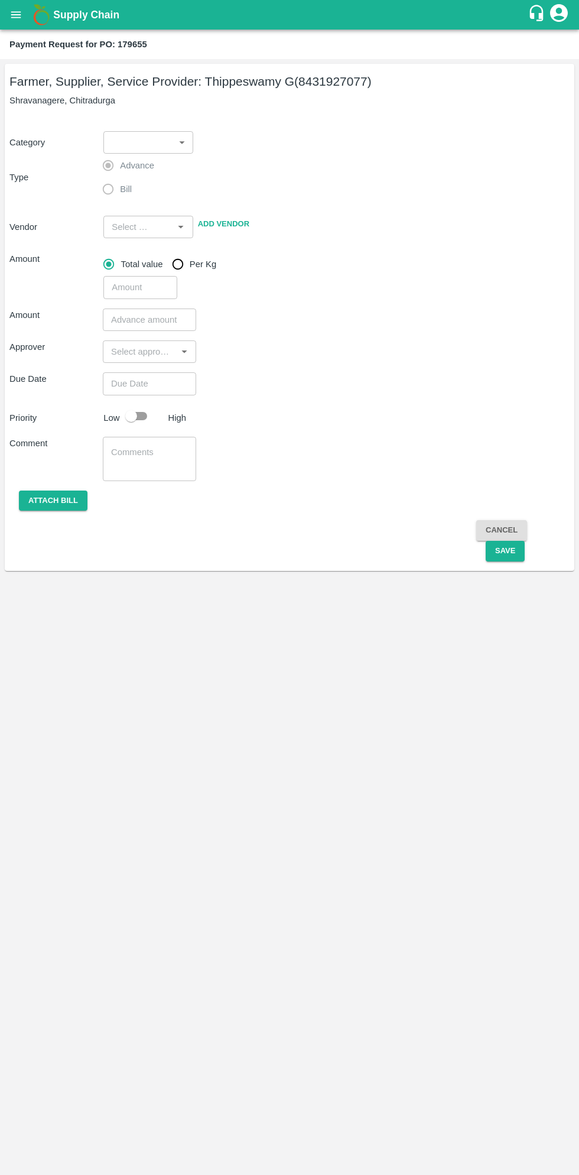
click at [141, 148] on body "Supply Chain Payment Request for PO: 179655 Farmer, Supplier, Service Provider:…" at bounding box center [289, 587] width 579 height 1175
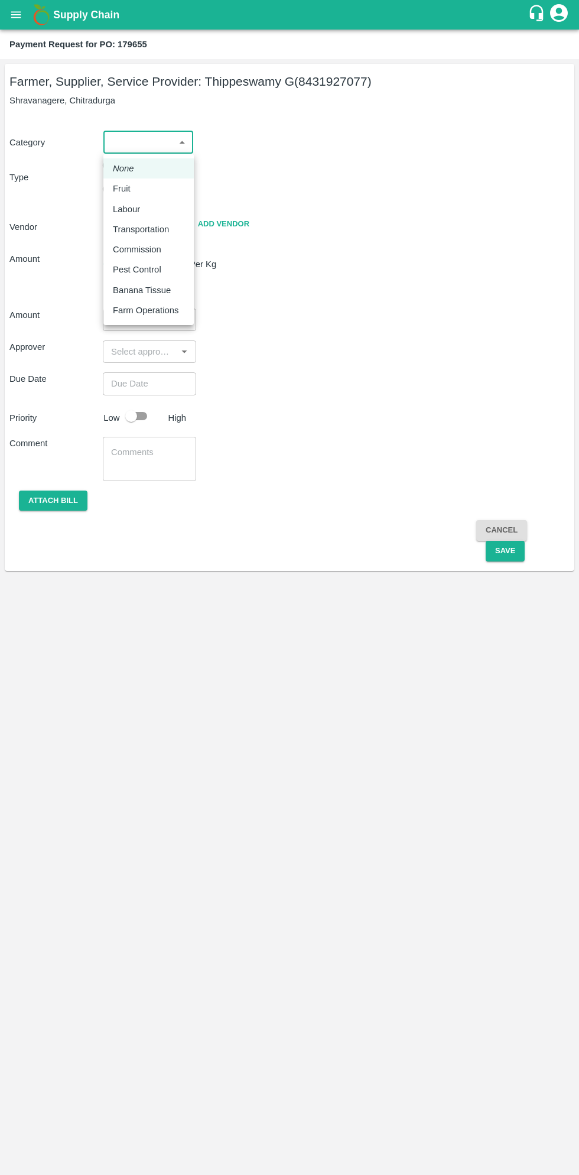
click at [125, 192] on p "Fruit" at bounding box center [122, 188] width 18 height 13
type input "1"
type input "Thippeswamy G - 8431927077(Farmer, Supplier, Service Provider)"
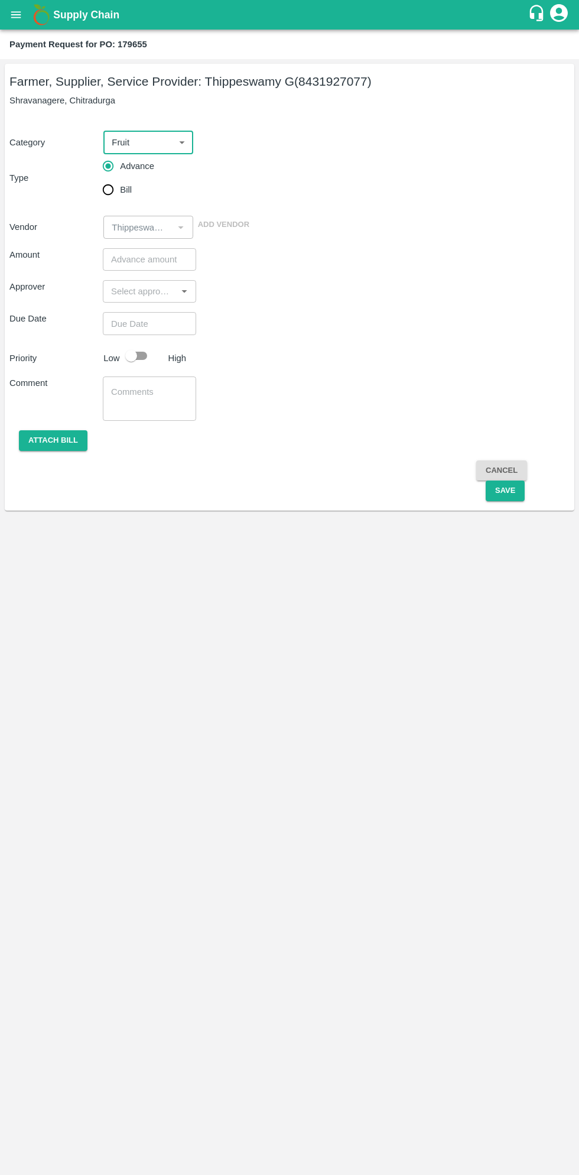
click at [108, 194] on input "Bill" at bounding box center [108, 190] width 24 height 24
radio input "true"
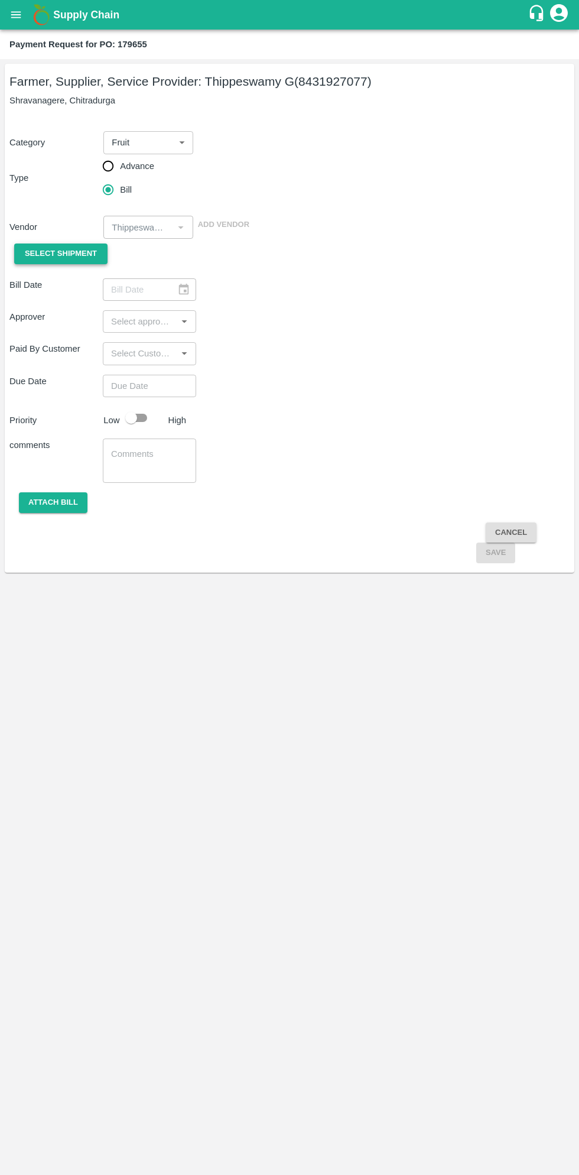
click at [74, 254] on span "Select Shipment" at bounding box center [61, 254] width 72 height 14
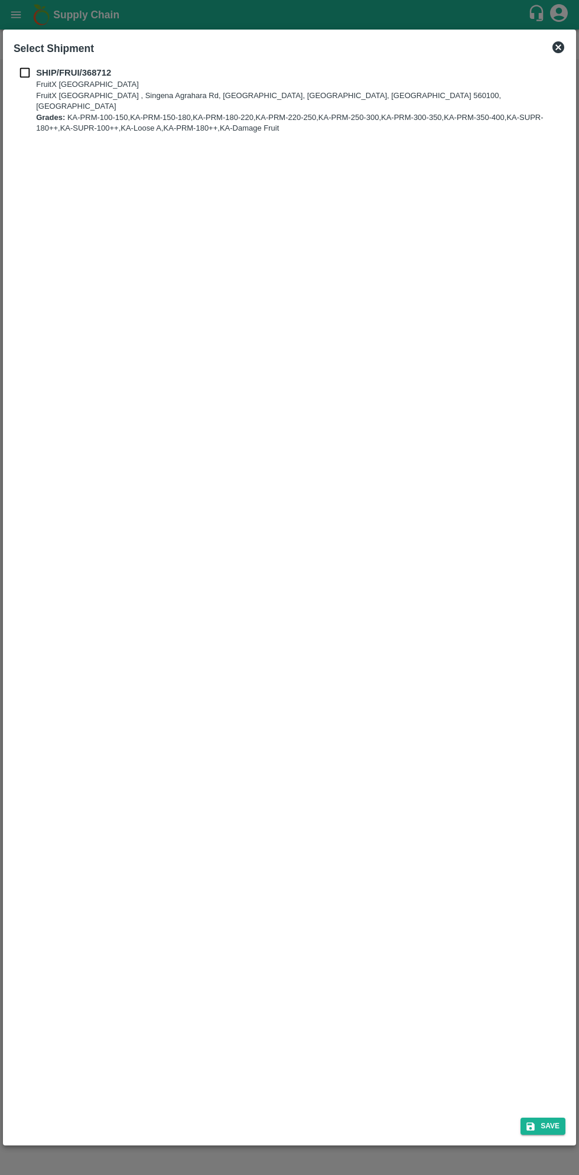
click at [30, 72] on input "checkbox" at bounding box center [25, 72] width 22 height 13
checkbox input "true"
click at [542, 1129] on button "Save" at bounding box center [543, 1126] width 45 height 17
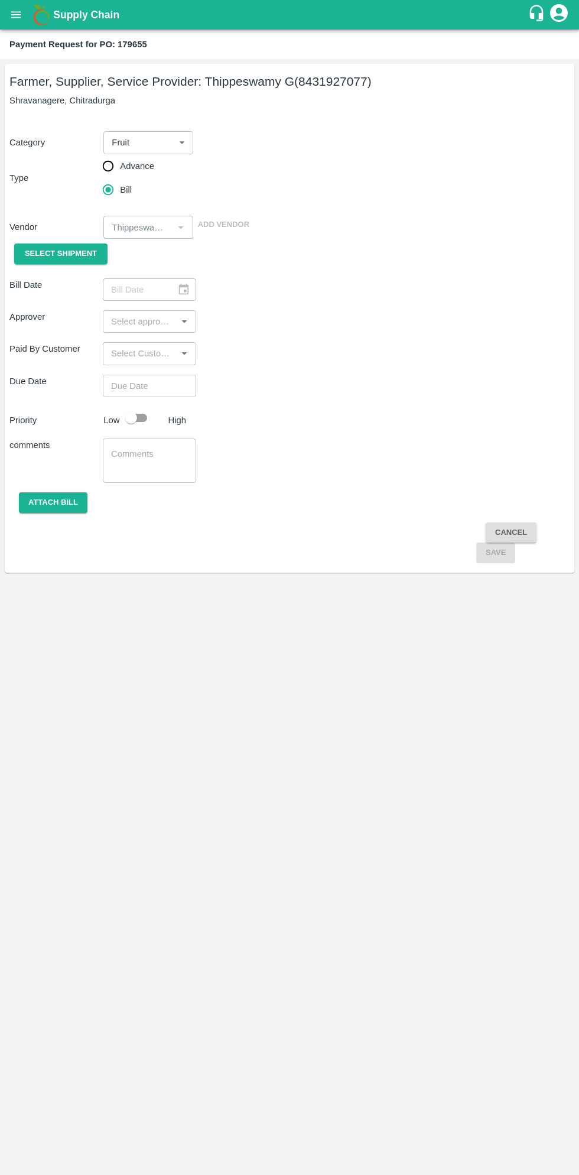
type input "[DATE]"
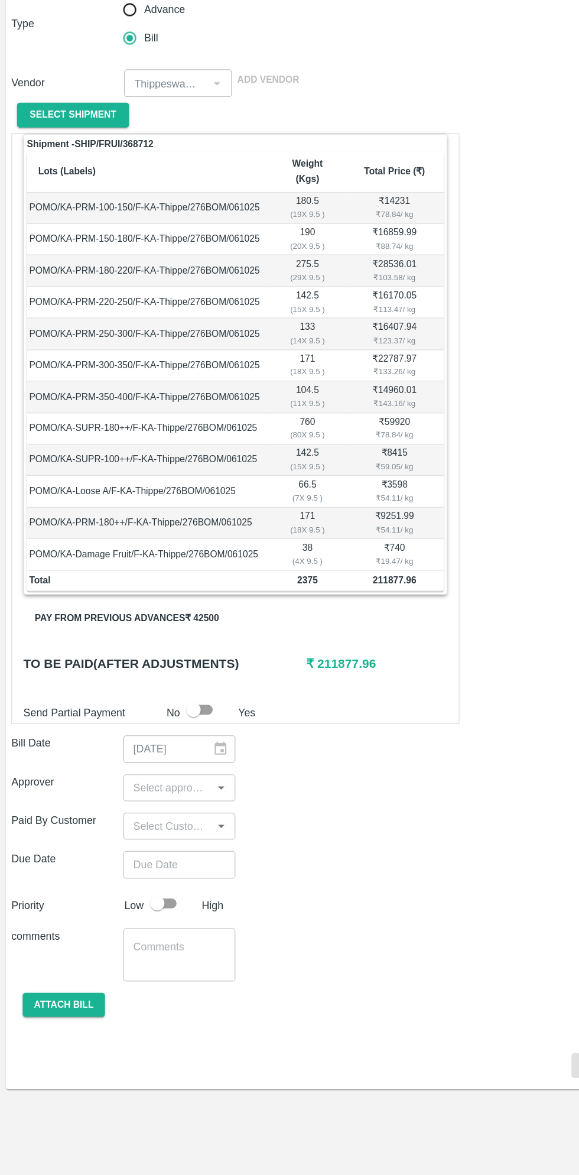
click at [165, 663] on button "Pay from previous advances ₹ 42500" at bounding box center [106, 673] width 173 height 21
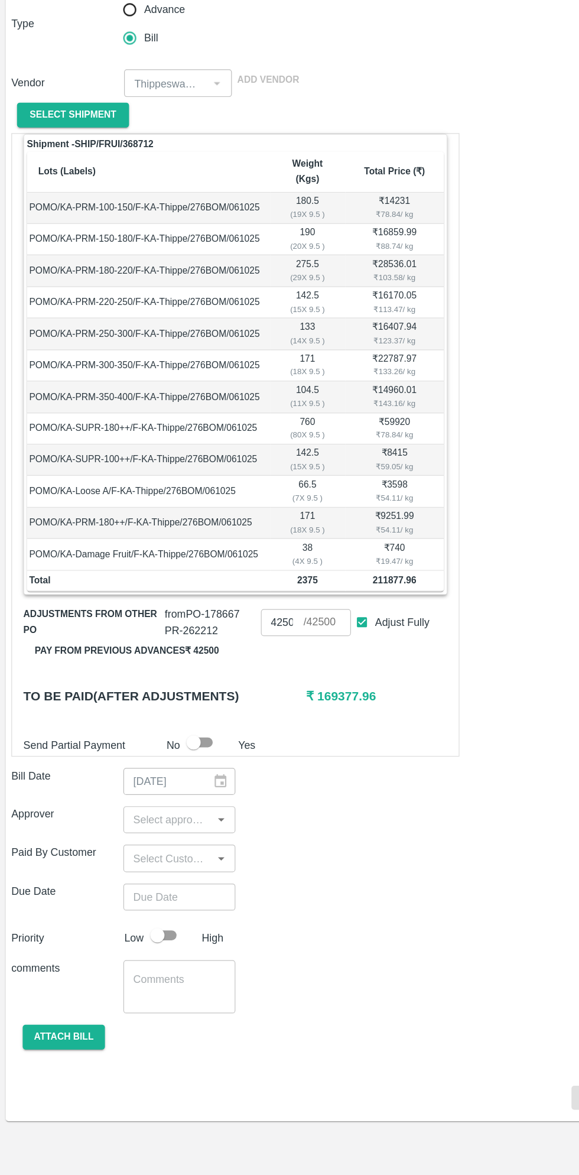
click at [311, 666] on input "Adjust Fully" at bounding box center [302, 677] width 22 height 22
checkbox input "false"
type input "0"
click at [244, 666] on input "0" at bounding box center [235, 677] width 35 height 22
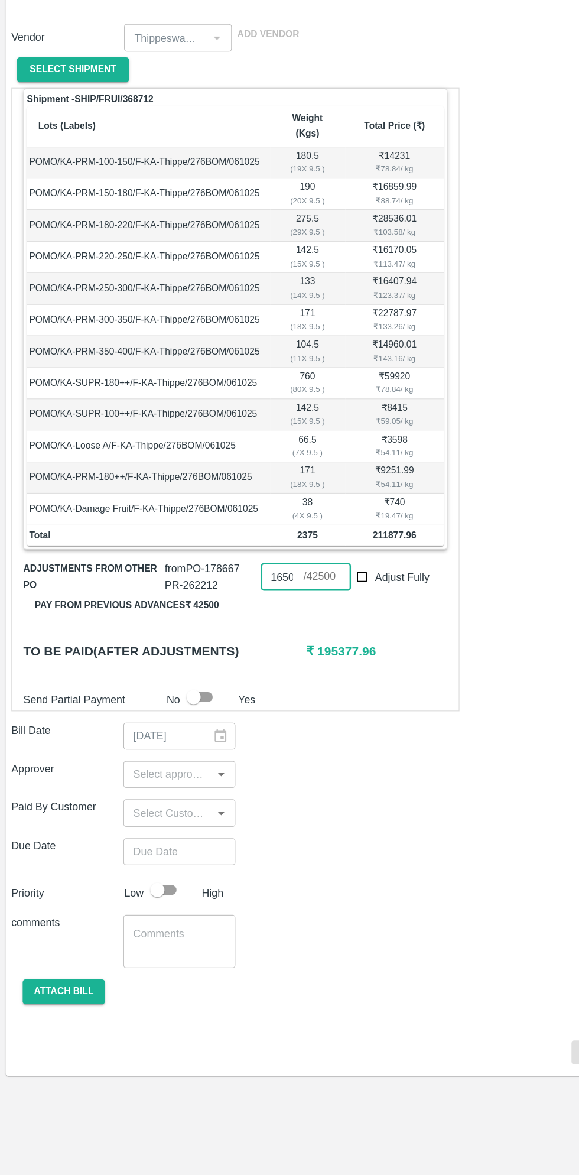
click at [244, 666] on input "16500" at bounding box center [235, 677] width 35 height 22
type input "1"
click at [409, 837] on div "Shipment - SHIP/FRUI/368712 Lots (Labels) Weight (Kgs) Total Price (₹) POMO/KA-…" at bounding box center [289, 676] width 560 height 814
click at [242, 666] on input "11500" at bounding box center [235, 677] width 35 height 22
type input "12500"
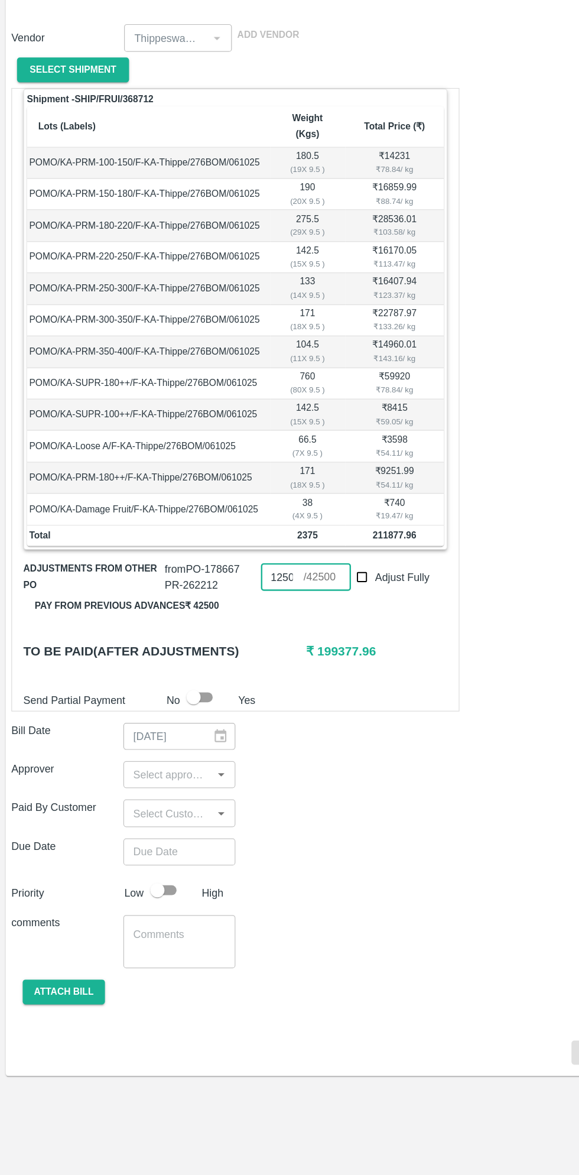
click at [150, 833] on input "input" at bounding box center [139, 840] width 67 height 15
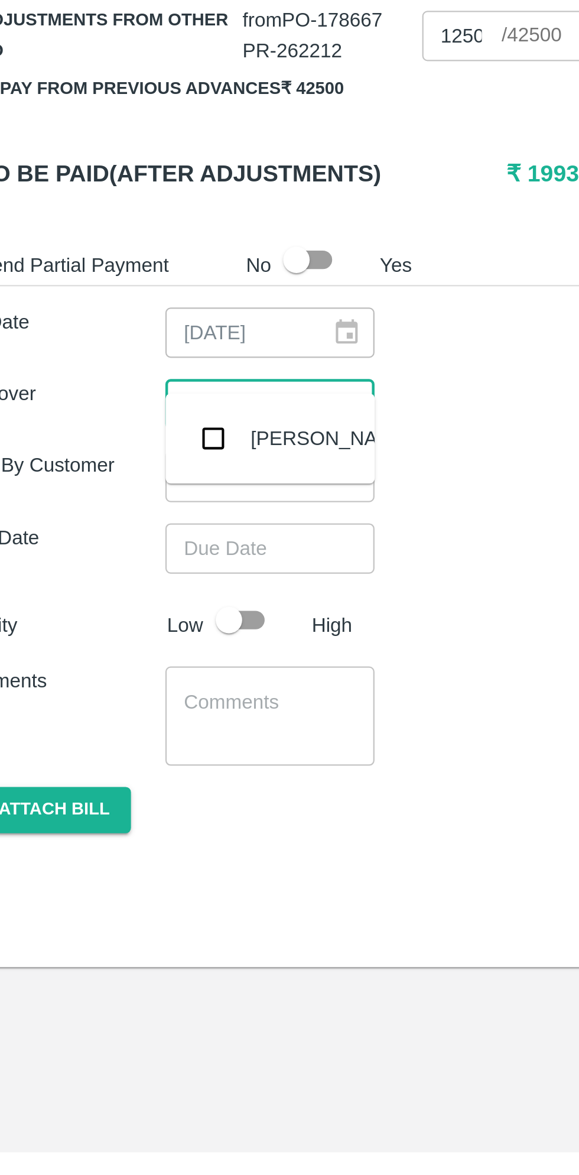
type input "muk"
click at [129, 862] on input "checkbox" at bounding box center [124, 857] width 24 height 24
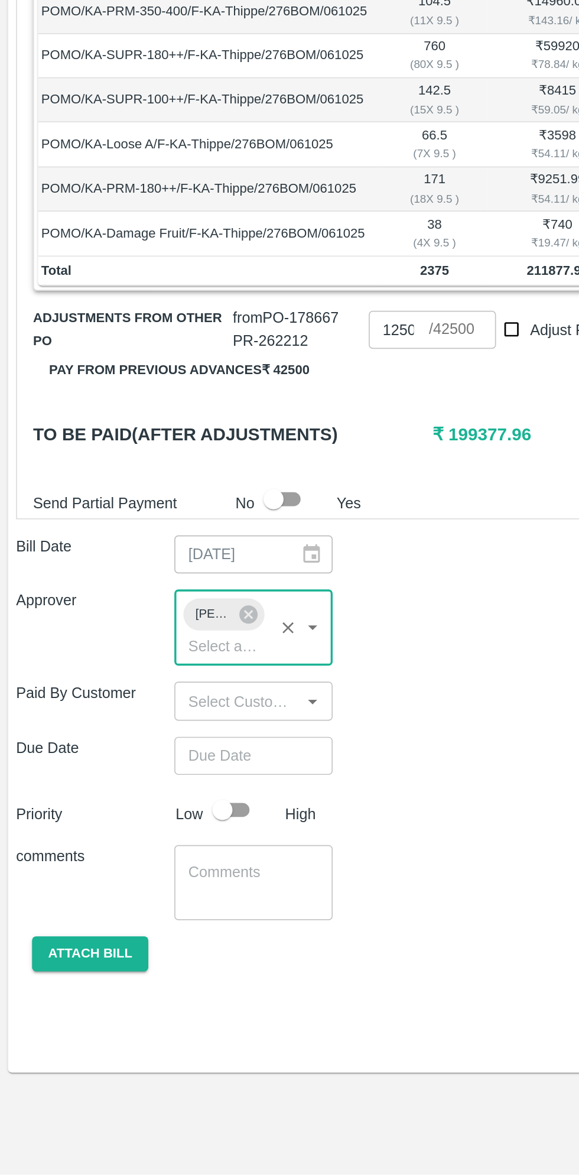
click at [164, 917] on input "Choose date" at bounding box center [145, 928] width 85 height 22
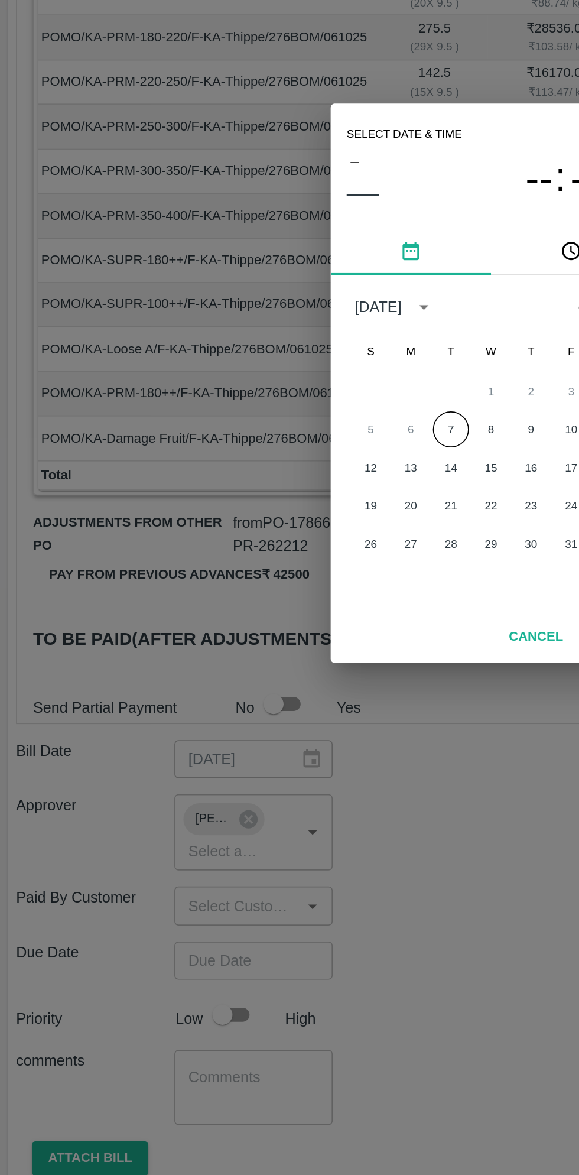
click at [265, 615] on button "7" at bounding box center [265, 614] width 21 height 21
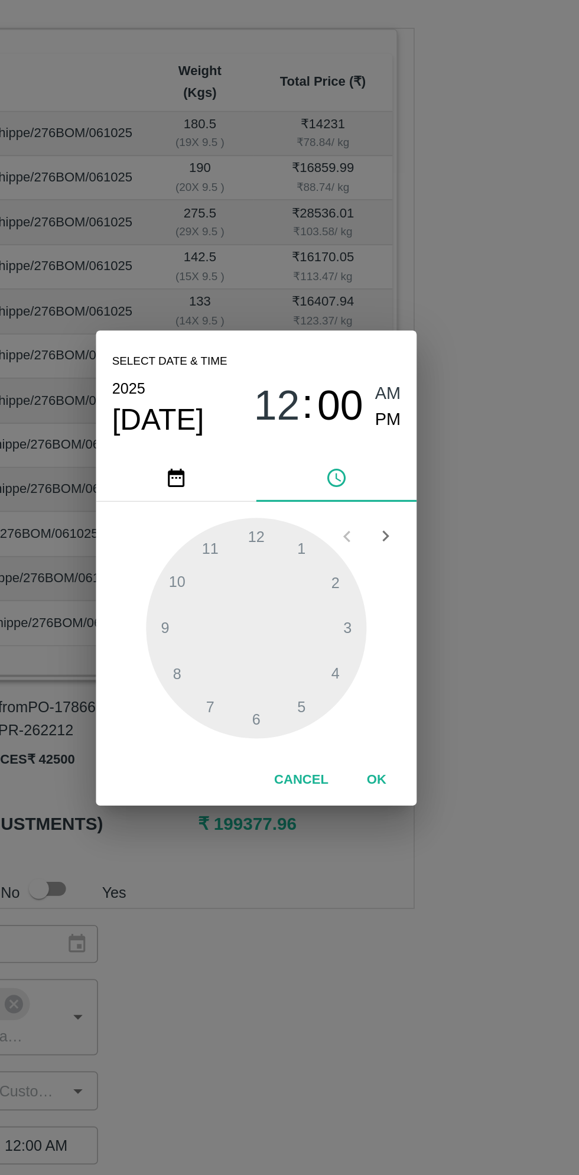
click at [368, 504] on span "PM" at bounding box center [367, 500] width 15 height 16
click at [244, 651] on div at bounding box center [290, 623] width 130 height 130
click at [344, 621] on div at bounding box center [290, 623] width 130 height 130
type input "[DATE] 08:15 PM"
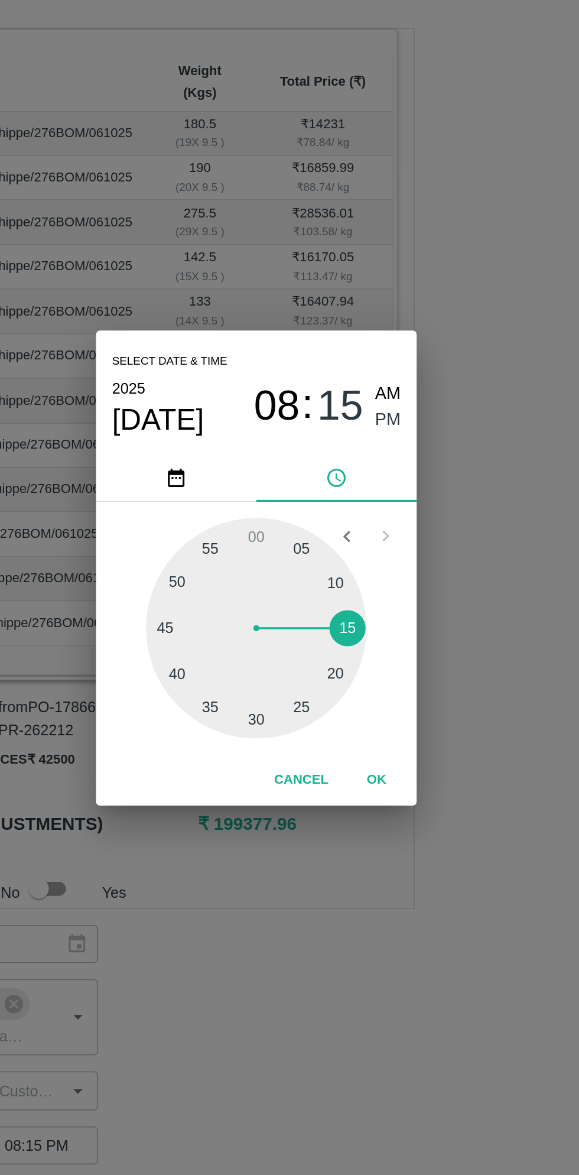
click at [365, 715] on button "OK" at bounding box center [361, 712] width 38 height 21
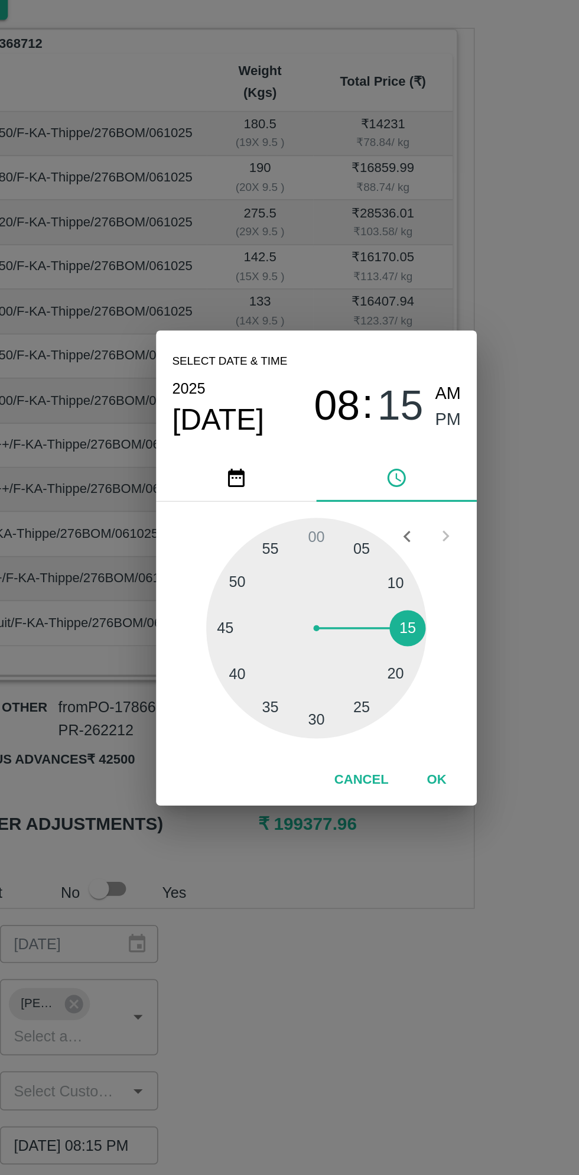
scroll to position [0, 9]
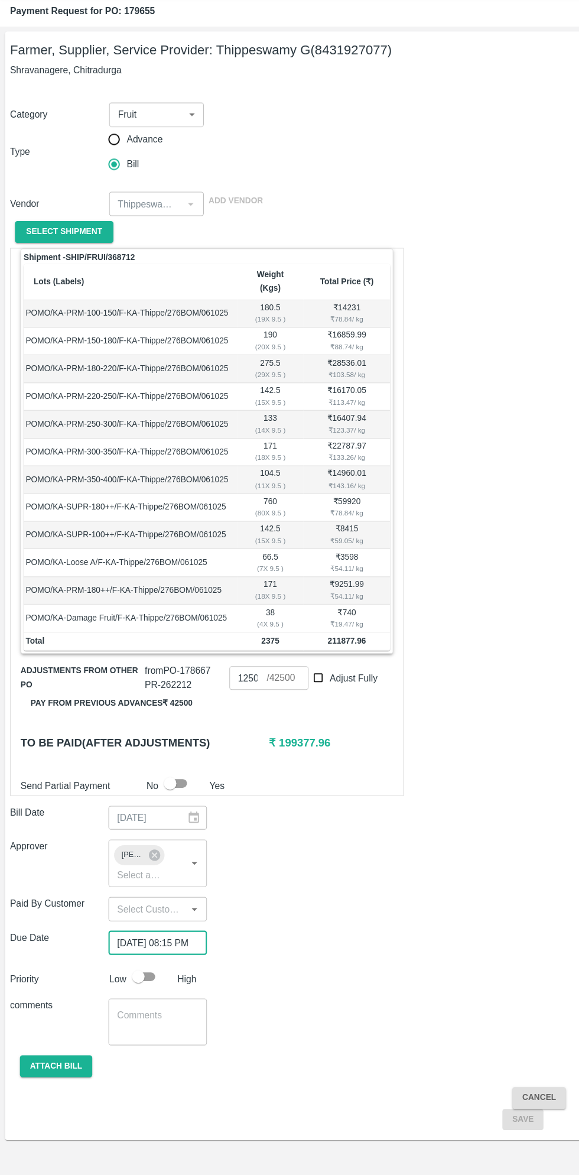
click at [134, 949] on input "checkbox" at bounding box center [131, 960] width 67 height 22
checkbox input "true"
click at [51, 1034] on button "Attach bill" at bounding box center [53, 1044] width 69 height 21
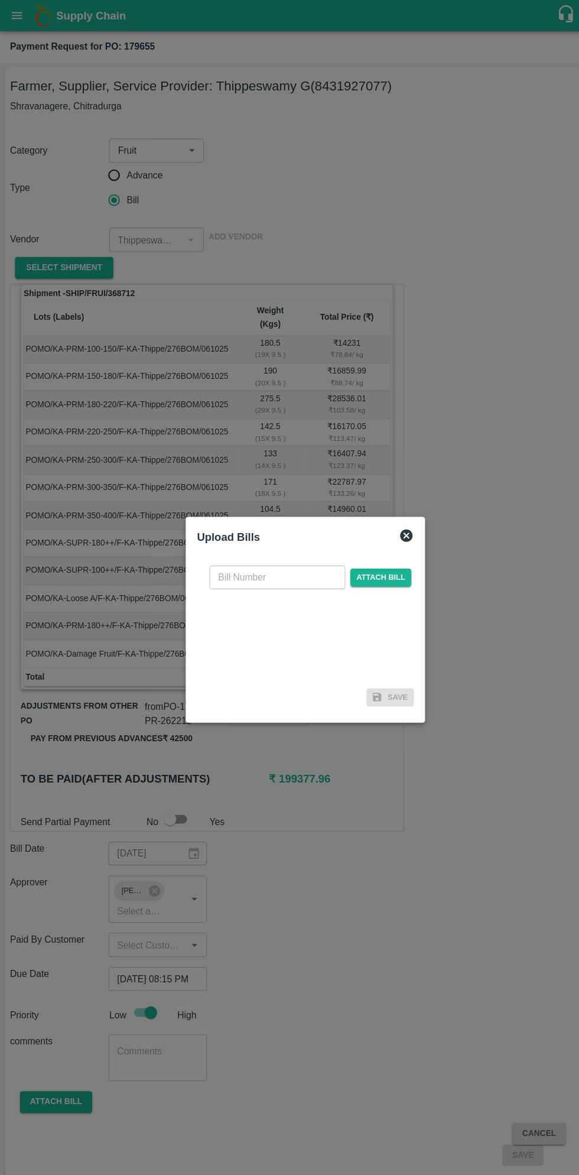
click at [284, 551] on input "text" at bounding box center [263, 547] width 129 height 22
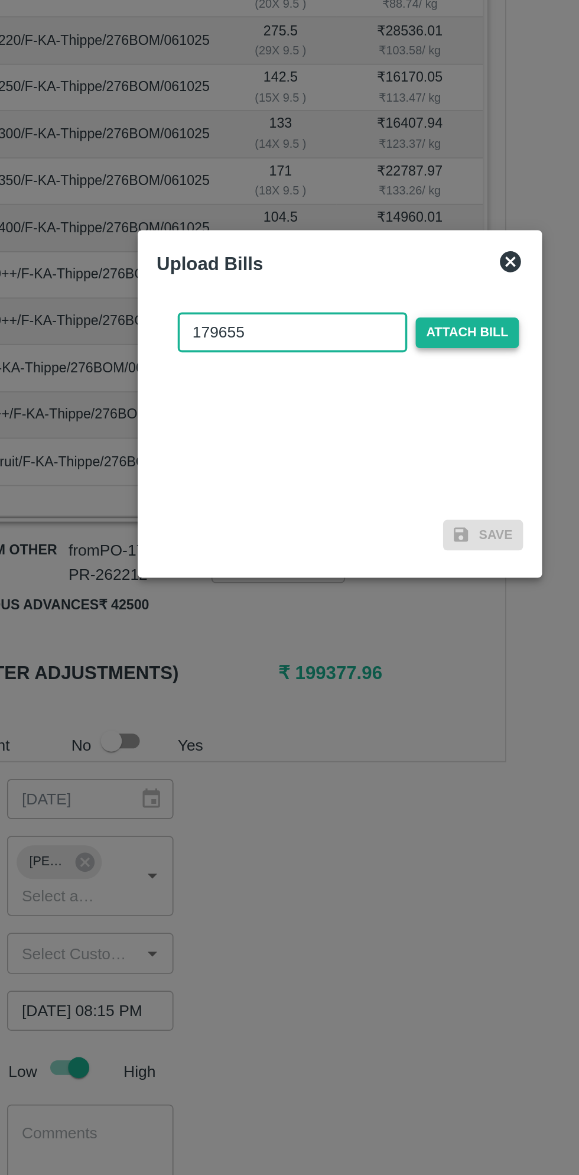
type input "179655"
click at [370, 547] on span "Attach bill" at bounding box center [361, 547] width 58 height 17
click at [0, 0] on input "Attach bill" at bounding box center [0, 0] width 0 height 0
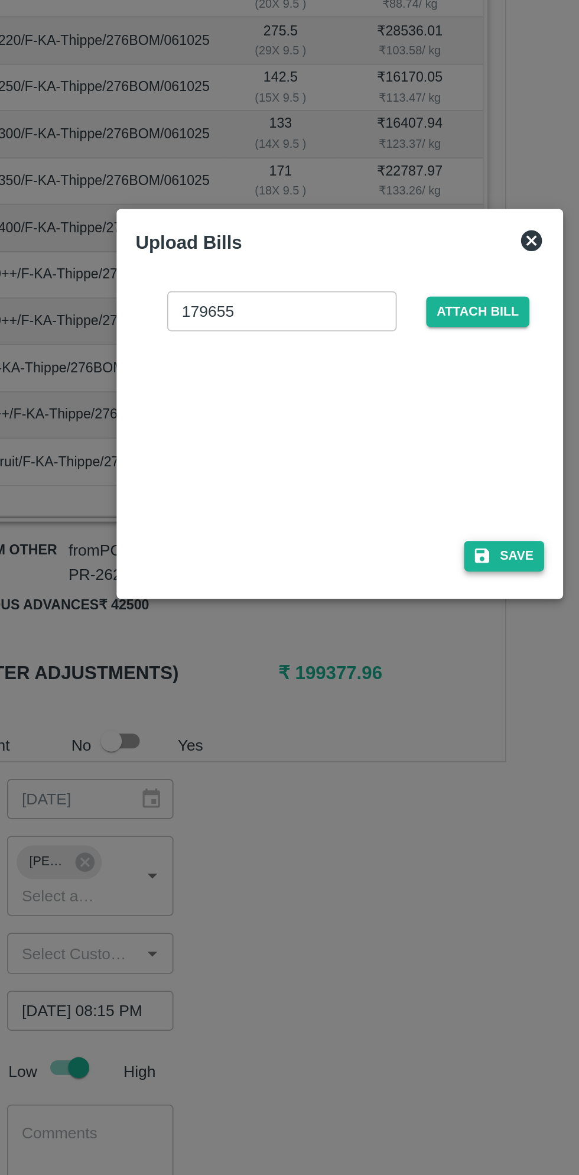
click at [382, 678] on button "Save" at bounding box center [381, 672] width 45 height 17
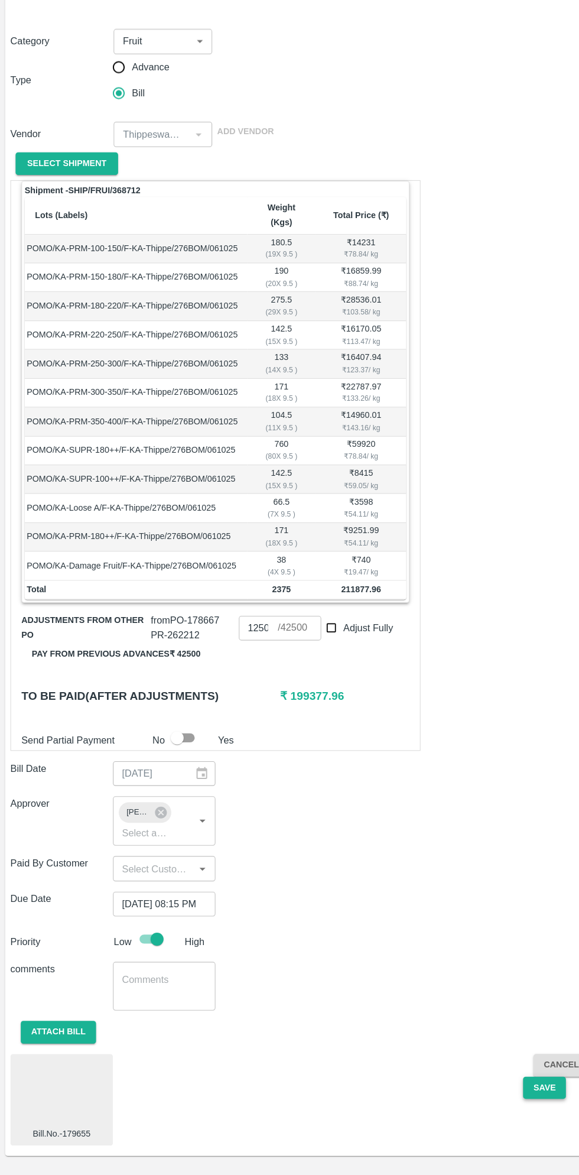
click at [488, 1085] on button "Save" at bounding box center [495, 1095] width 39 height 21
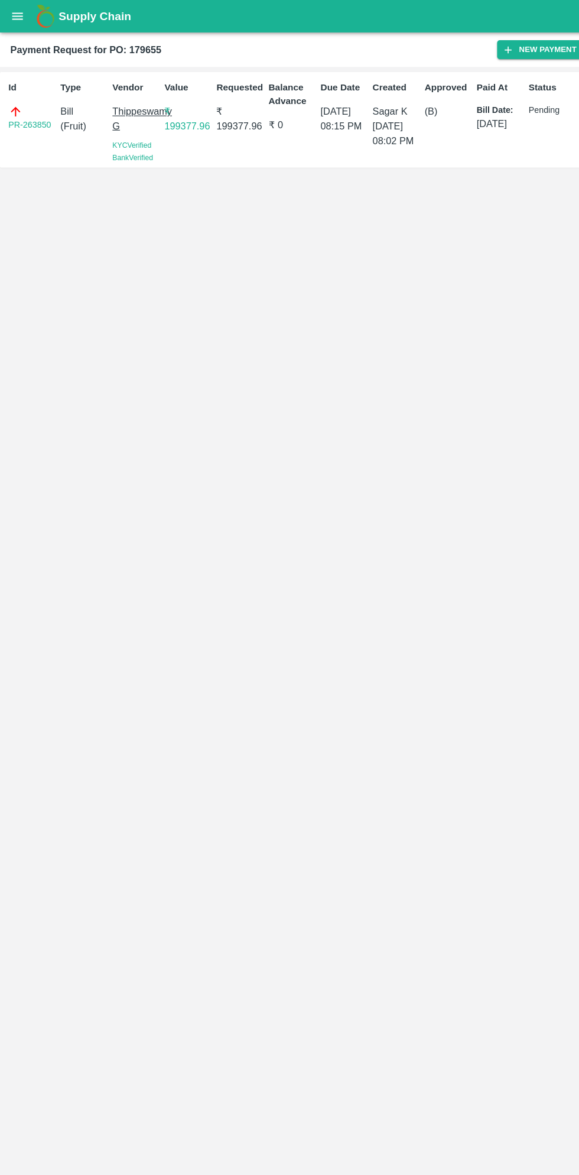
click at [17, 15] on icon "open drawer" at bounding box center [16, 14] width 10 height 7
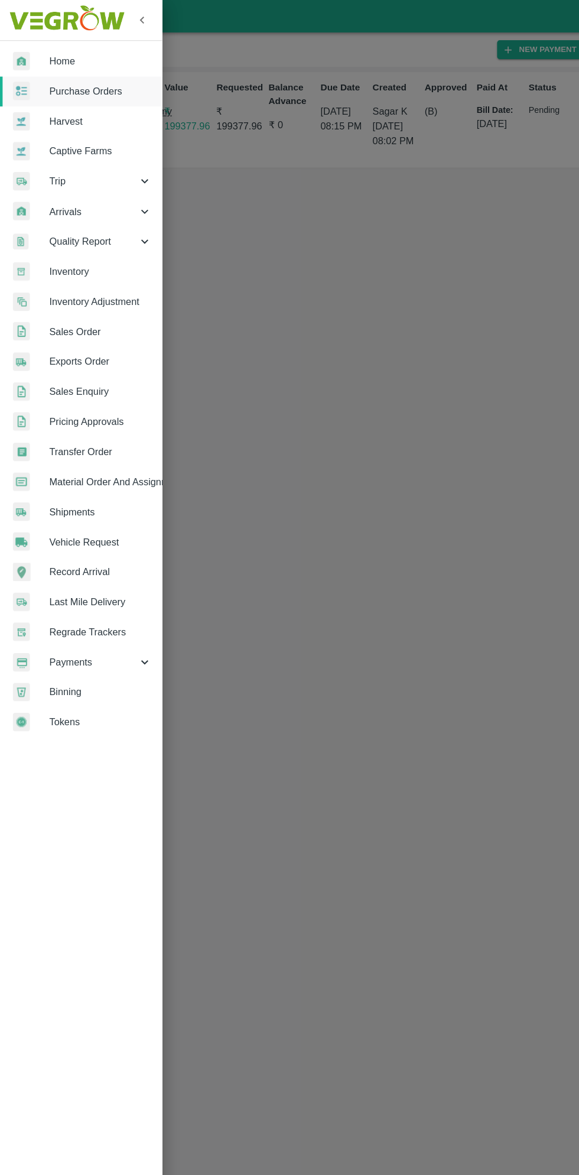
click at [80, 602] on span "Payments" at bounding box center [85, 602] width 80 height 13
click at [96, 627] on span "My Payment Requests" at bounding box center [96, 630] width 84 height 13
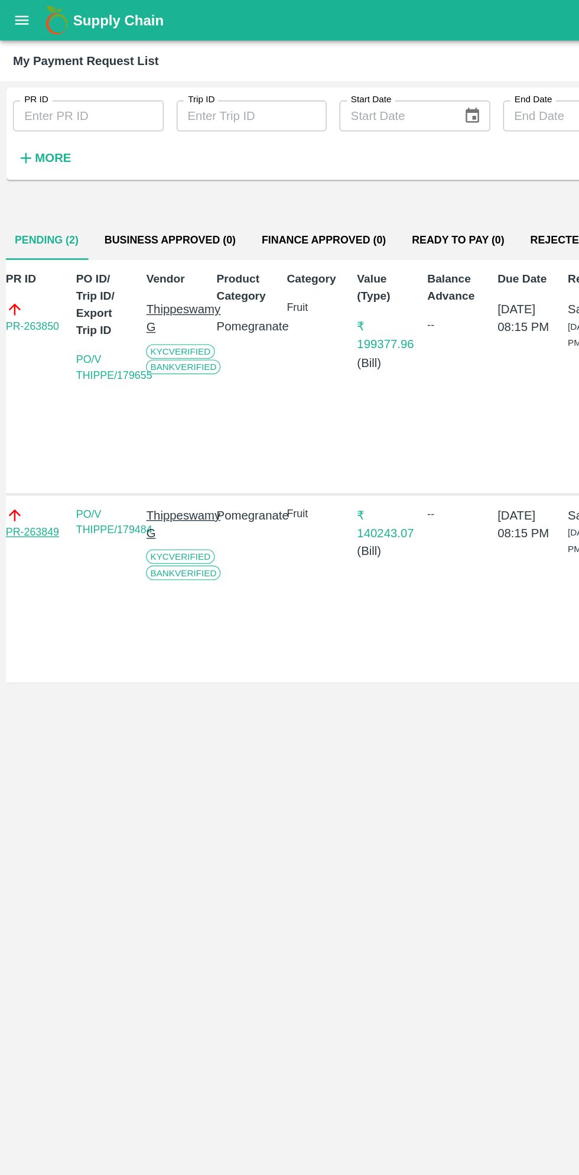
scroll to position [0, 7]
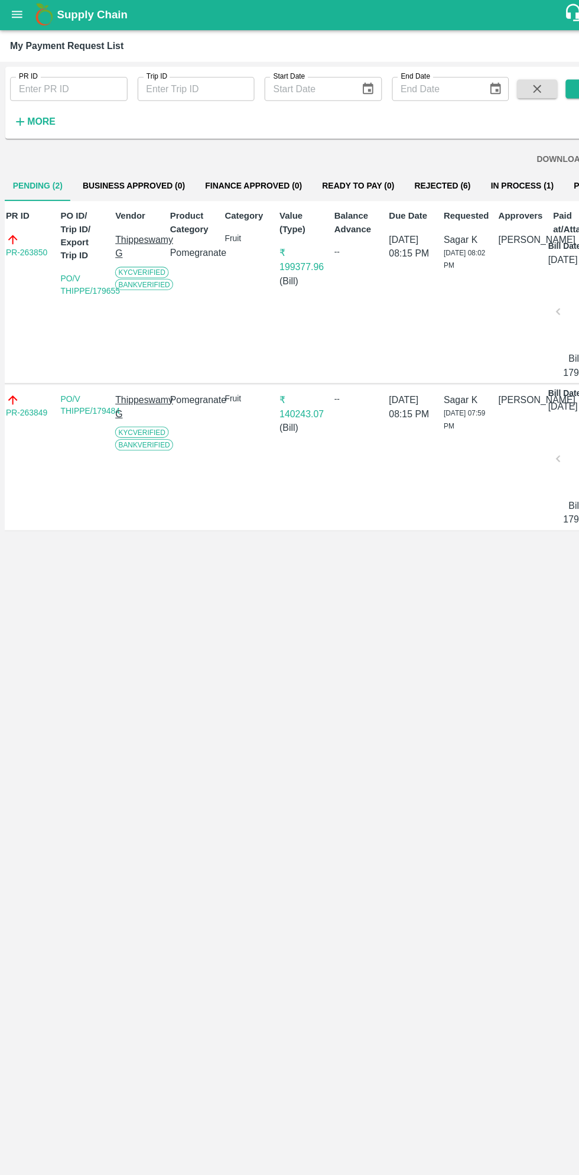
click at [23, 19] on button "open drawer" at bounding box center [15, 14] width 27 height 27
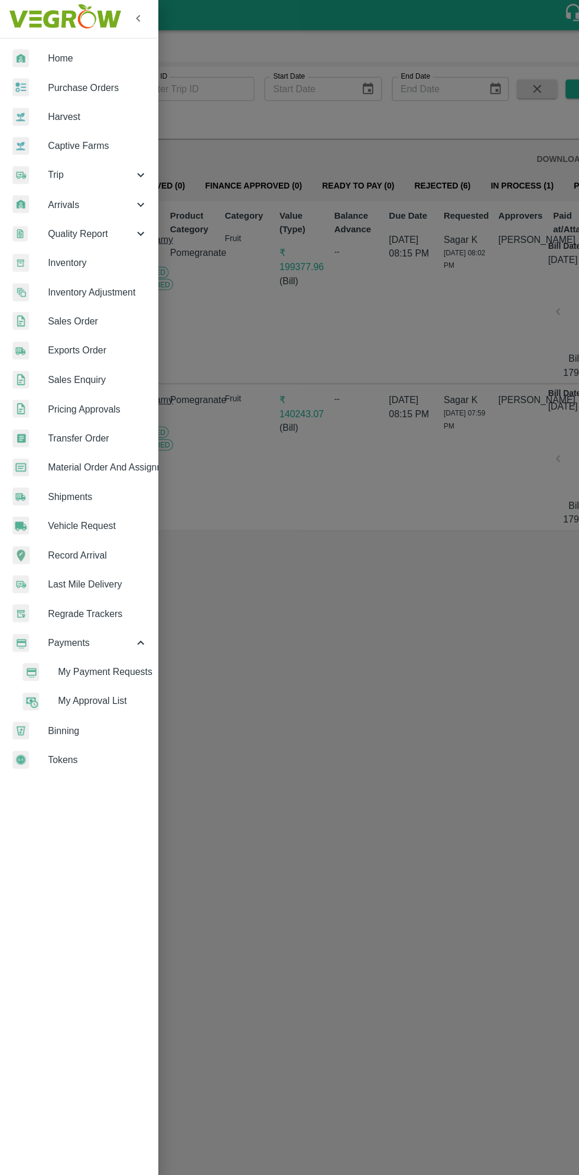
click at [74, 601] on span "Payments" at bounding box center [85, 602] width 80 height 13
click at [80, 605] on span "Payments" at bounding box center [85, 602] width 80 height 13
click at [105, 632] on span "My Payment Requests" at bounding box center [96, 630] width 84 height 13
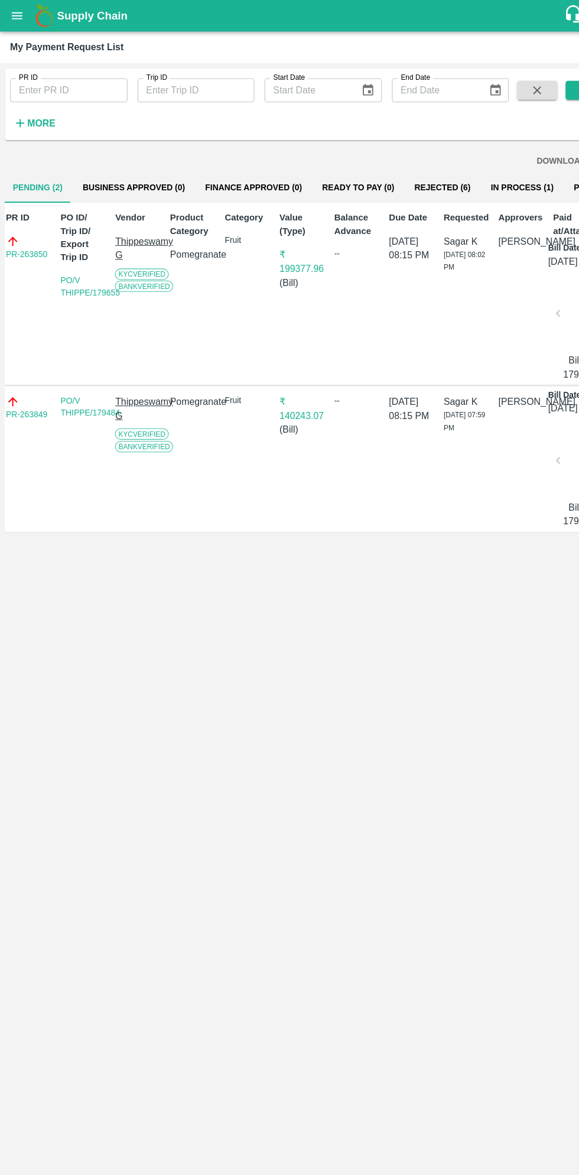
click at [485, 177] on button "In Process (1)" at bounding box center [489, 175] width 78 height 28
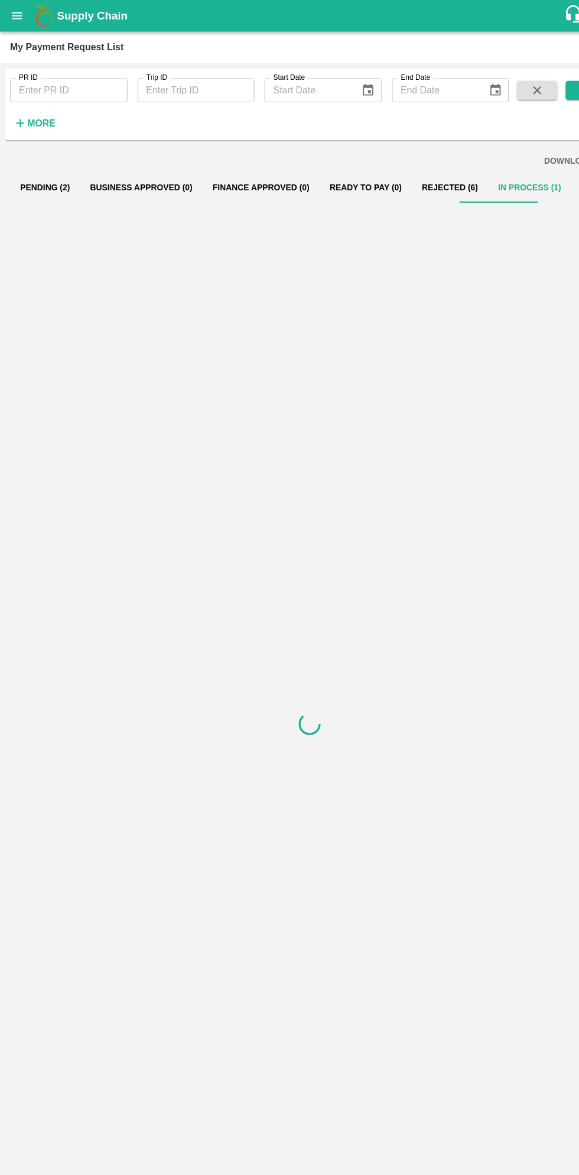
scroll to position [0, 0]
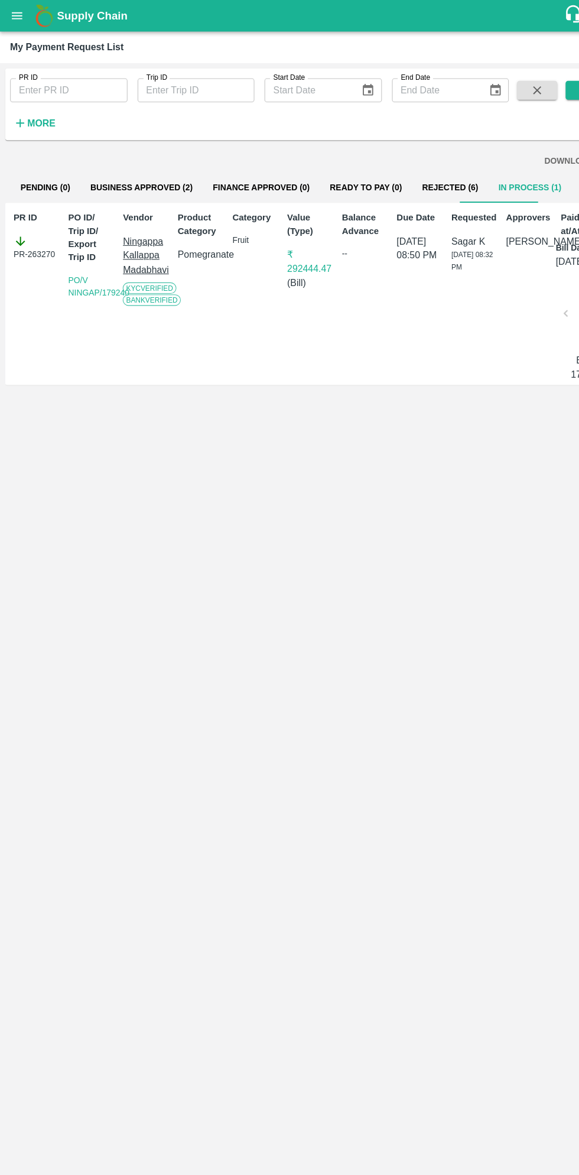
click at [129, 172] on button "Business Approved (2)" at bounding box center [132, 175] width 115 height 28
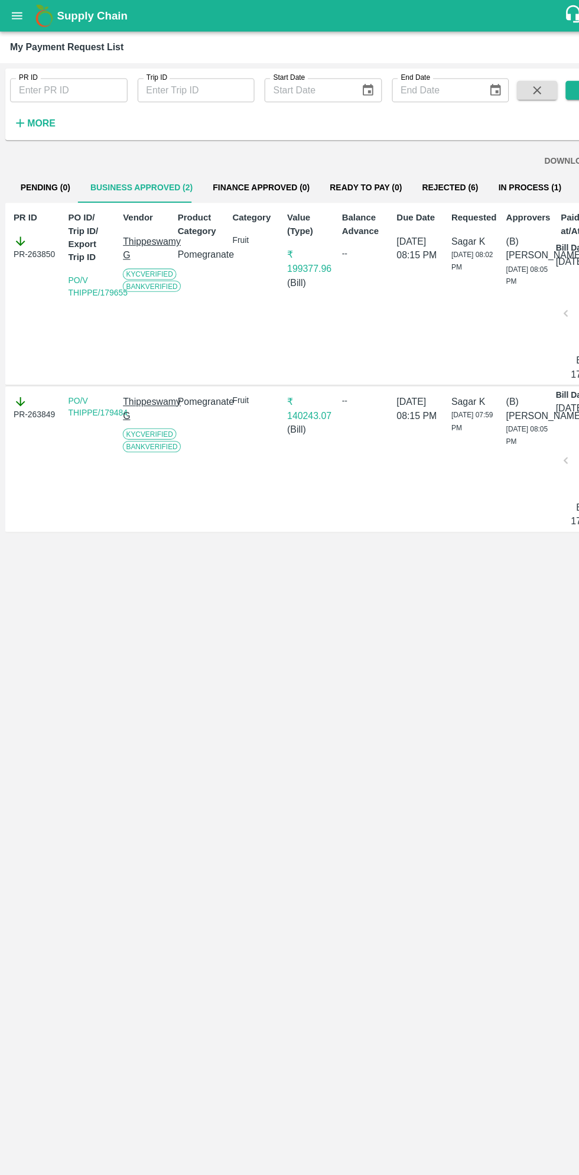
click at [66, 177] on button "Pending (0)" at bounding box center [42, 175] width 66 height 28
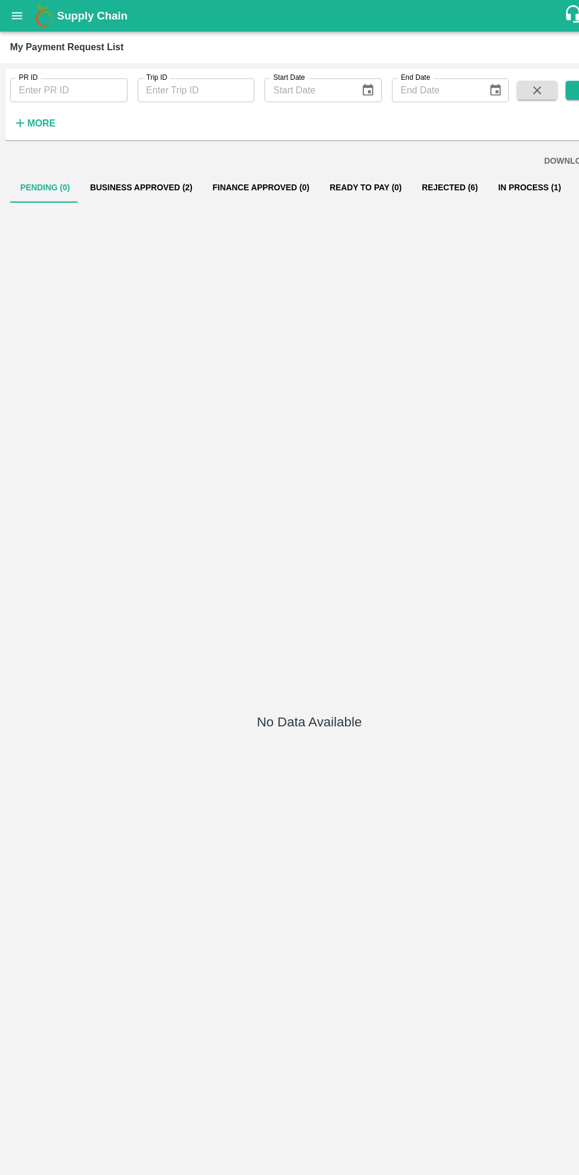
click at [131, 183] on button "Business Approved (2)" at bounding box center [132, 175] width 115 height 28
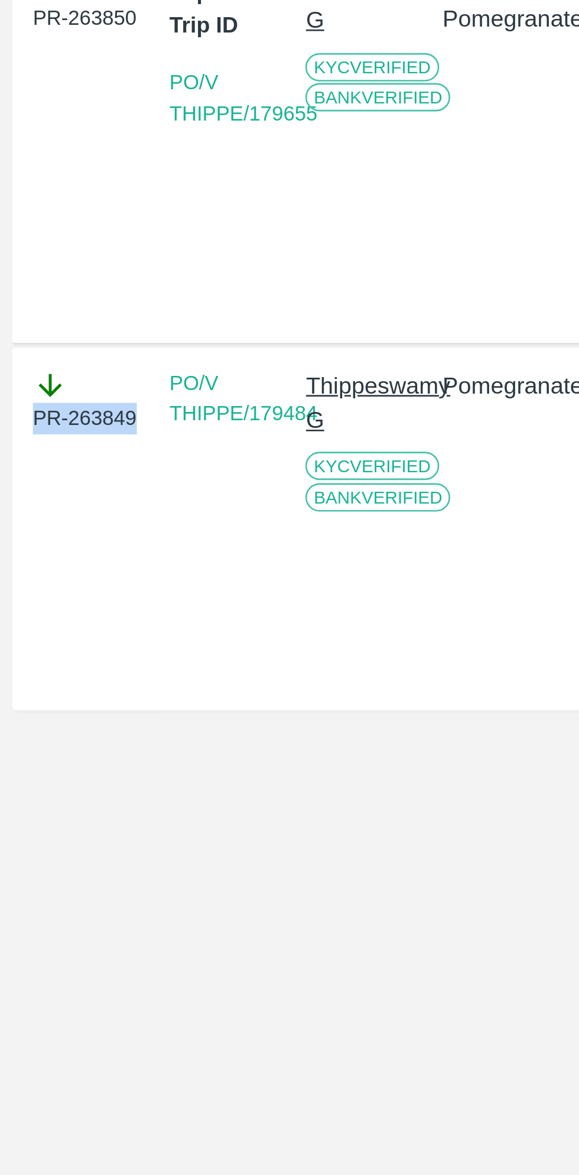
copy div "PR-263849"
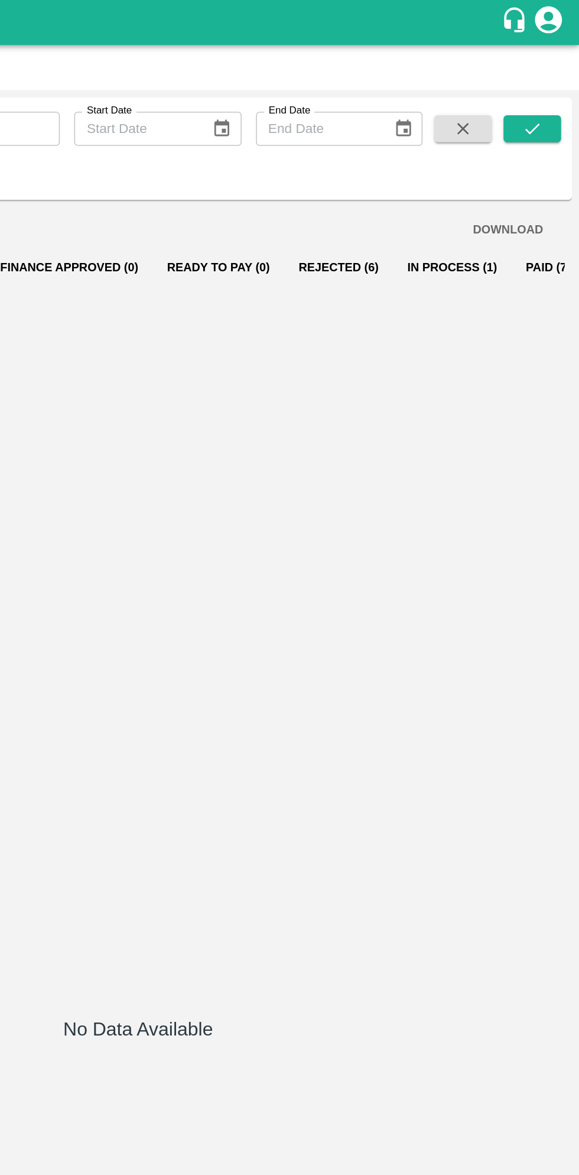
click at [466, 186] on button "In Process (1)" at bounding box center [496, 175] width 78 height 28
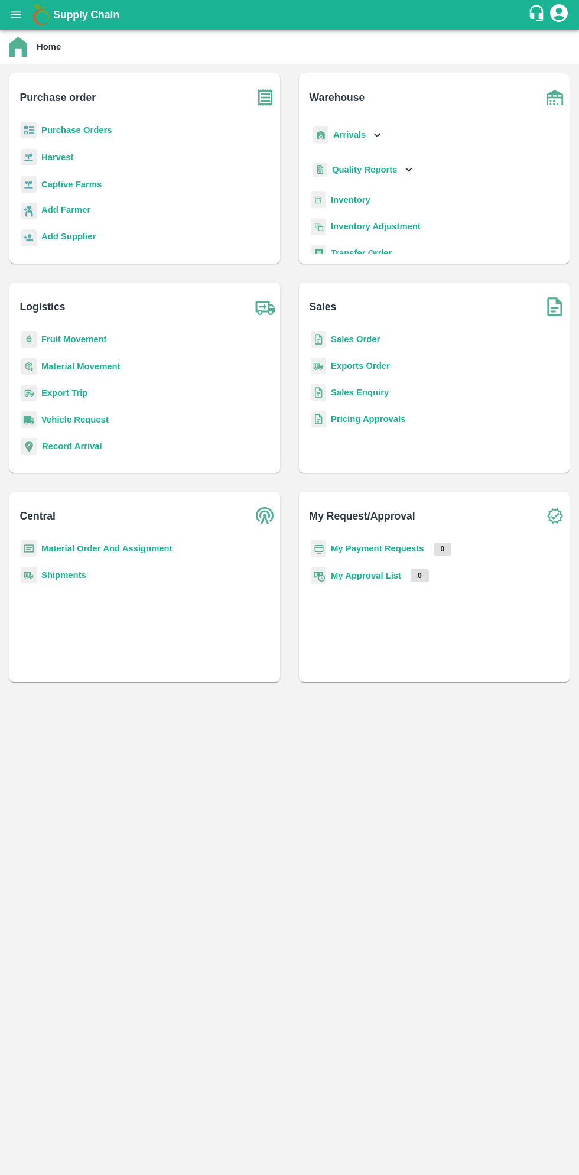
click at [24, 18] on button "open drawer" at bounding box center [15, 14] width 27 height 27
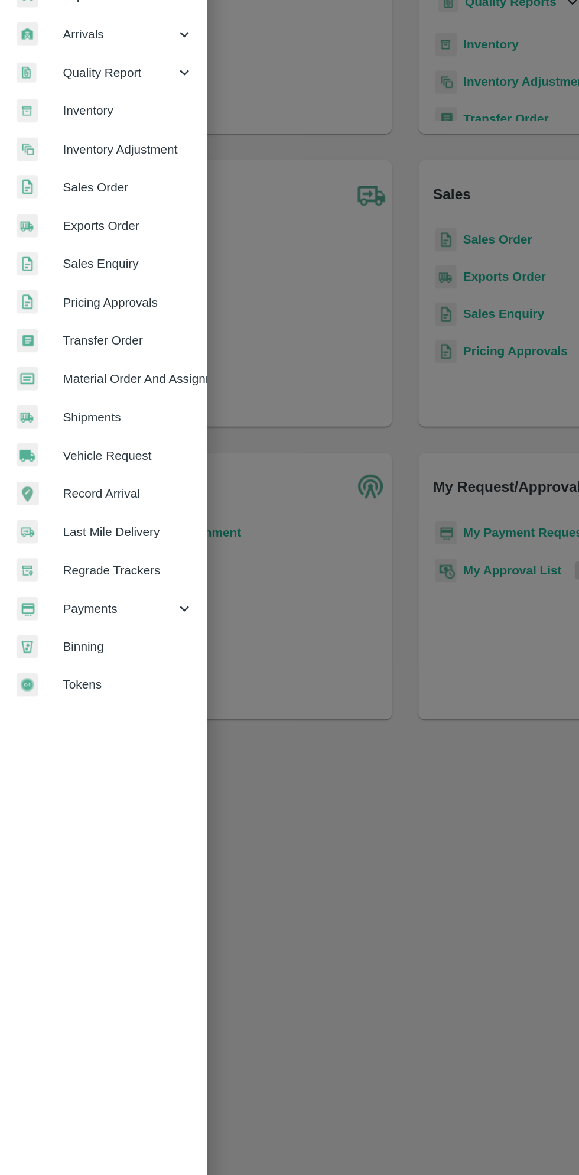
click at [84, 605] on span "Payments" at bounding box center [85, 602] width 80 height 13
click at [121, 629] on span "My Payment Requests" at bounding box center [96, 630] width 84 height 13
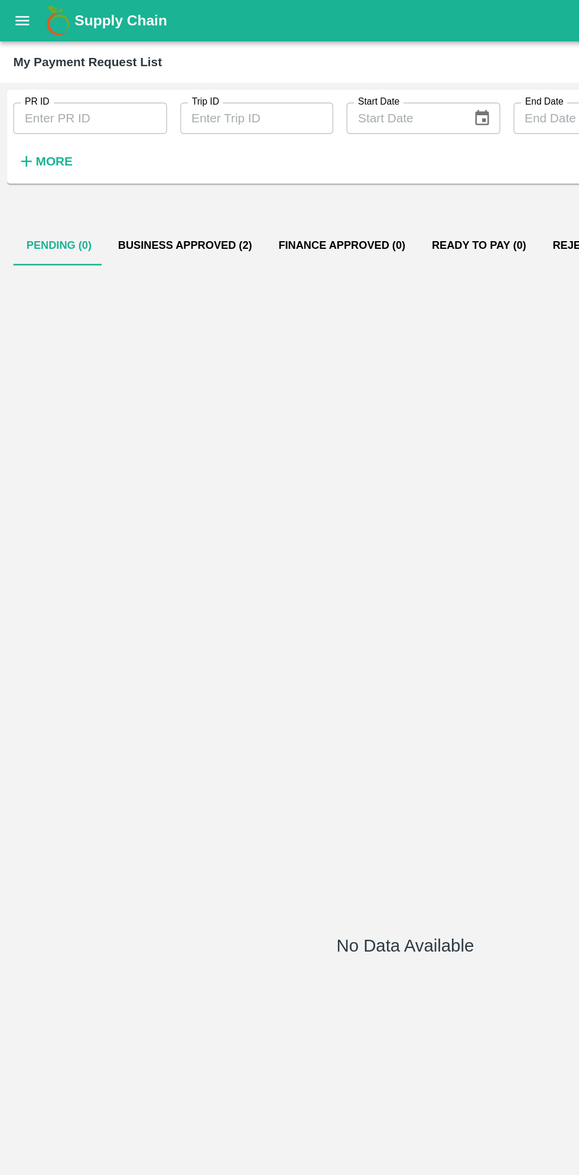
click at [136, 175] on button "Business Approved (2)" at bounding box center [132, 175] width 115 height 28
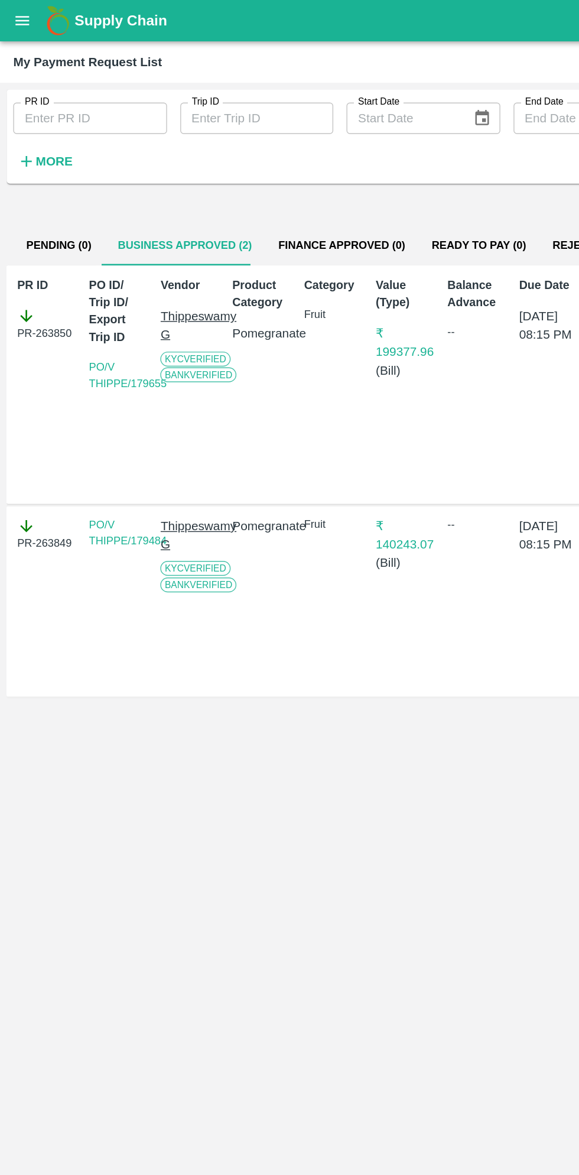
scroll to position [0, 4]
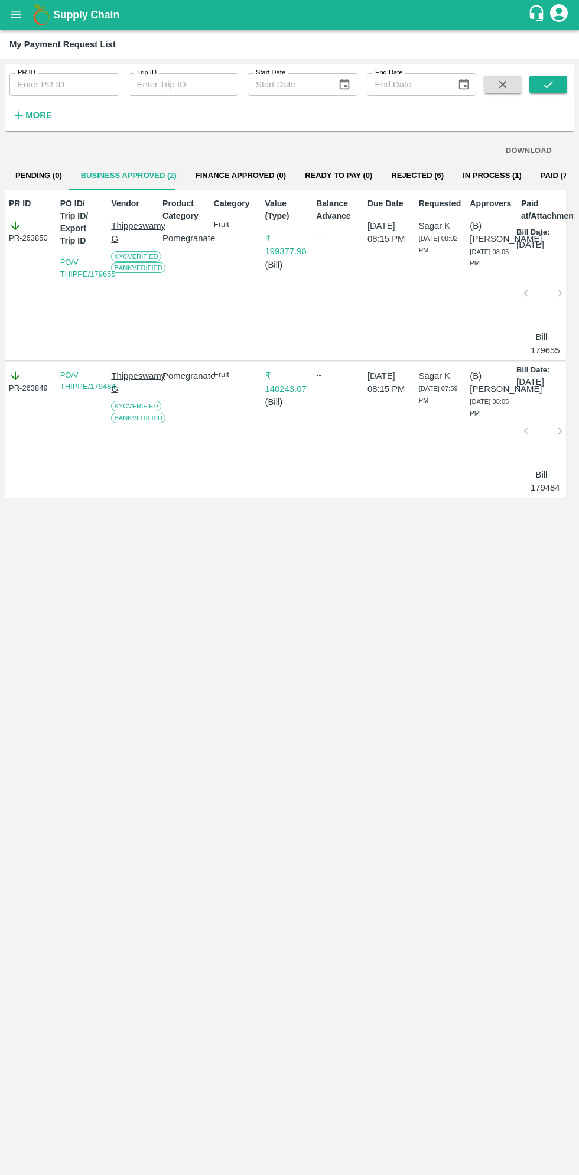
click at [534, 174] on button "Paid (728)" at bounding box center [559, 175] width 57 height 28
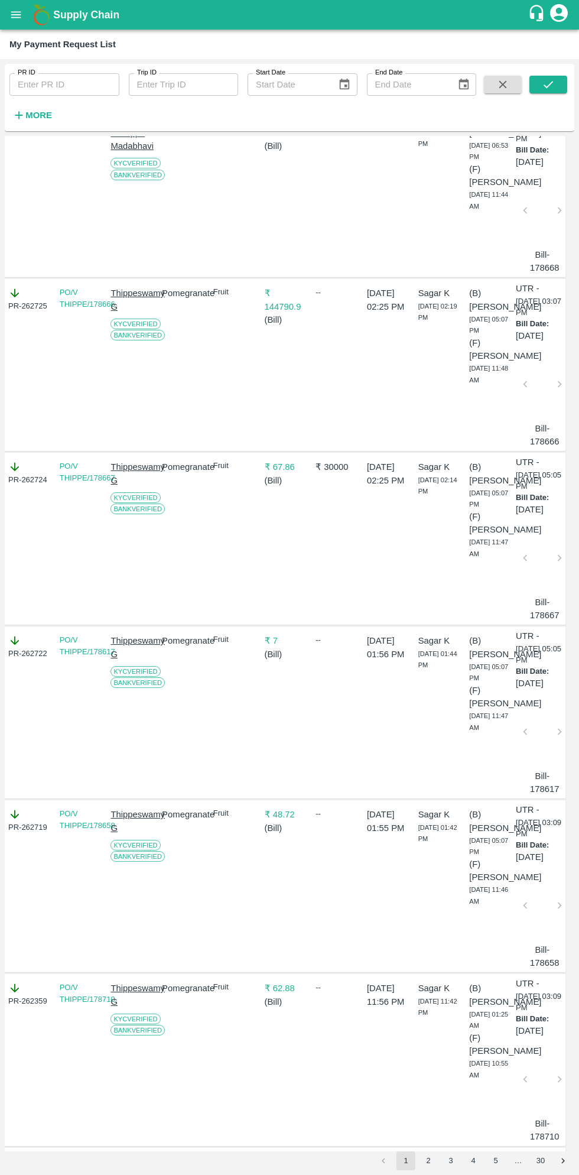
scroll to position [0, 4]
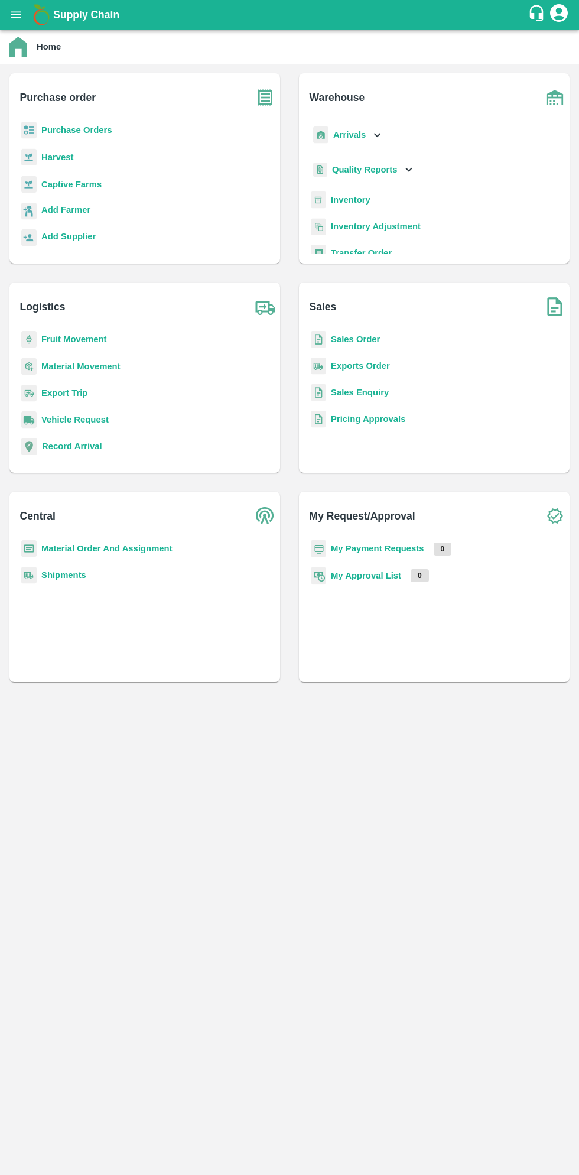
click at [37, 42] on b "Home" at bounding box center [49, 46] width 24 height 9
click at [24, 15] on button "open drawer" at bounding box center [15, 14] width 27 height 27
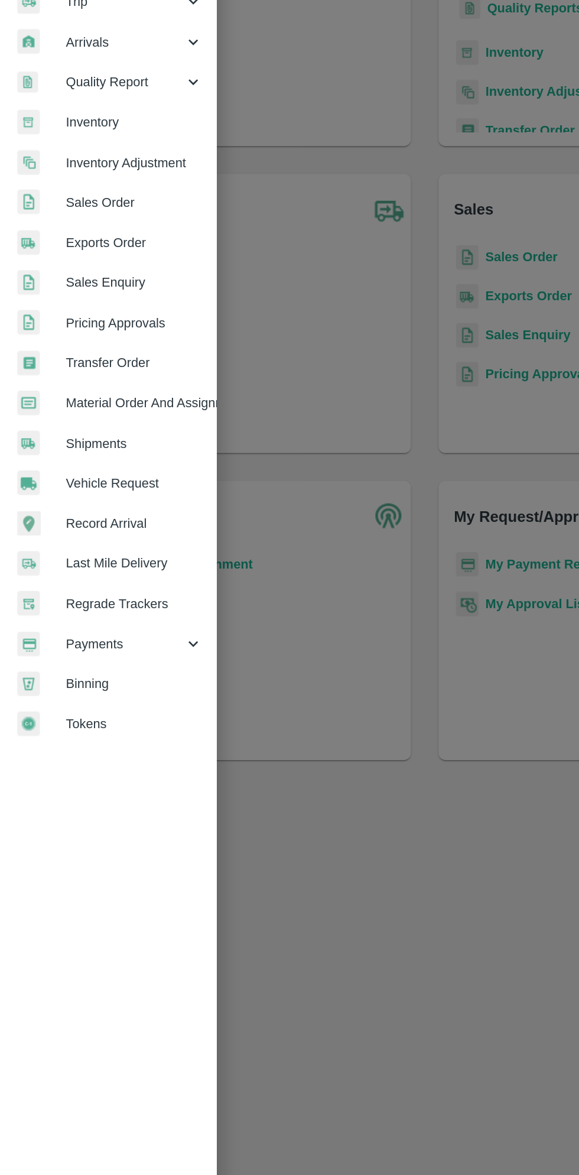
click at [80, 606] on span "Payments" at bounding box center [85, 602] width 80 height 13
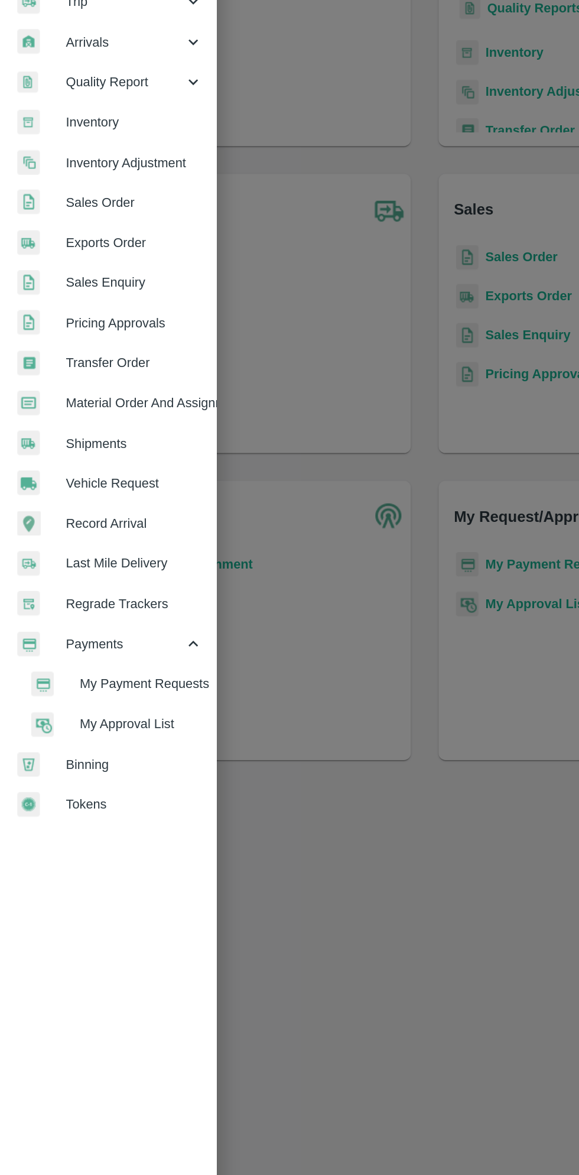
click at [109, 632] on span "My Payment Requests" at bounding box center [96, 630] width 84 height 13
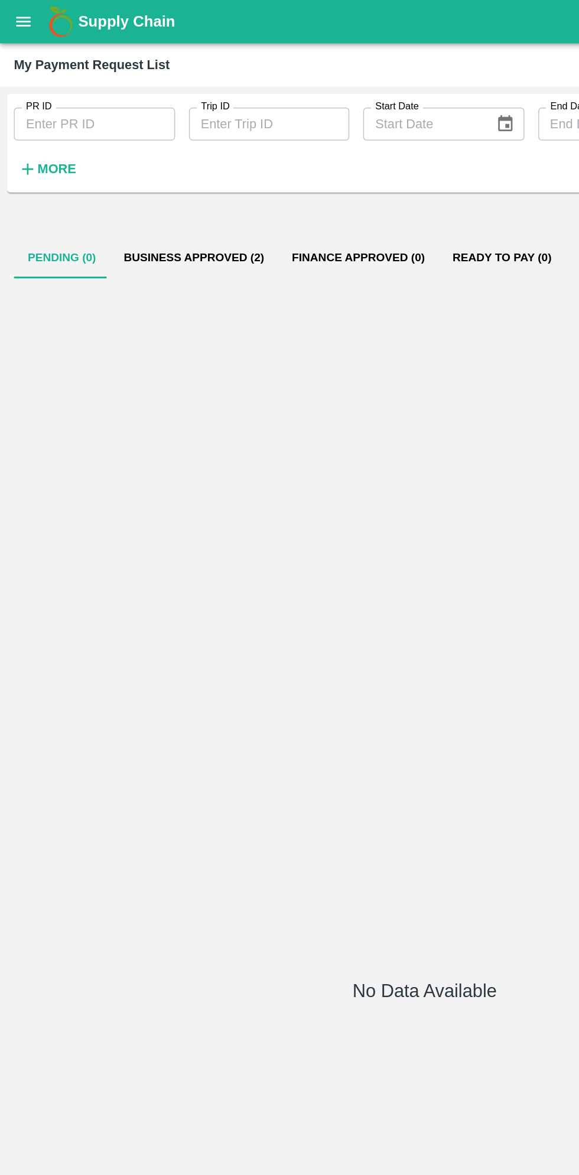
click at [137, 186] on button "Business Approved (2)" at bounding box center [132, 175] width 115 height 28
click at [130, 174] on button "Business Approved (2)" at bounding box center [132, 175] width 115 height 28
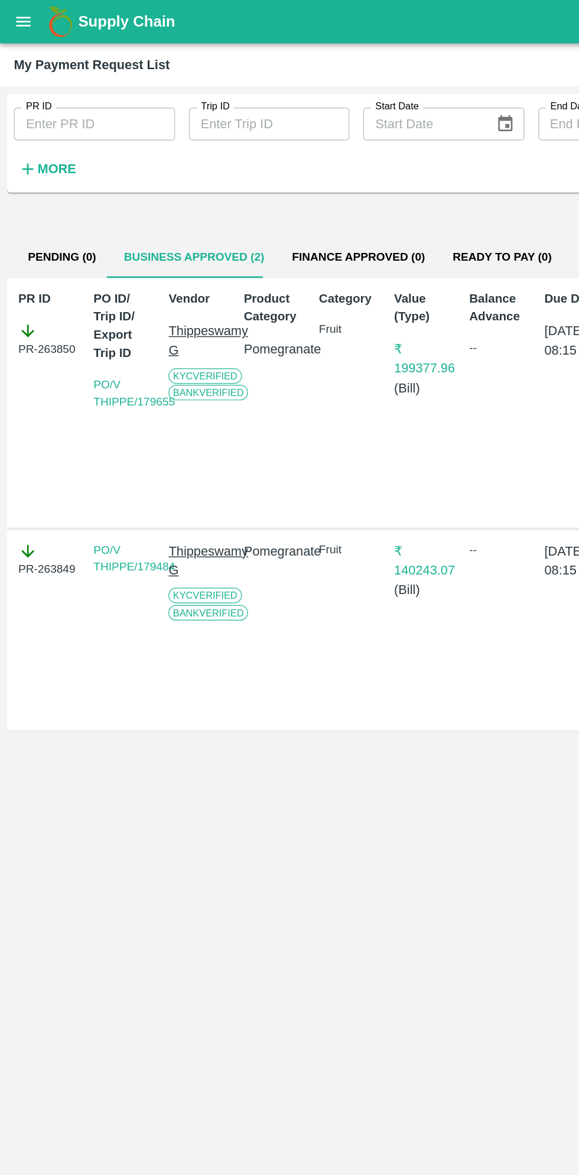
scroll to position [0, 8]
